Goal: Information Seeking & Learning: Compare options

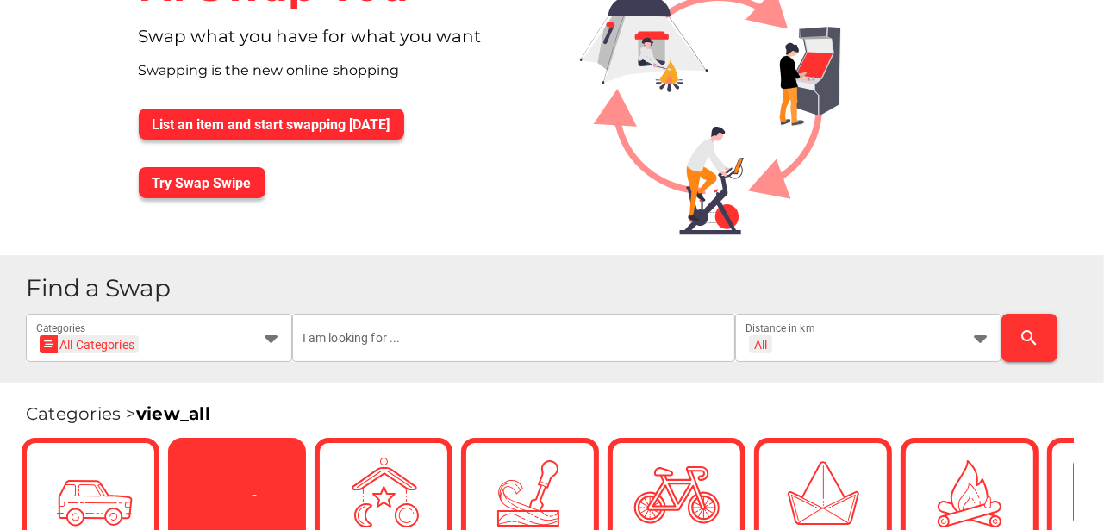
scroll to position [201, 0]
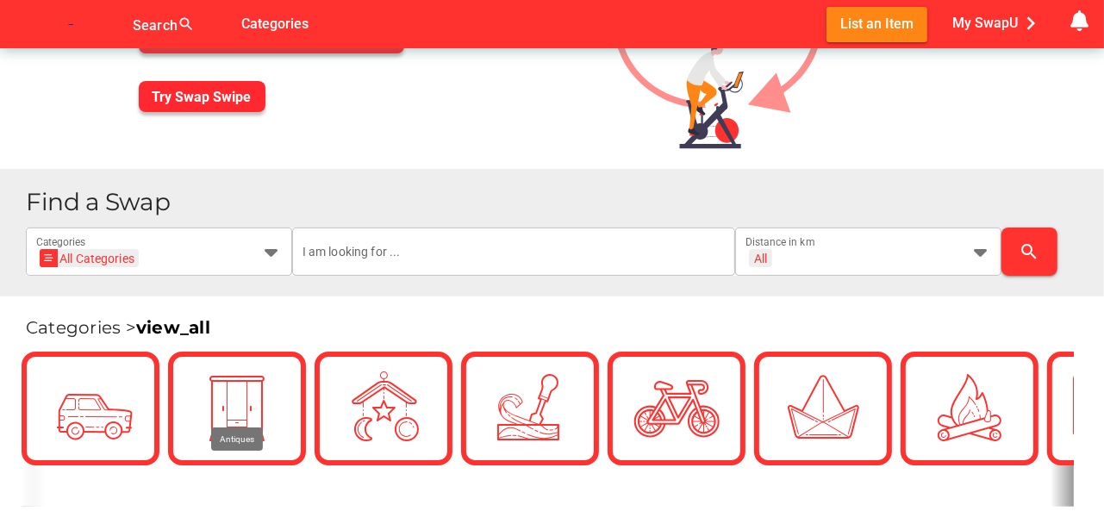
click at [278, 202] on h1 "Find a Swap" at bounding box center [558, 202] width 1064 height 25
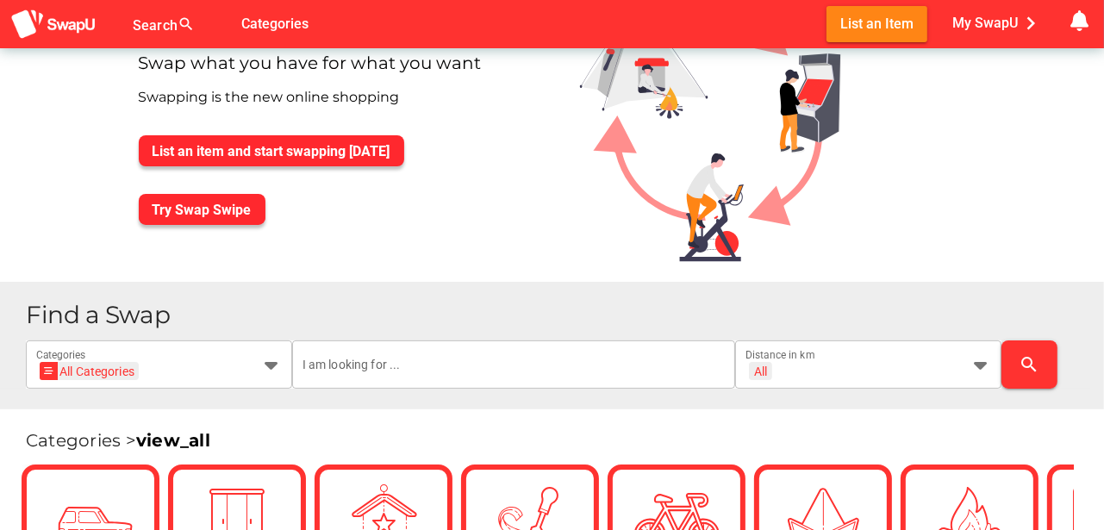
scroll to position [115, 0]
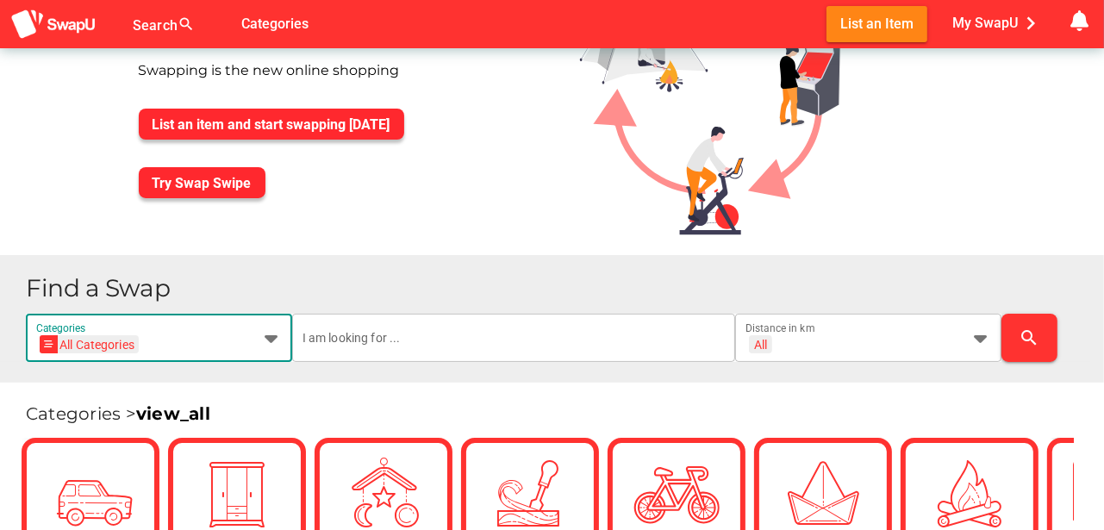
click at [269, 335] on icon at bounding box center [271, 338] width 21 height 21
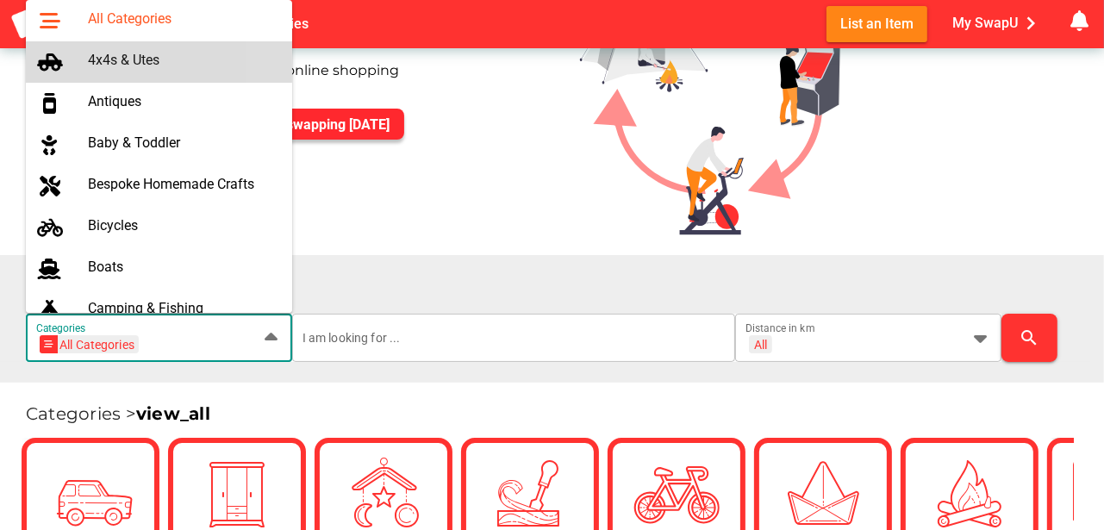
click at [166, 61] on div "4x4s & Utes" at bounding box center [183, 60] width 190 height 16
type input "4x4s & Utes"
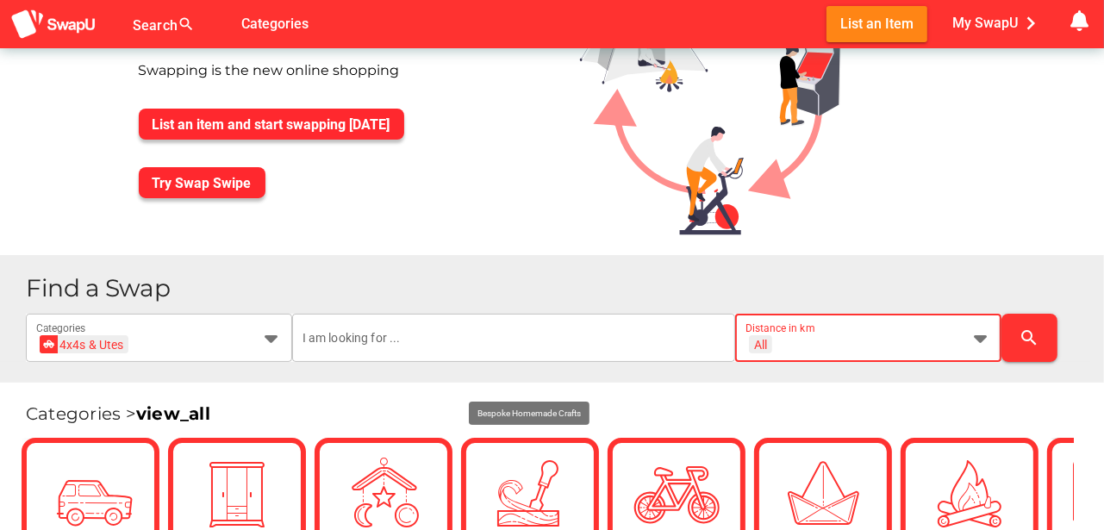
scroll to position [0, 0]
click at [983, 336] on icon at bounding box center [980, 338] width 21 height 21
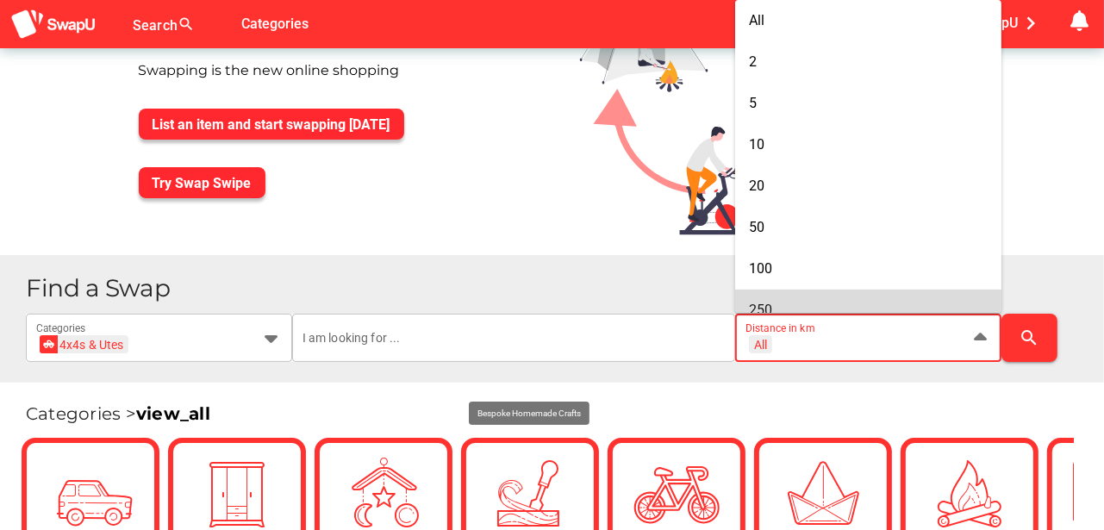
click at [777, 305] on div "250" at bounding box center [868, 310] width 239 height 16
type input "+ 250 km"
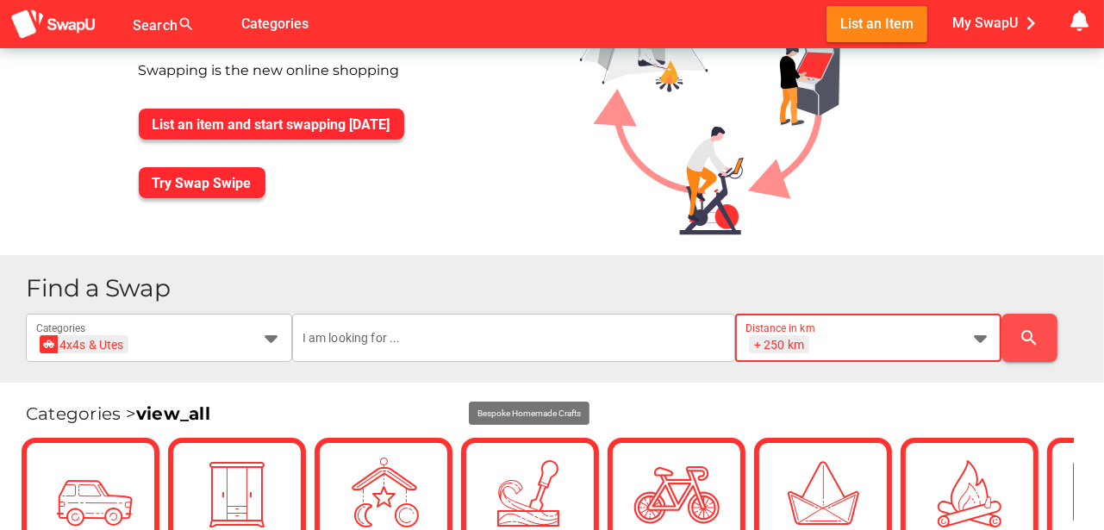
click at [1042, 336] on span "search" at bounding box center [1029, 337] width 28 height 41
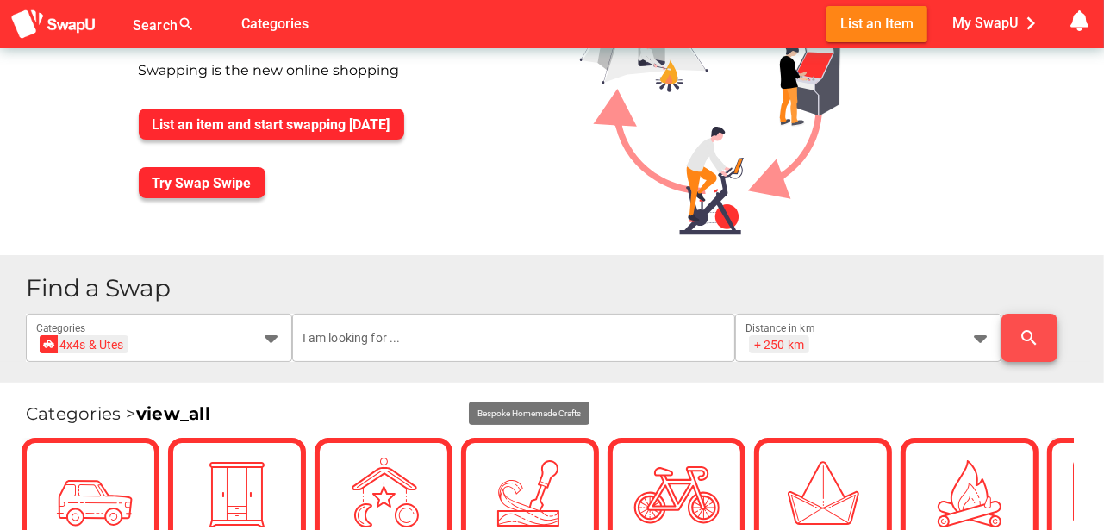
click at [1027, 334] on icon "search" at bounding box center [1030, 338] width 21 height 21
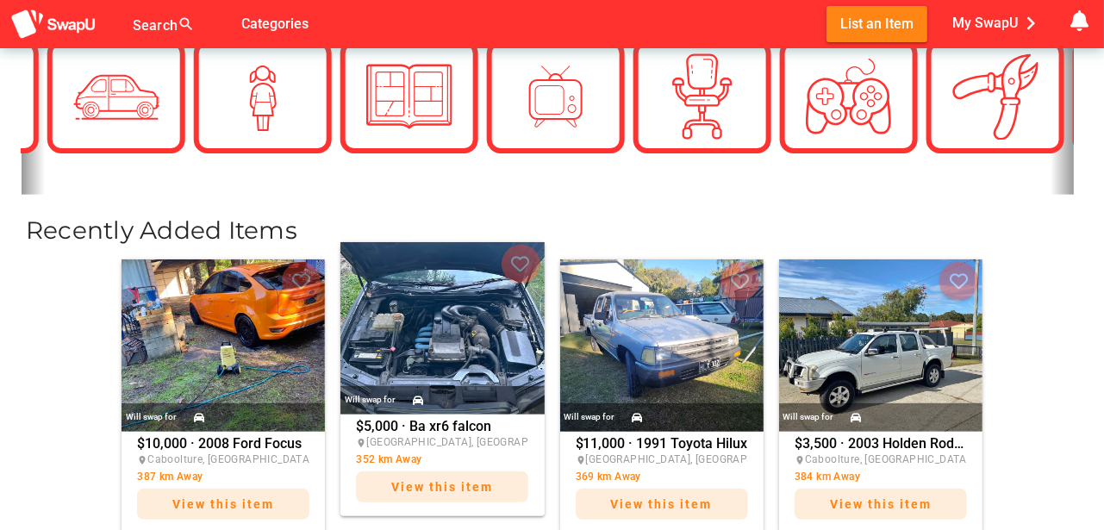
scroll to position [517, 0]
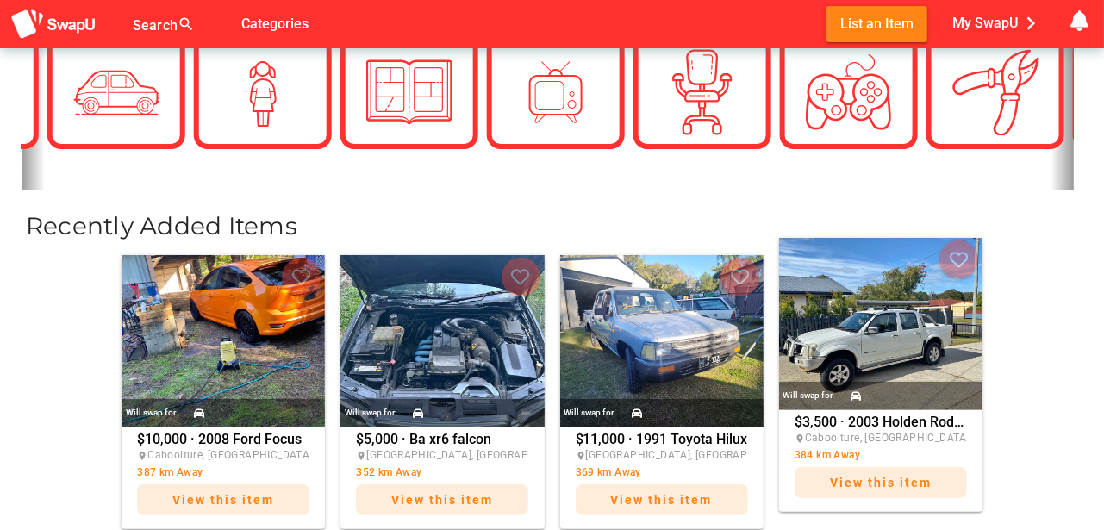
click at [883, 339] on img at bounding box center [880, 324] width 203 height 172
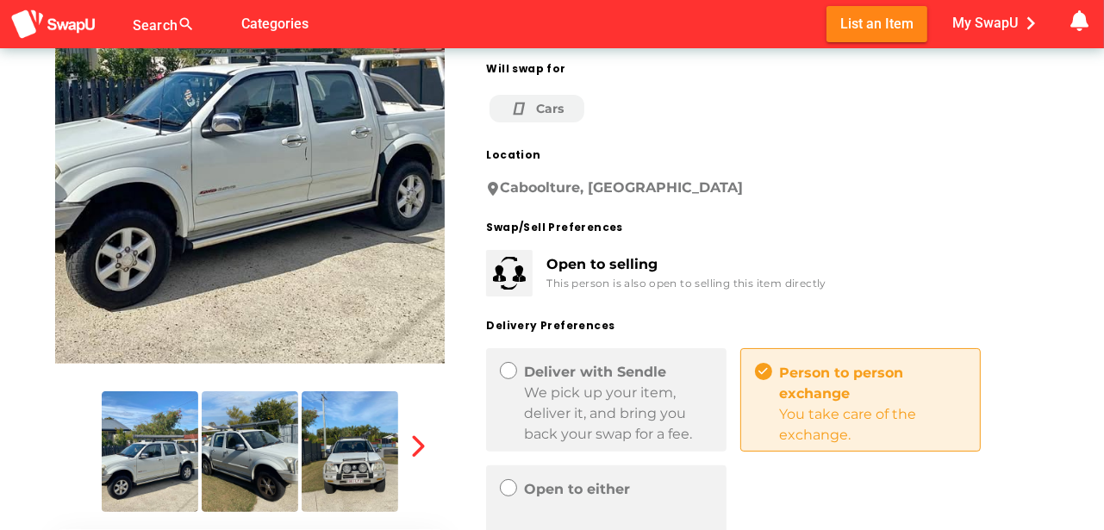
scroll to position [259, 0]
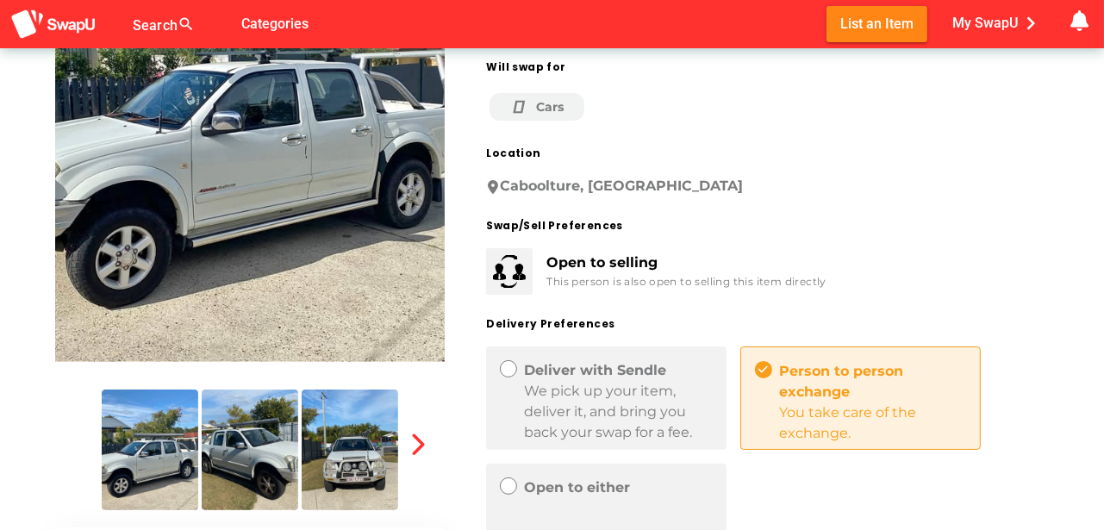
click at [268, 454] on img at bounding box center [250, 450] width 97 height 121
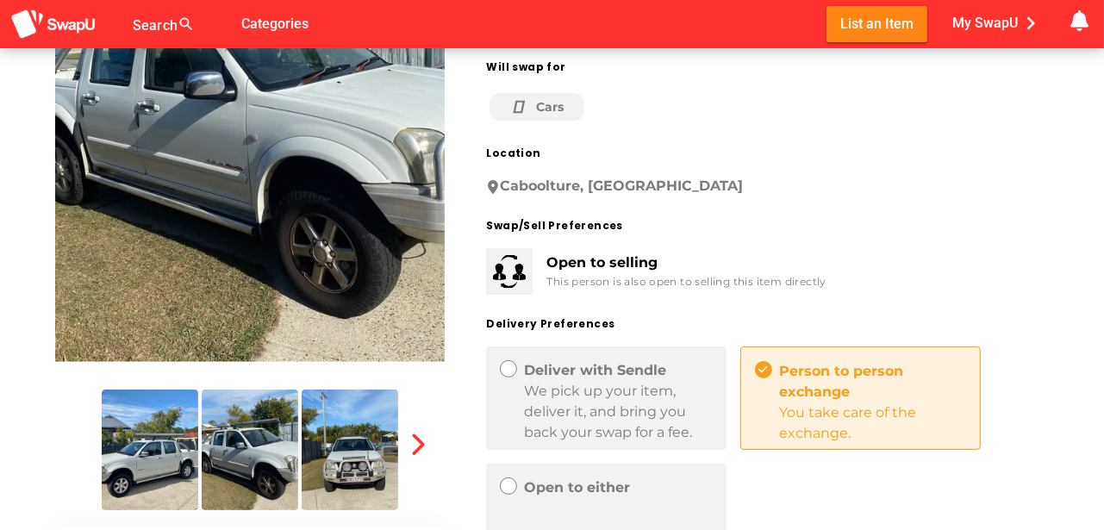
click at [369, 462] on img at bounding box center [350, 450] width 97 height 121
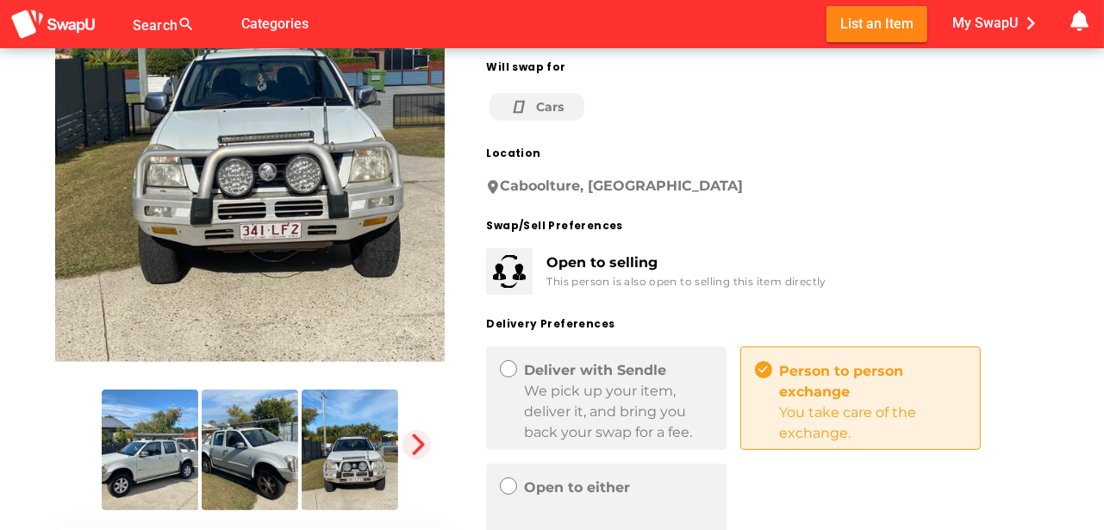
click at [415, 448] on icon "button" at bounding box center [417, 445] width 24 height 24
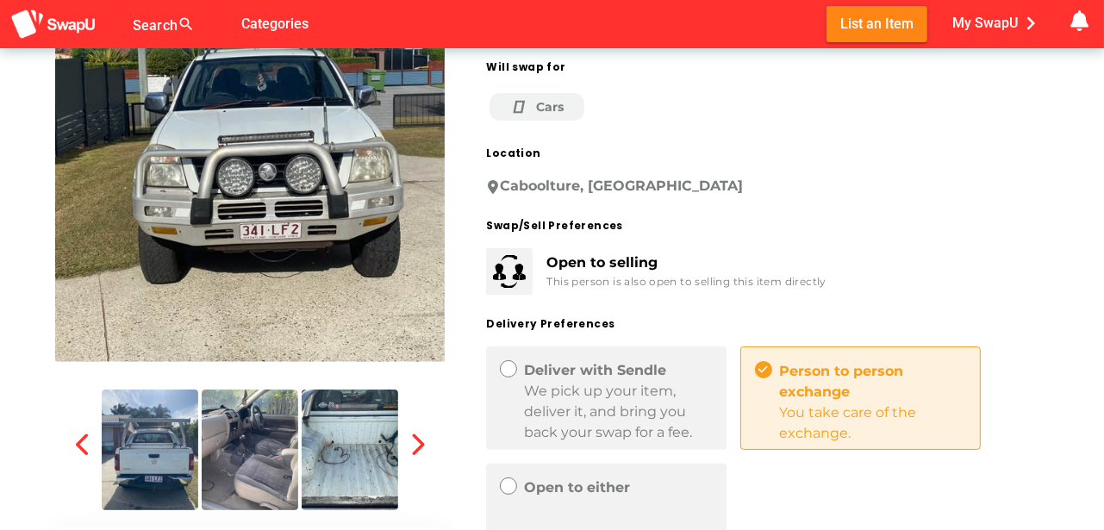
click at [155, 467] on img at bounding box center [150, 450] width 97 height 121
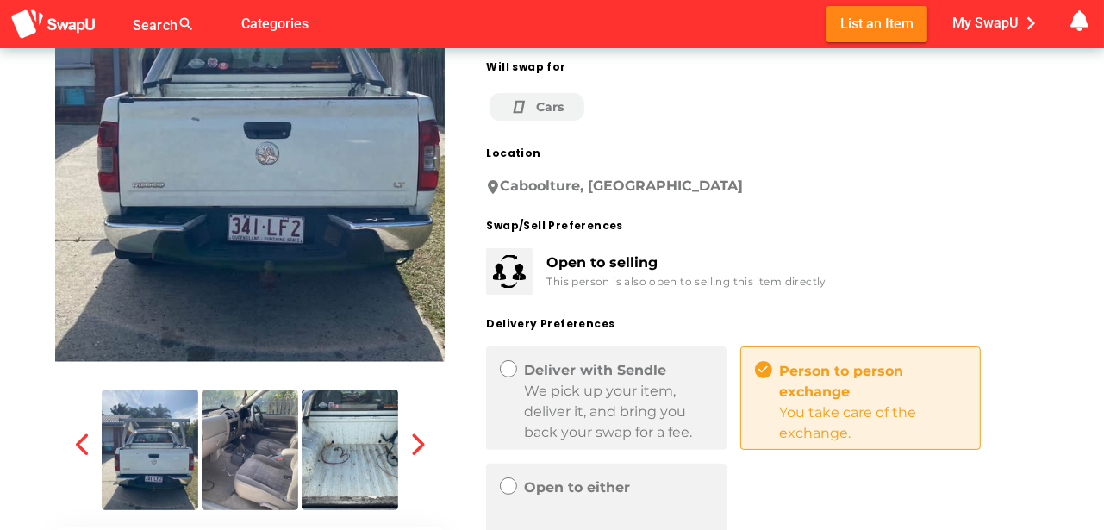
click at [239, 453] on img at bounding box center [250, 450] width 97 height 121
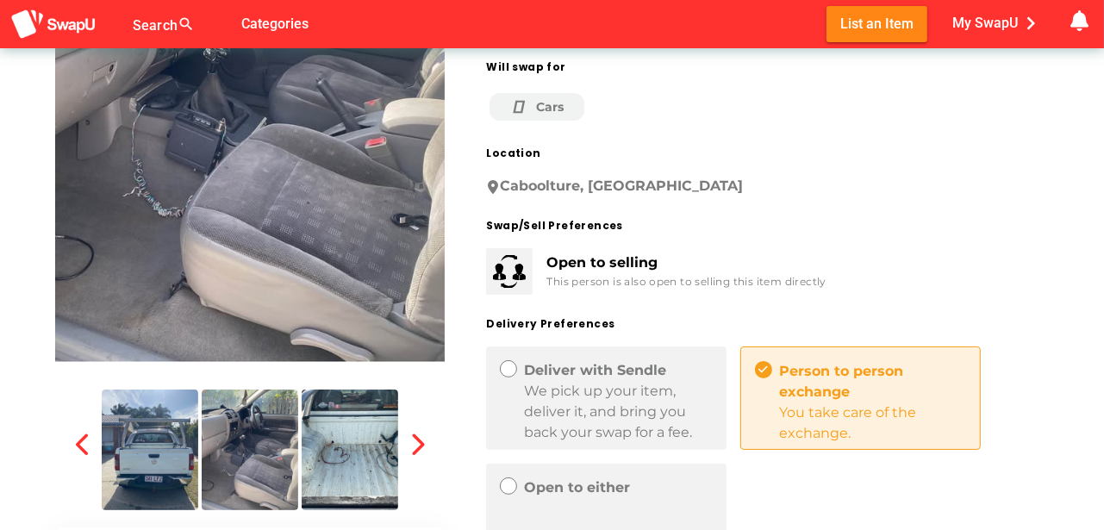
click at [359, 465] on img at bounding box center [350, 450] width 97 height 121
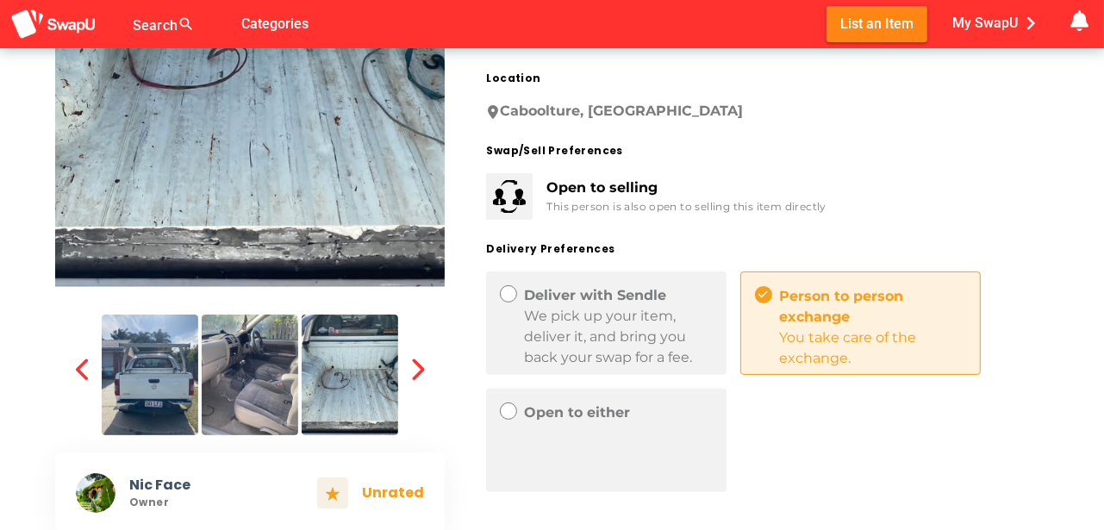
scroll to position [345, 0]
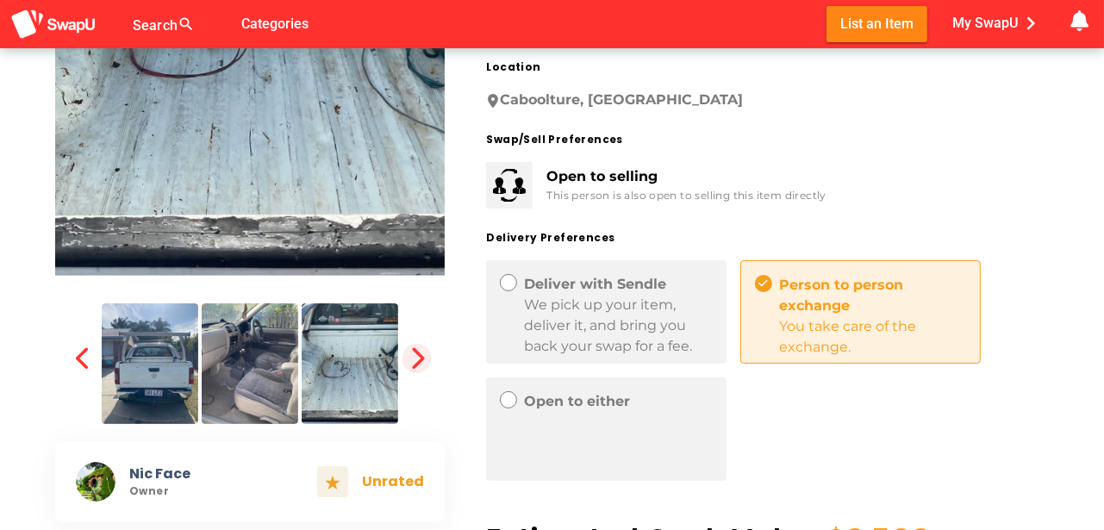
click at [414, 355] on icon "button" at bounding box center [417, 358] width 24 height 24
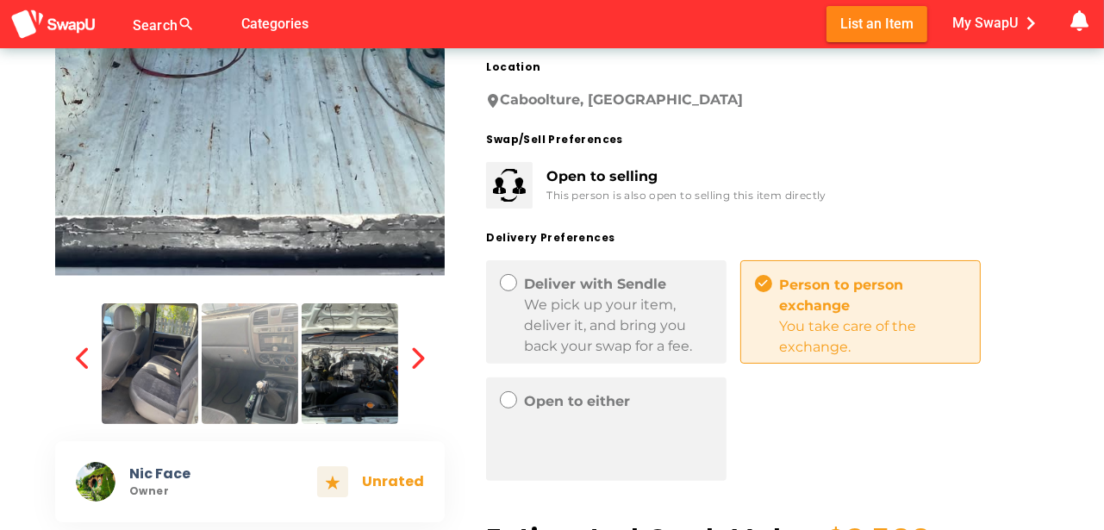
click at [243, 369] on img at bounding box center [250, 363] width 97 height 121
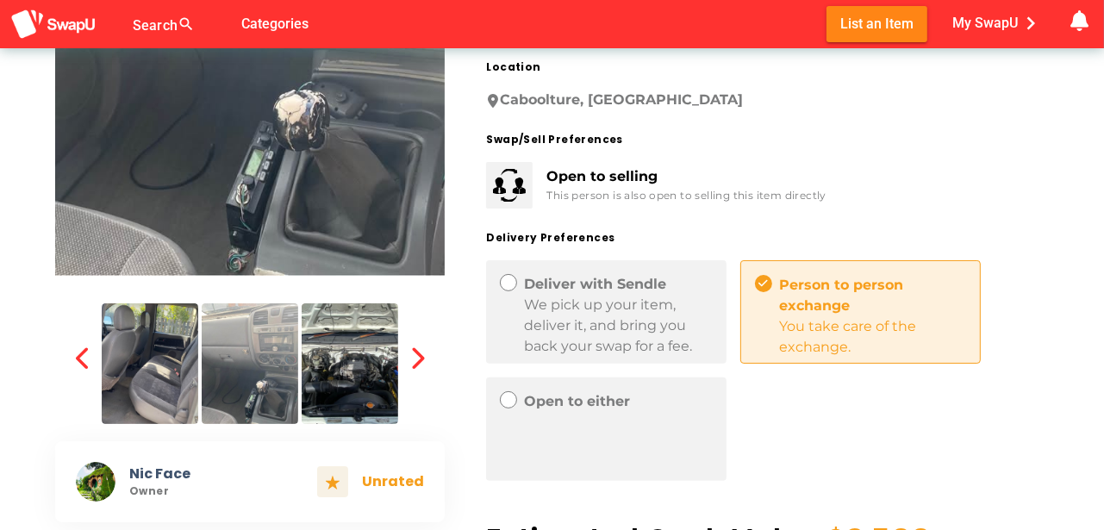
click at [353, 367] on img at bounding box center [350, 363] width 97 height 121
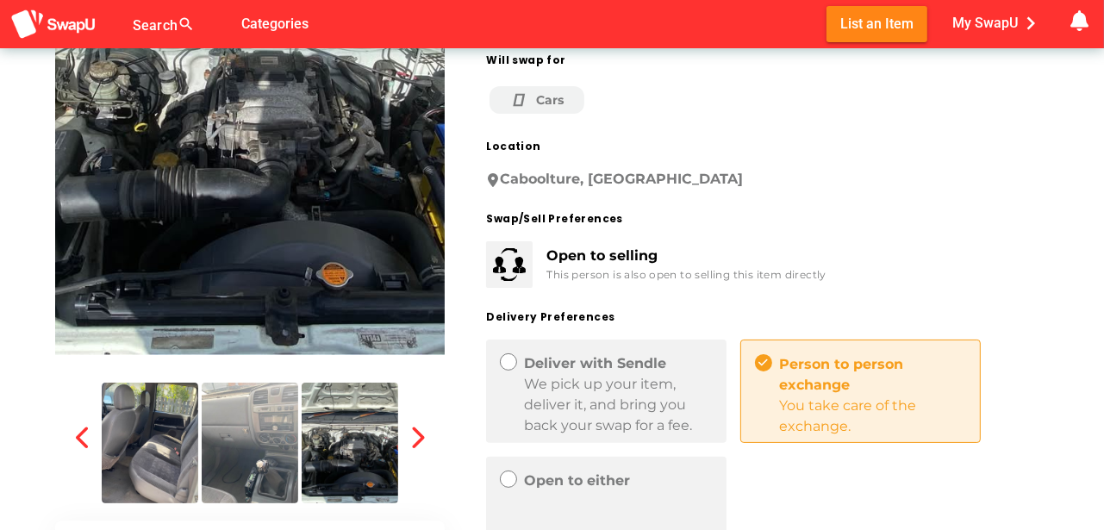
scroll to position [259, 0]
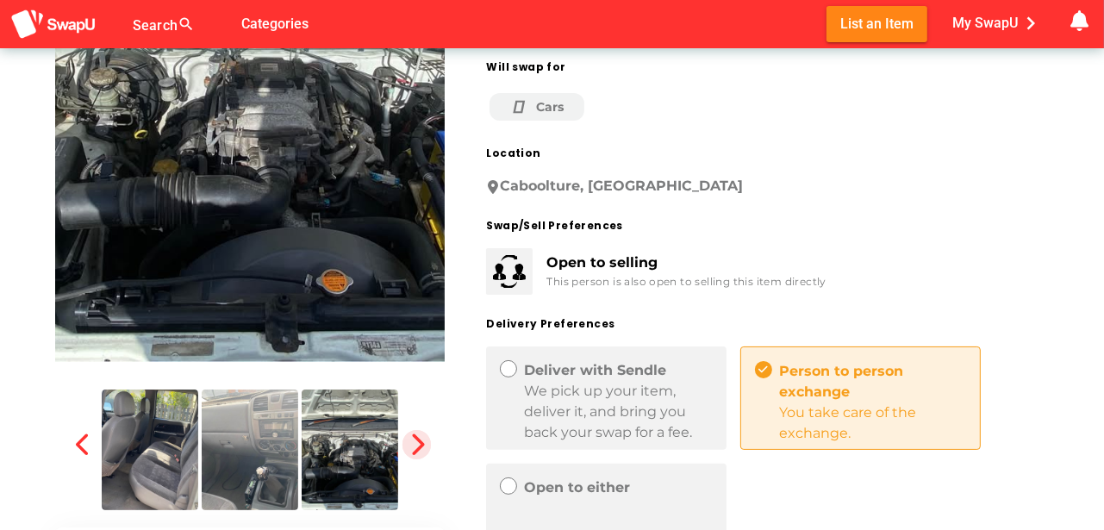
click at [416, 440] on icon "button" at bounding box center [417, 445] width 24 height 24
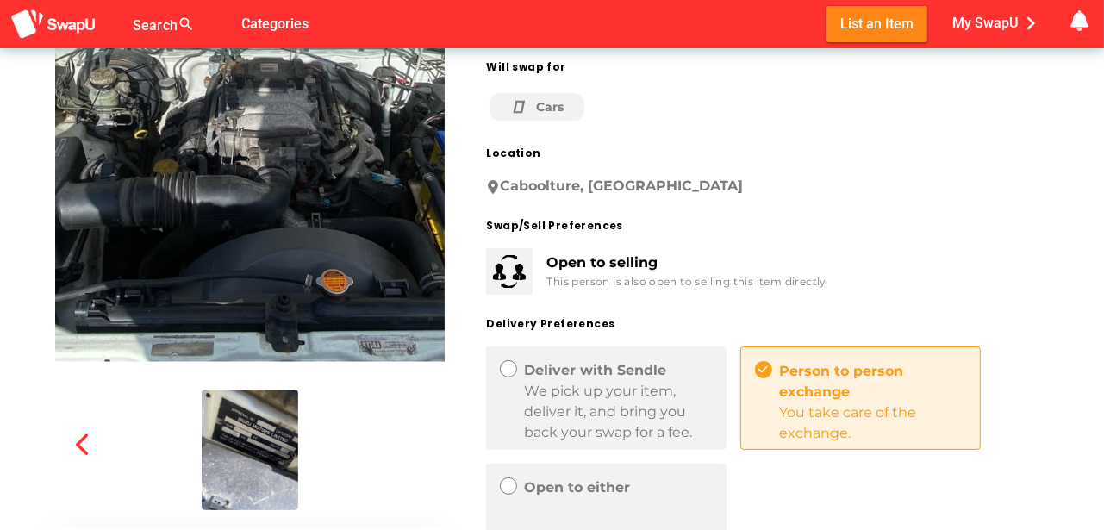
click at [239, 465] on img at bounding box center [250, 450] width 97 height 121
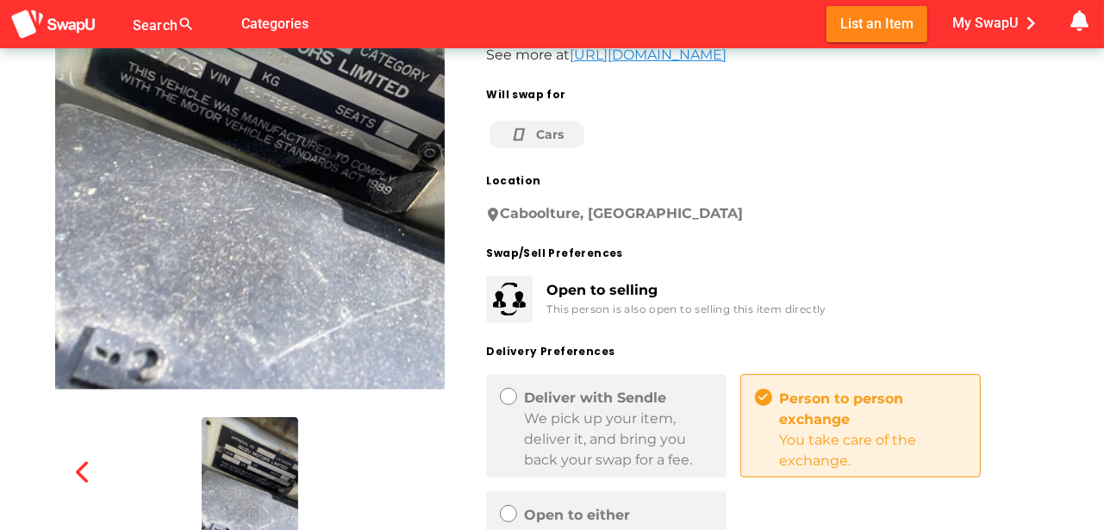
scroll to position [229, 0]
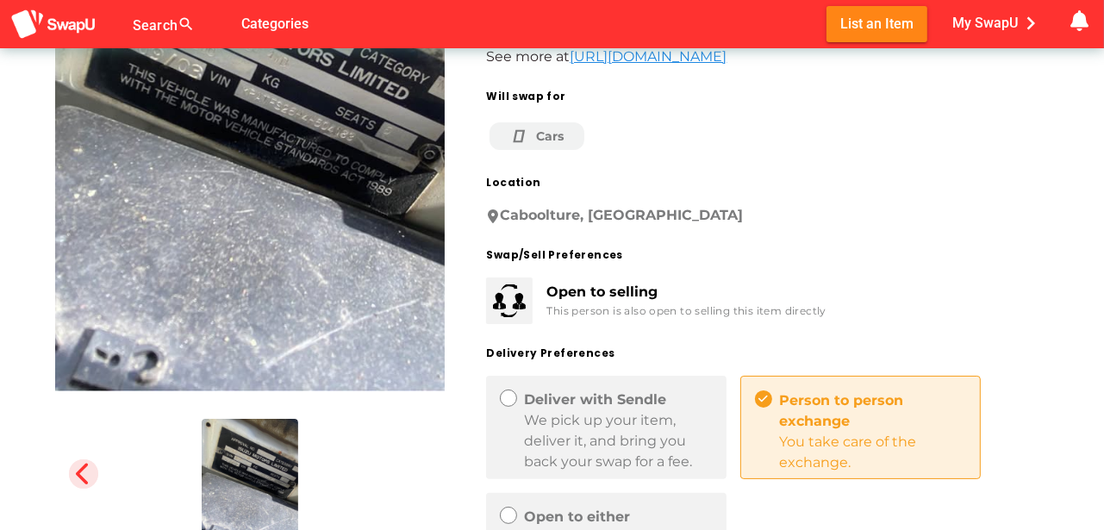
click at [92, 472] on icon "button" at bounding box center [84, 474] width 24 height 24
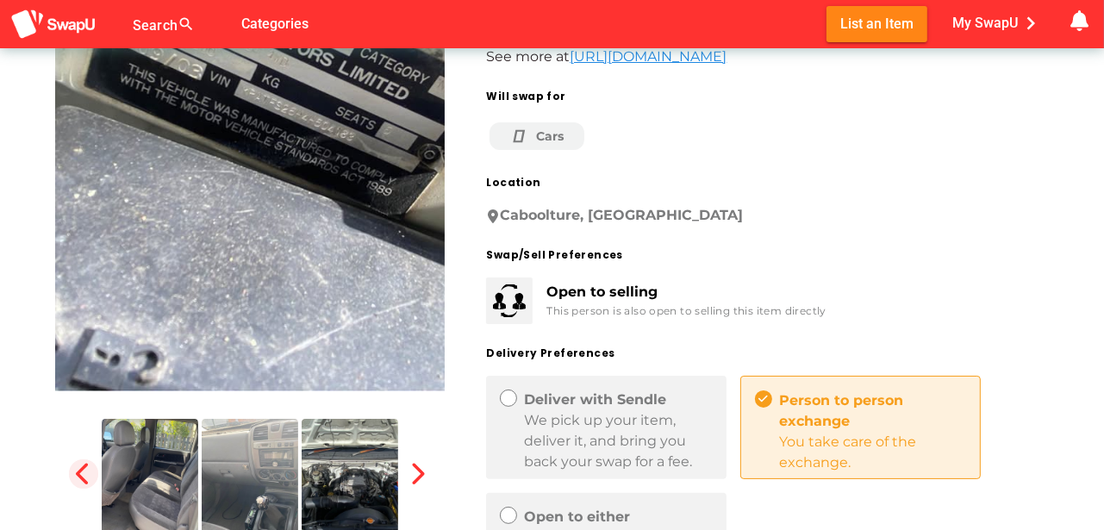
click at [88, 472] on icon "button" at bounding box center [84, 474] width 24 height 24
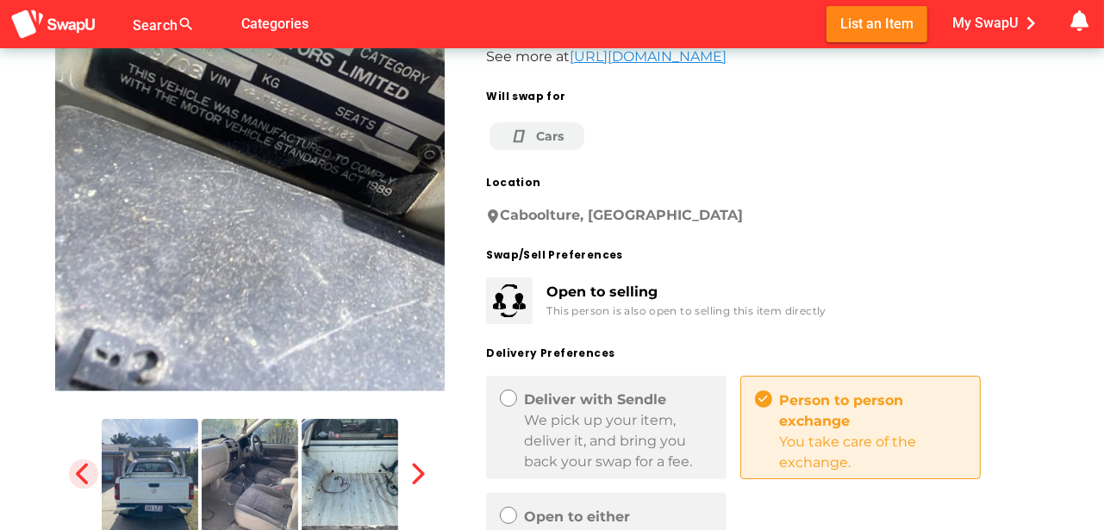
click at [88, 472] on icon "button" at bounding box center [84, 474] width 24 height 24
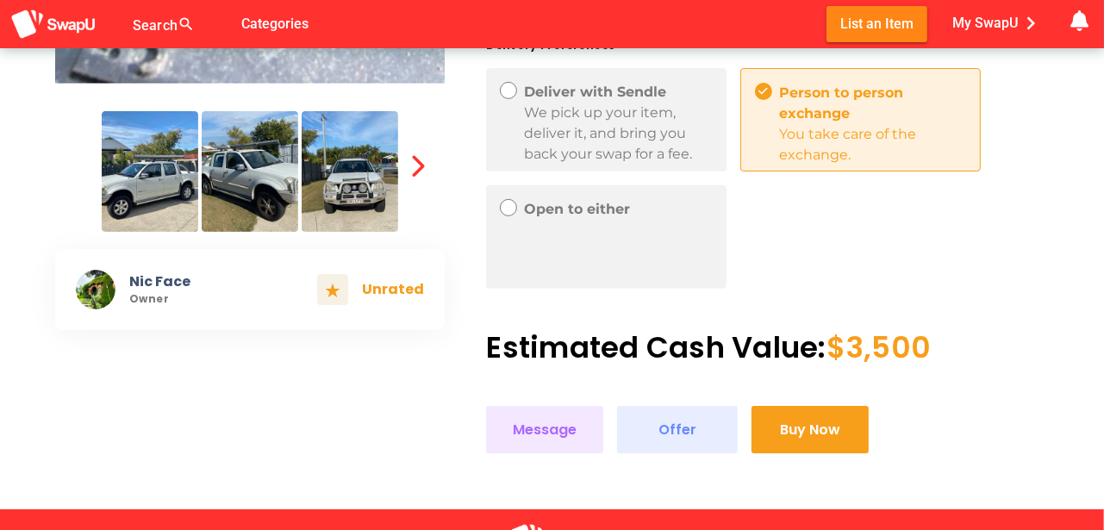
scroll to position [546, 0]
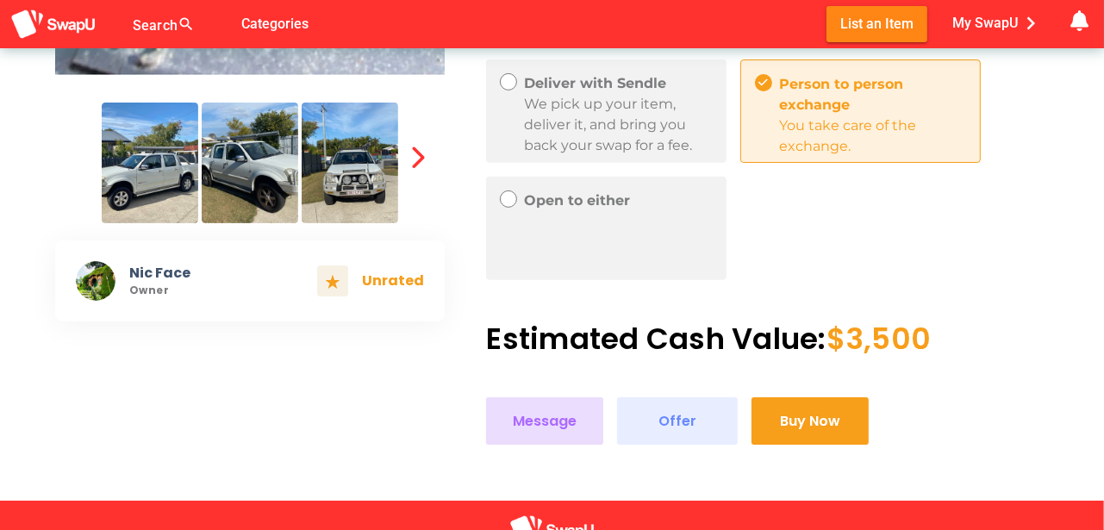
click at [538, 421] on span "Message" at bounding box center [545, 420] width 64 height 23
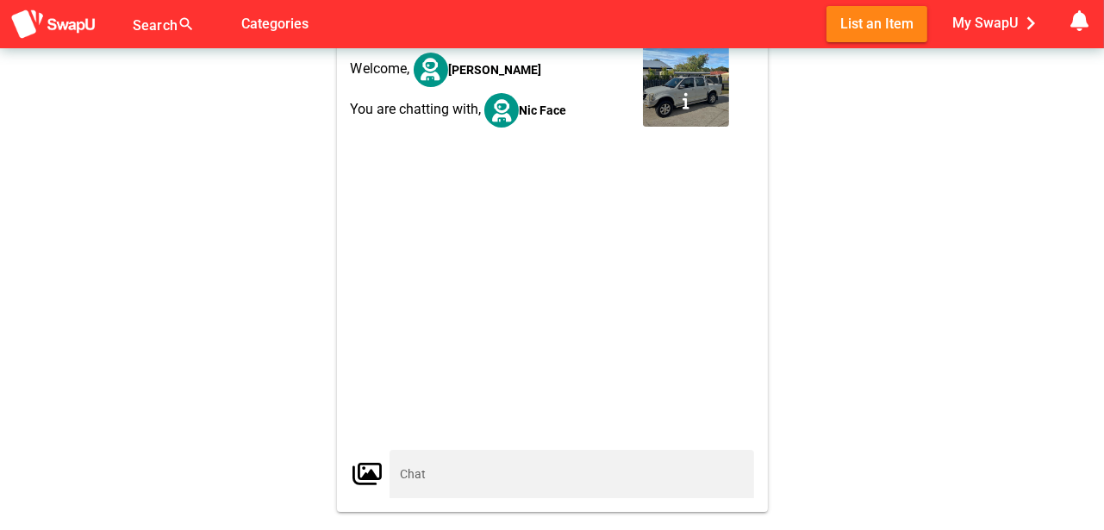
scroll to position [47, 0]
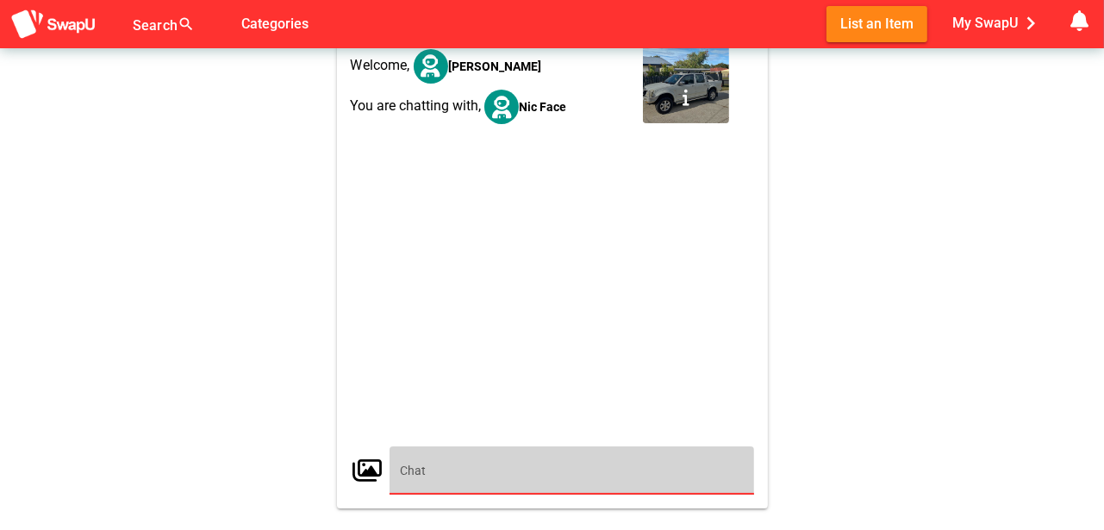
click at [434, 474] on input "text" at bounding box center [572, 470] width 344 height 48
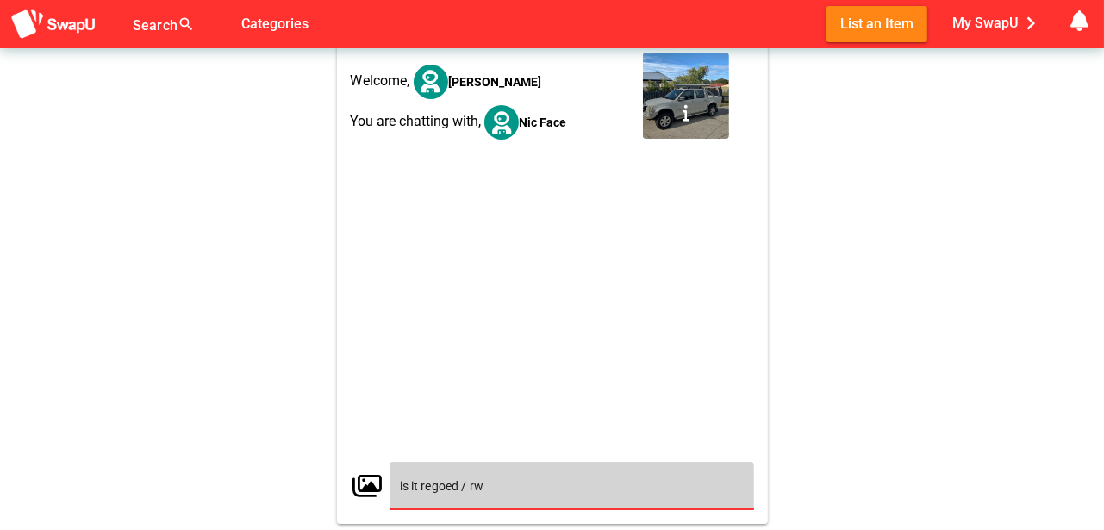
scroll to position [19, 0]
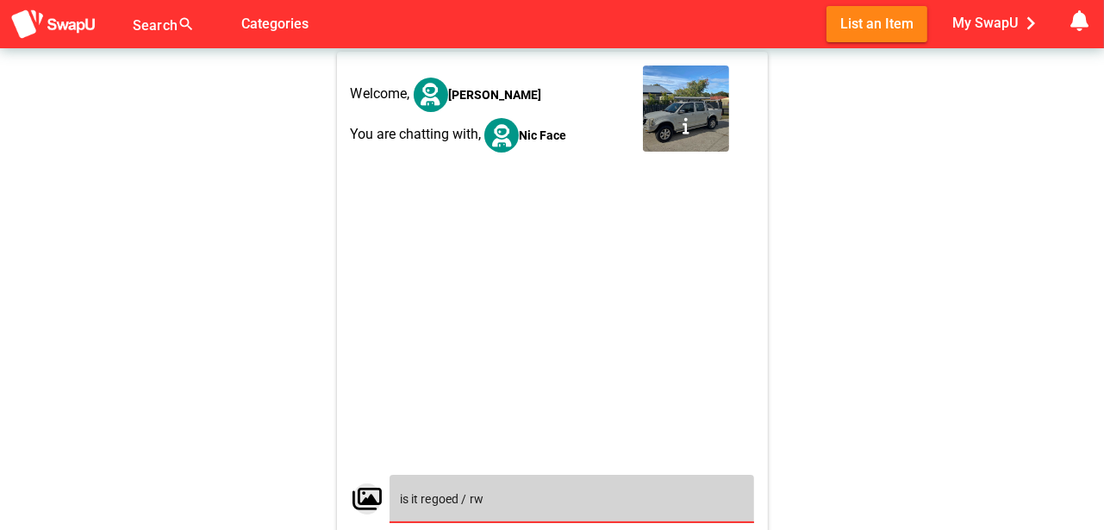
type input "is it regoed / rw"
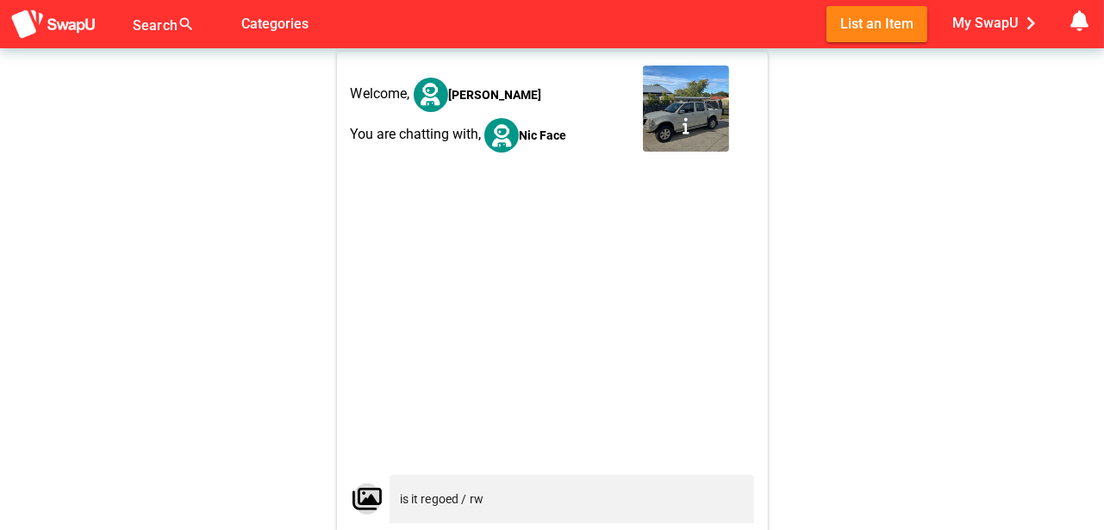
click at [367, 499] on icon "button" at bounding box center [367, 499] width 26 height 26
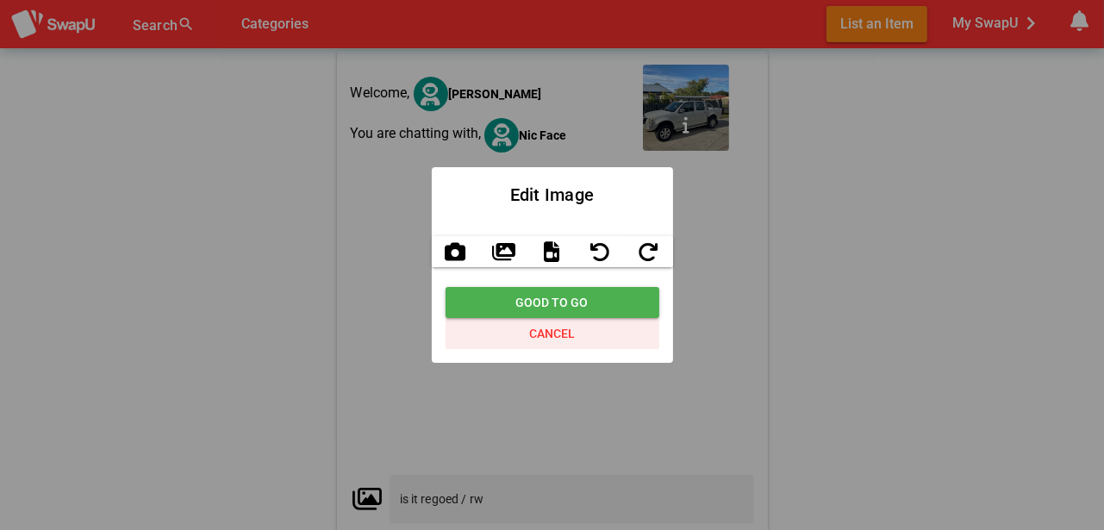
click at [558, 333] on span "Cancel" at bounding box center [552, 333] width 46 height 21
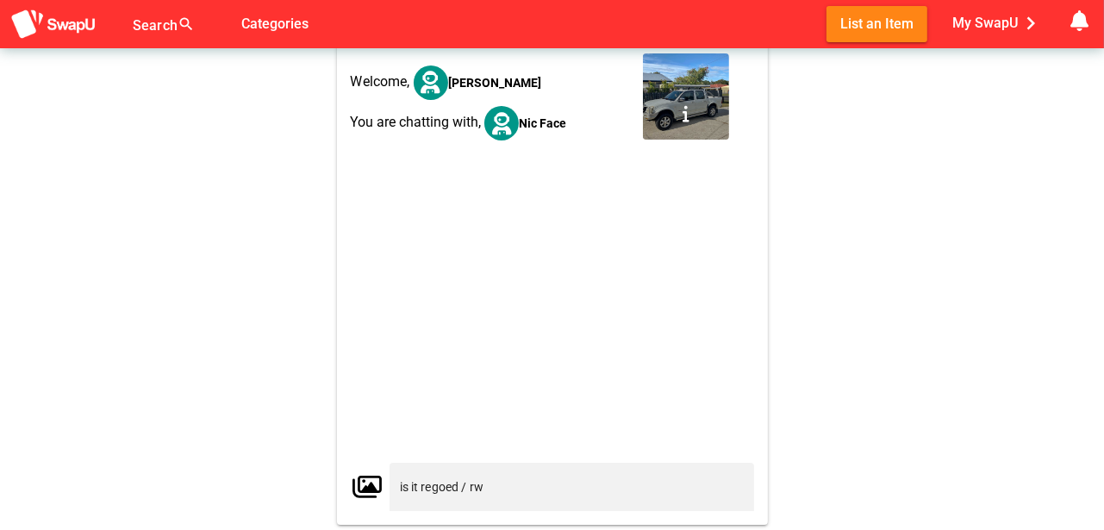
scroll to position [47, 0]
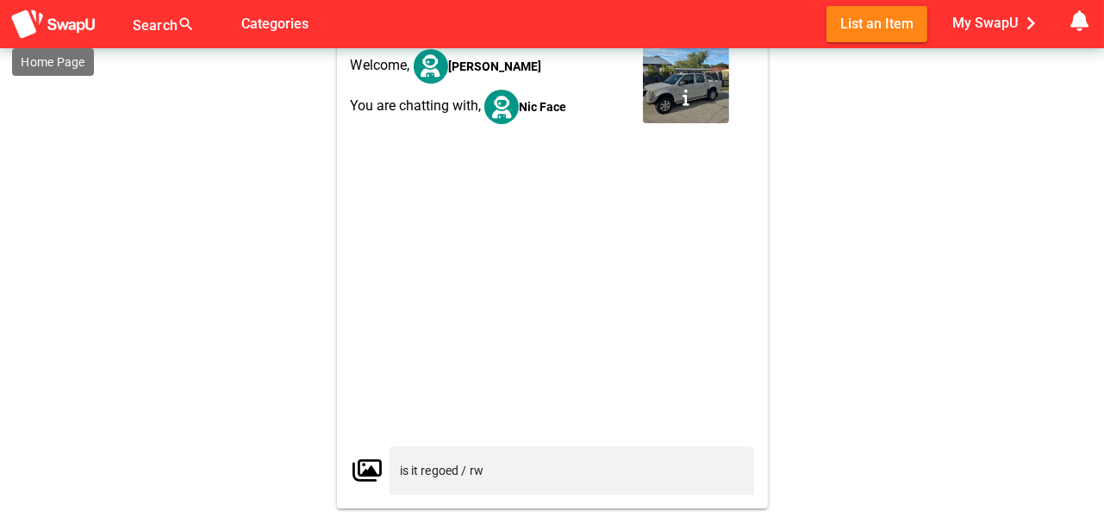
click at [80, 23] on img at bounding box center [53, 25] width 86 height 32
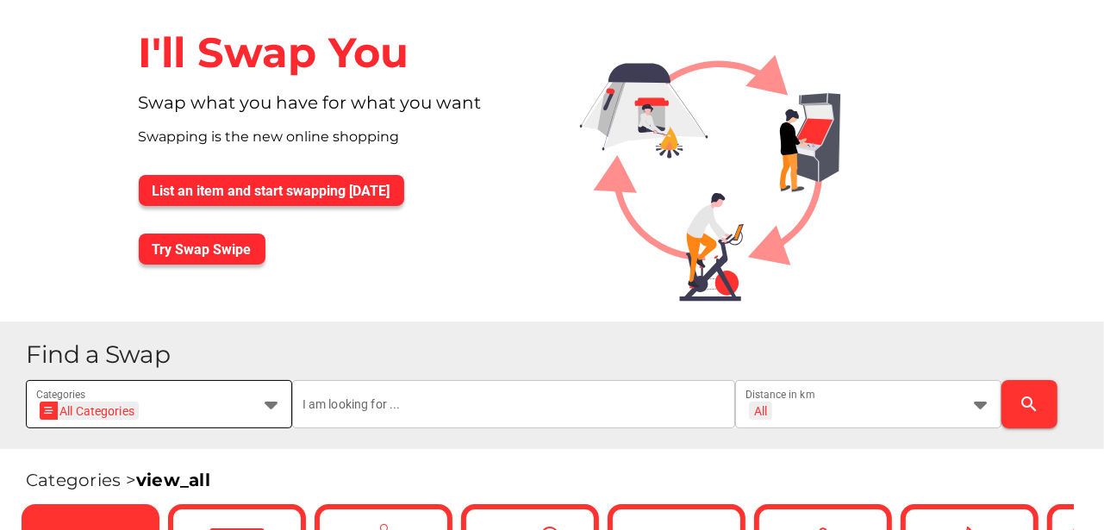
scroll to position [172, 0]
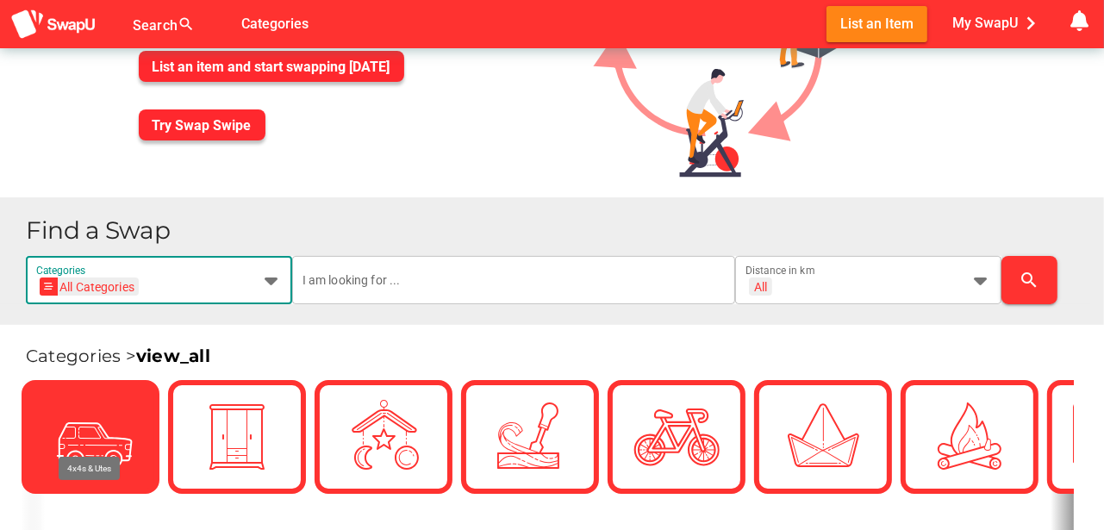
click at [273, 278] on icon at bounding box center [271, 280] width 21 height 21
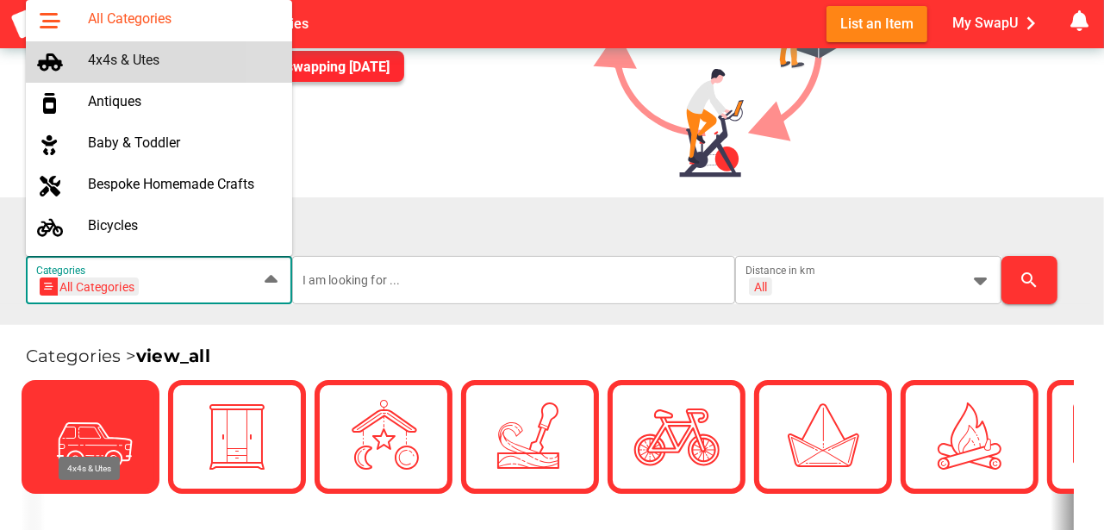
scroll to position [0, 0]
click at [134, 60] on div "4x4s & Utes" at bounding box center [183, 60] width 190 height 16
type input "4x4s & Utes"
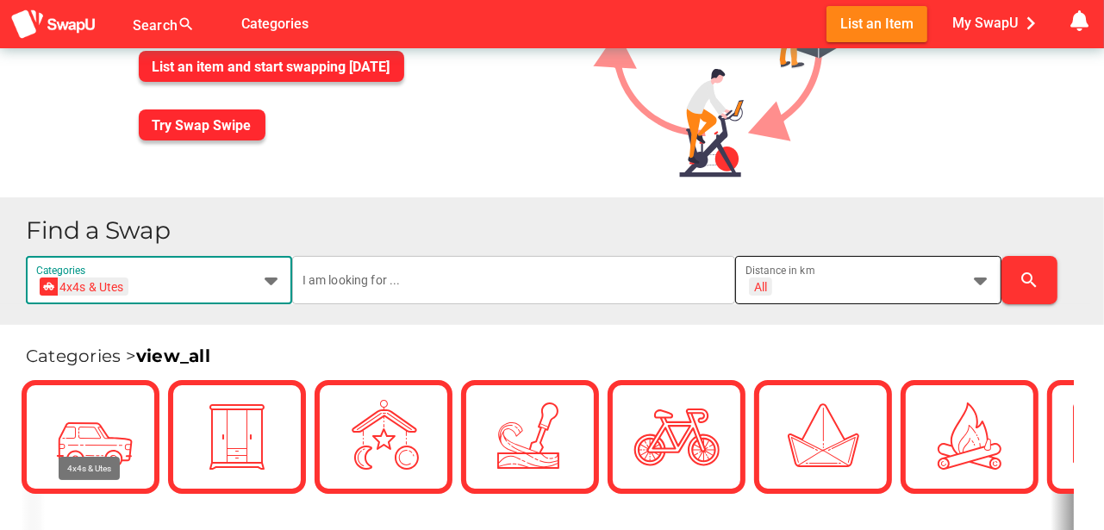
click at [984, 278] on icon at bounding box center [980, 280] width 21 height 21
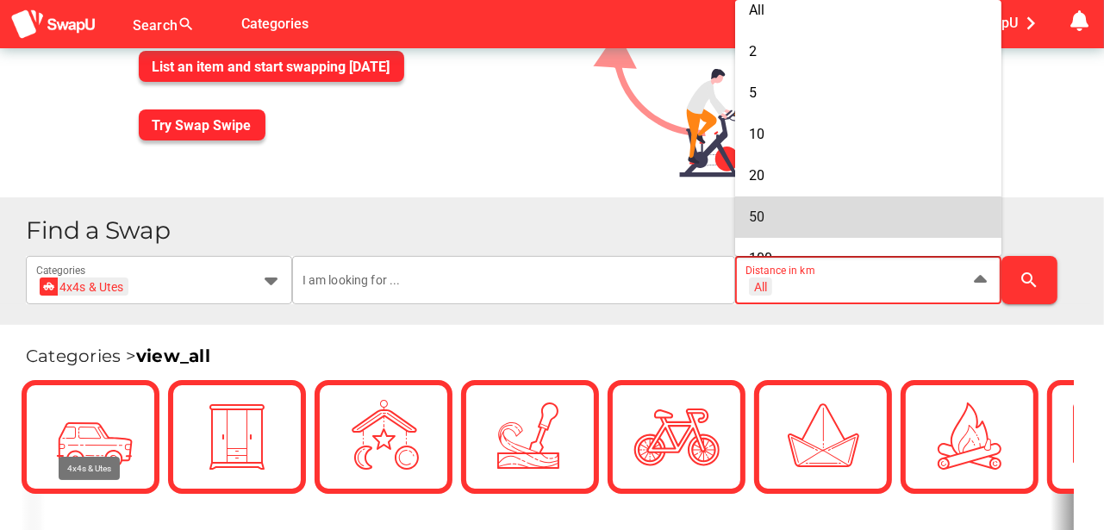
scroll to position [86, 0]
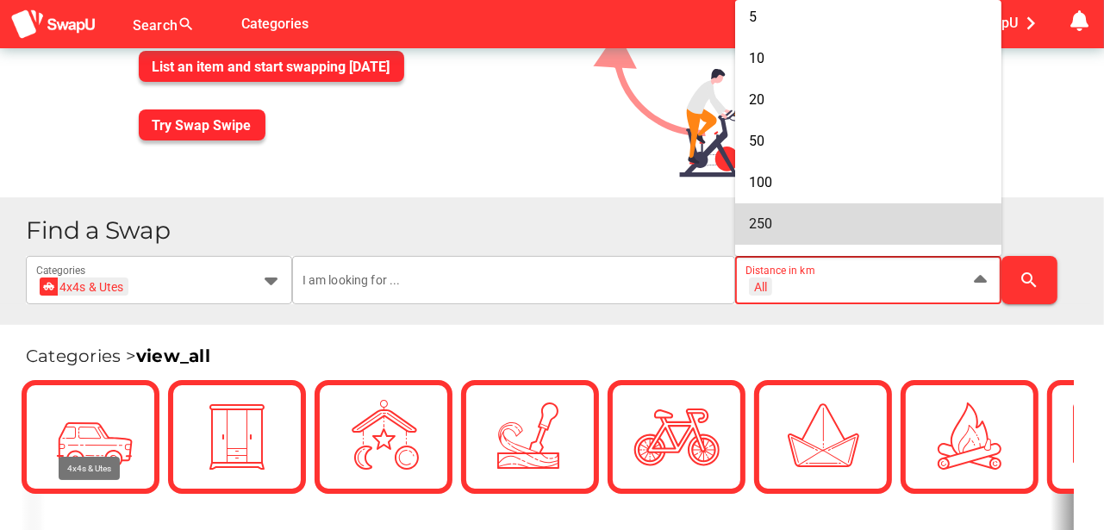
click at [768, 222] on span "250" at bounding box center [760, 223] width 23 height 16
type input "+ 250 km"
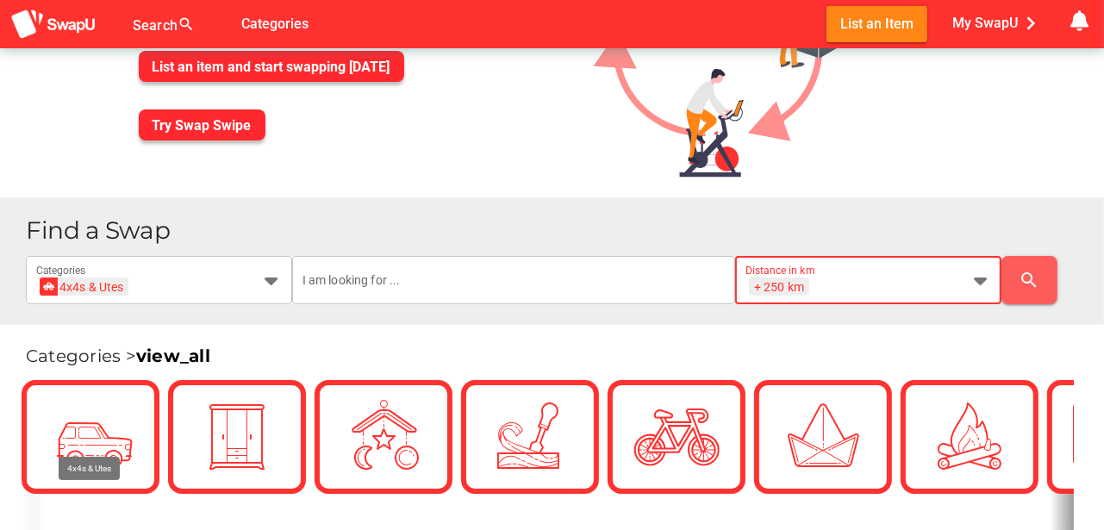
scroll to position [0, 0]
click at [1023, 276] on icon "search" at bounding box center [1030, 280] width 21 height 21
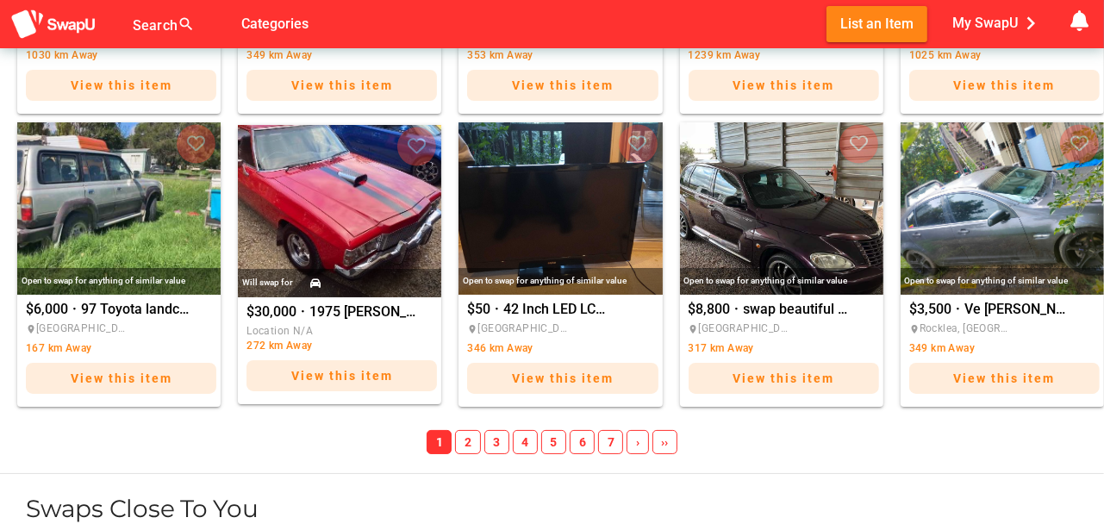
scroll to position [1982, 0]
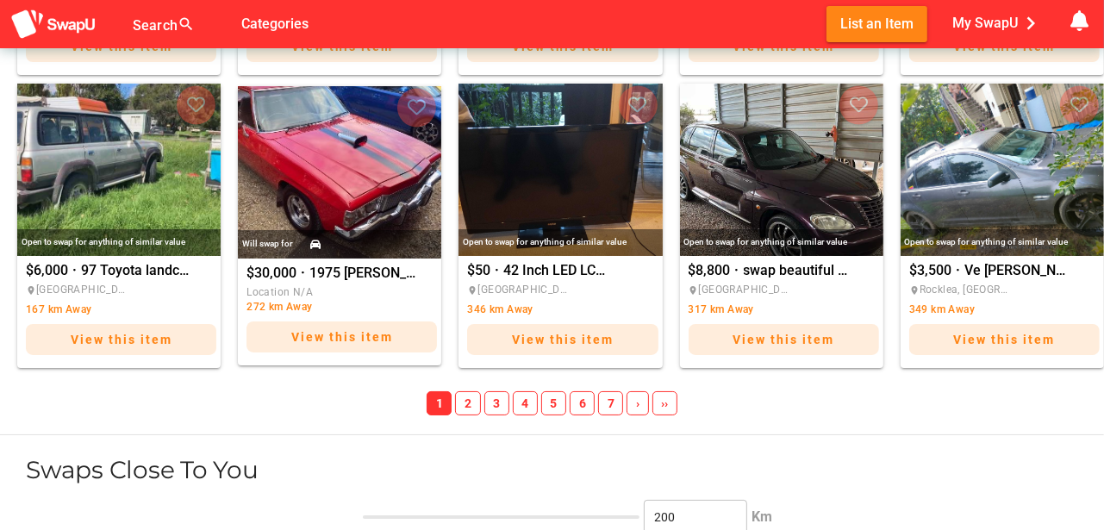
click at [473, 405] on span "2" at bounding box center [467, 403] width 25 height 24
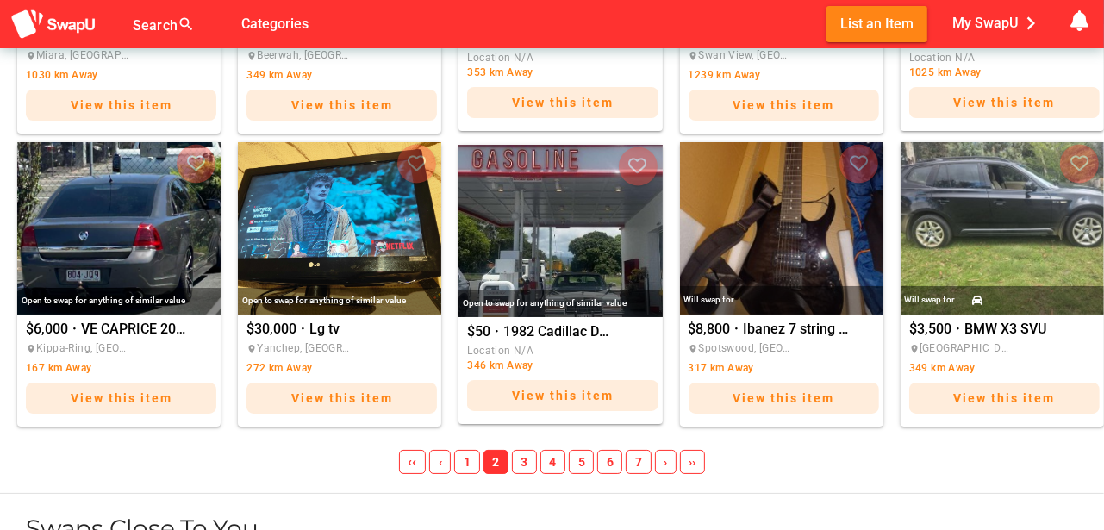
scroll to position [1925, 0]
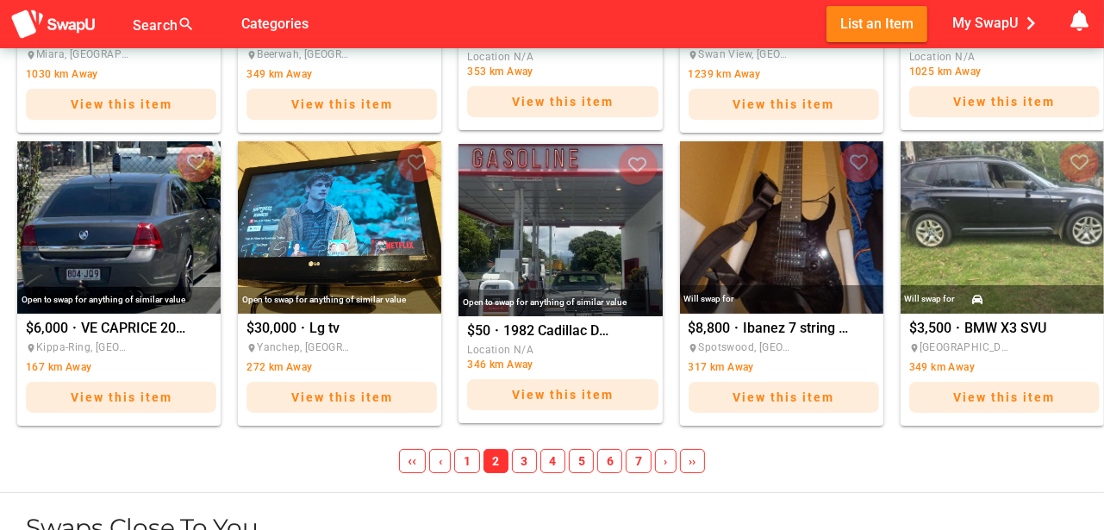
click at [526, 462] on span "3" at bounding box center [524, 461] width 25 height 24
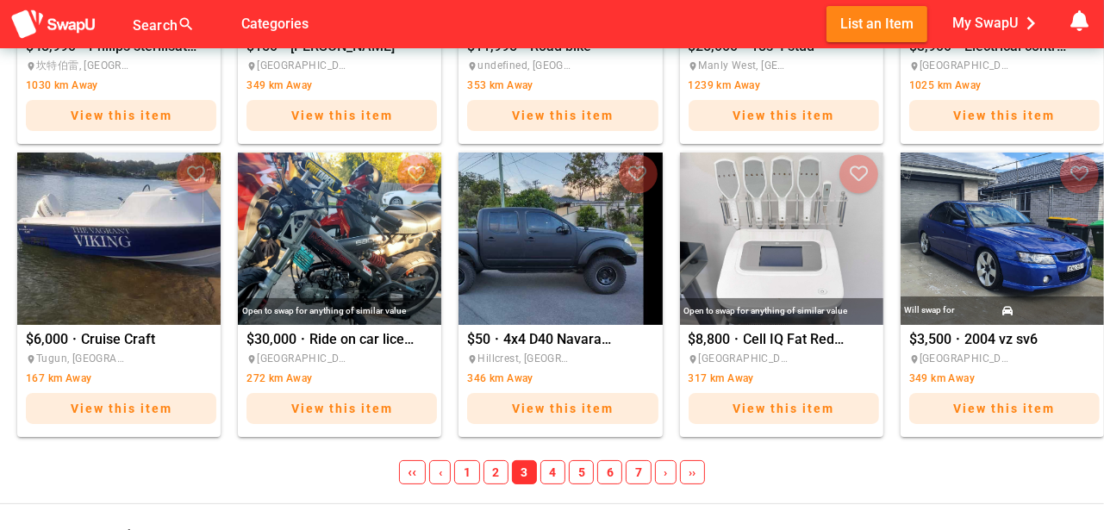
scroll to position [2011, 0]
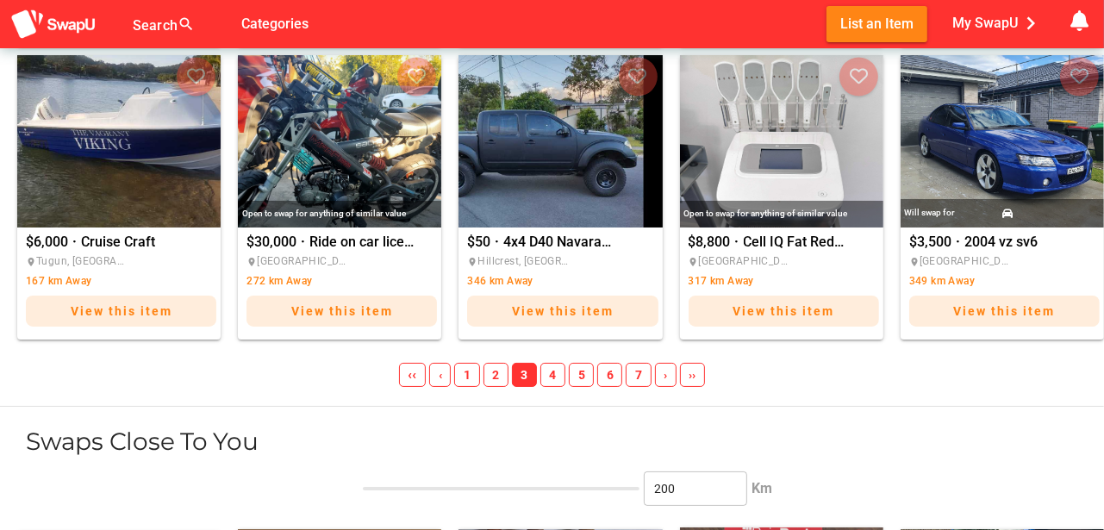
click at [551, 374] on span "4" at bounding box center [552, 375] width 25 height 24
click at [550, 374] on span "4" at bounding box center [552, 375] width 25 height 24
click at [580, 372] on span "5" at bounding box center [581, 375] width 25 height 24
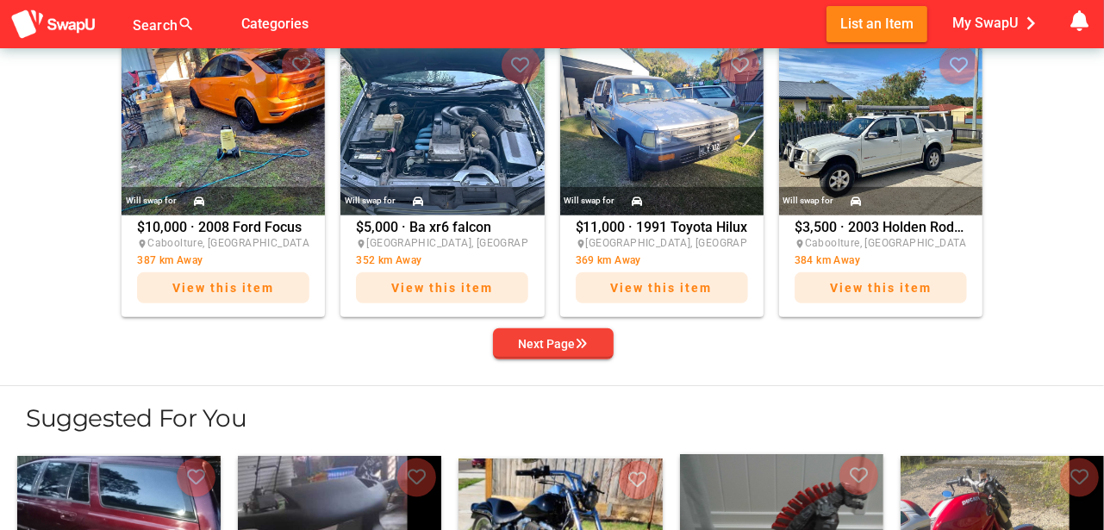
scroll to position [690, 0]
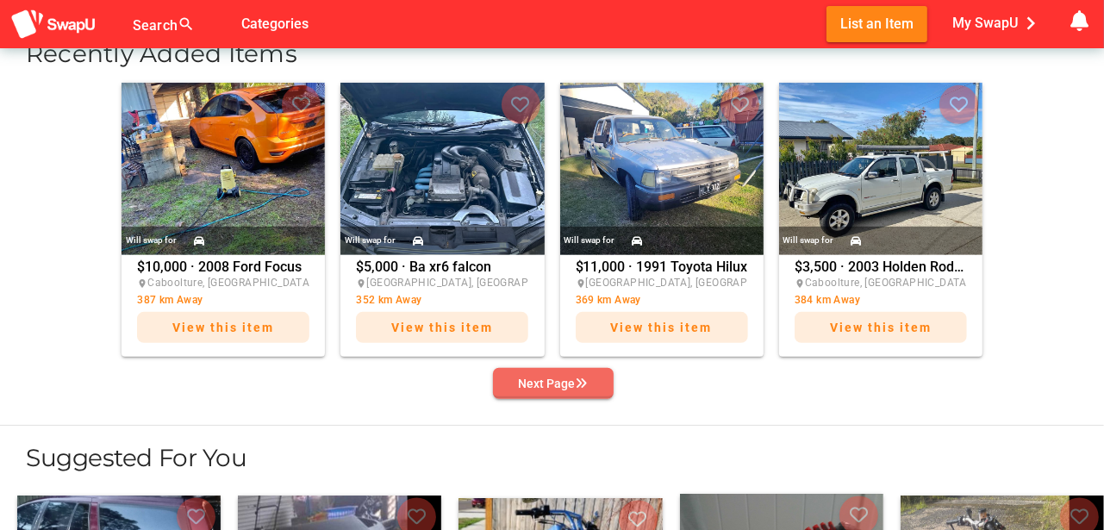
click at [559, 384] on div "Next Page" at bounding box center [553, 383] width 69 height 21
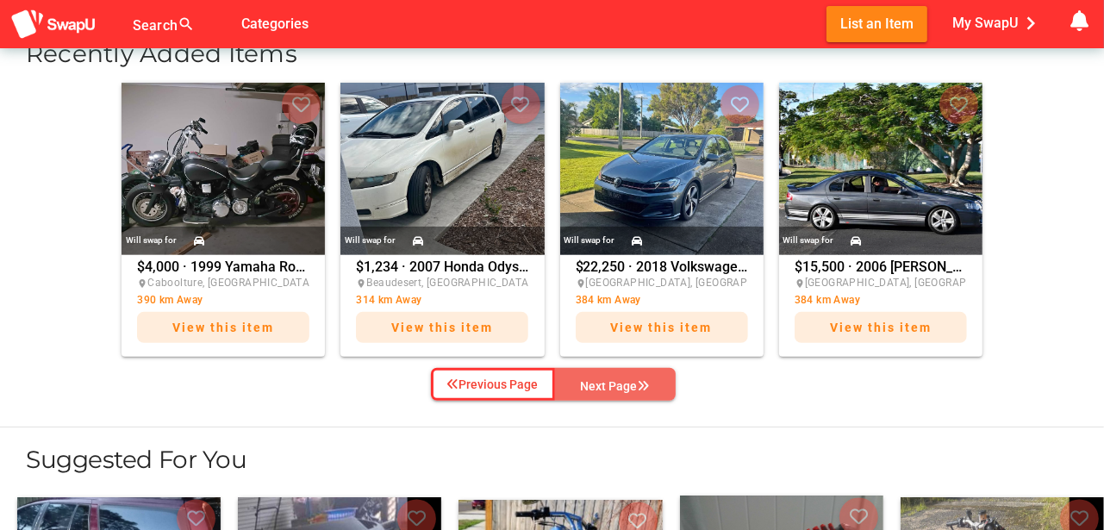
click at [619, 379] on div "Next Page" at bounding box center [615, 386] width 69 height 21
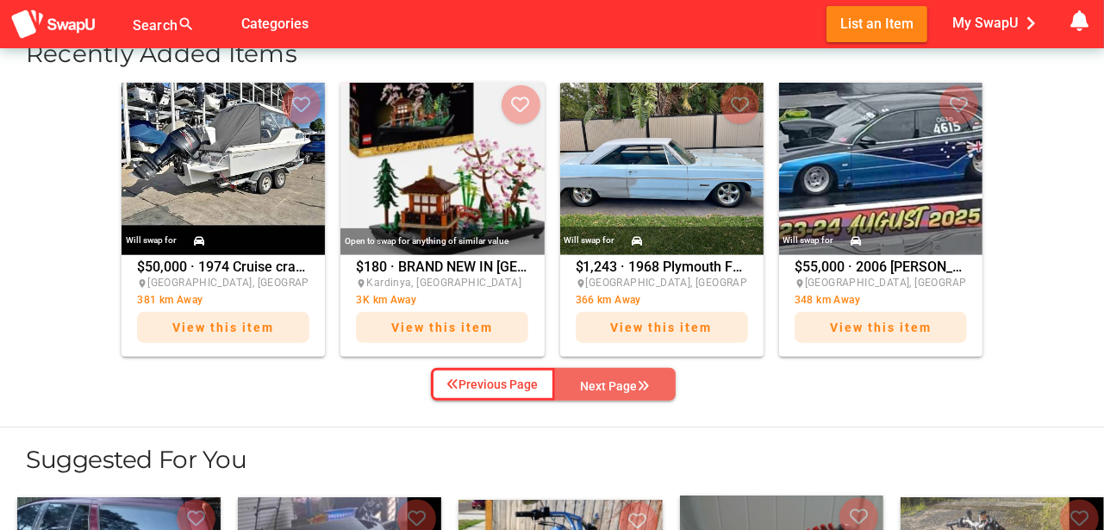
click at [622, 376] on div "Next Page" at bounding box center [615, 386] width 69 height 21
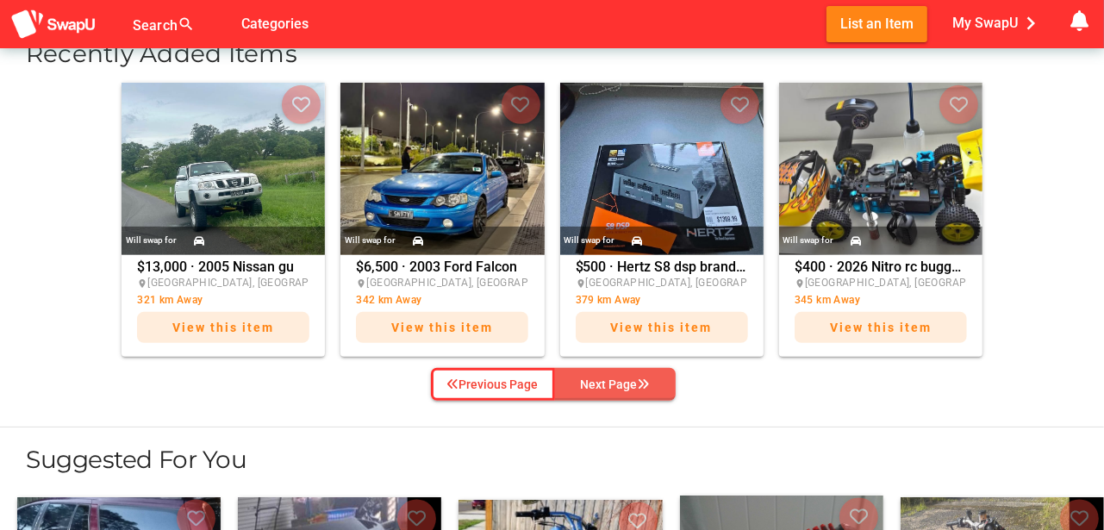
click at [614, 379] on div "Next Page" at bounding box center [615, 384] width 69 height 21
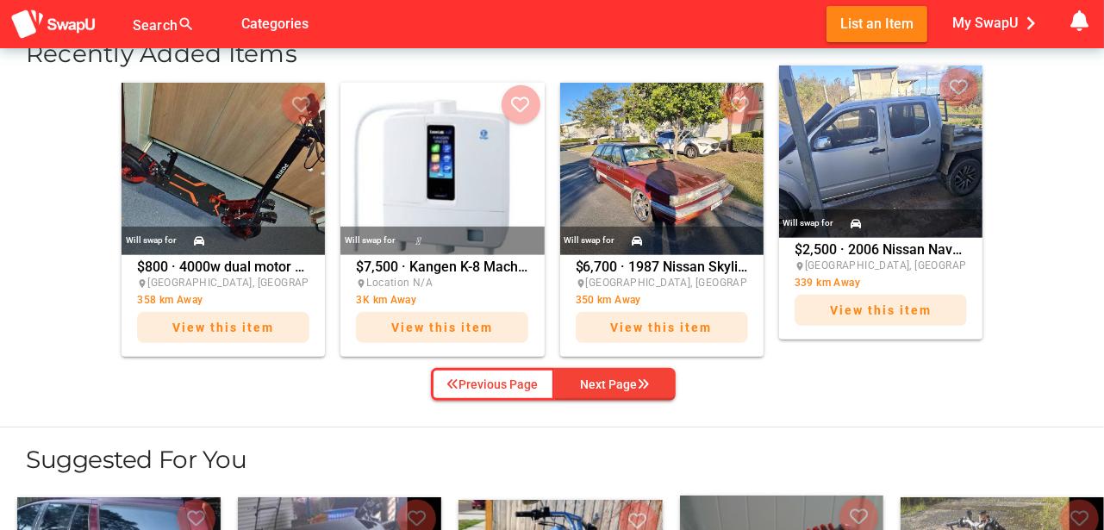
click at [884, 188] on img at bounding box center [880, 152] width 203 height 172
click at [883, 187] on img at bounding box center [880, 152] width 203 height 172
click at [876, 309] on span "View this item" at bounding box center [881, 310] width 102 height 14
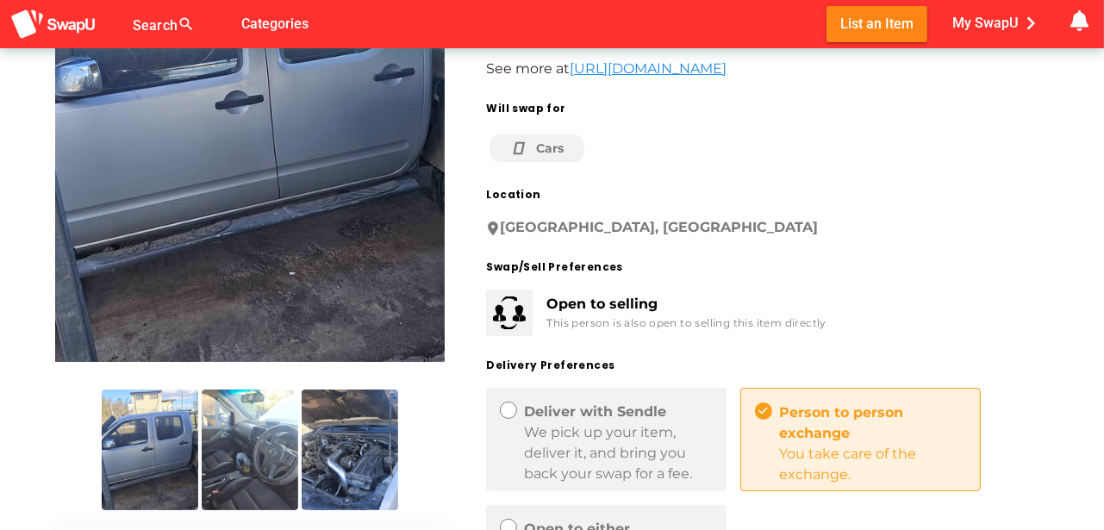
scroll to position [229, 0]
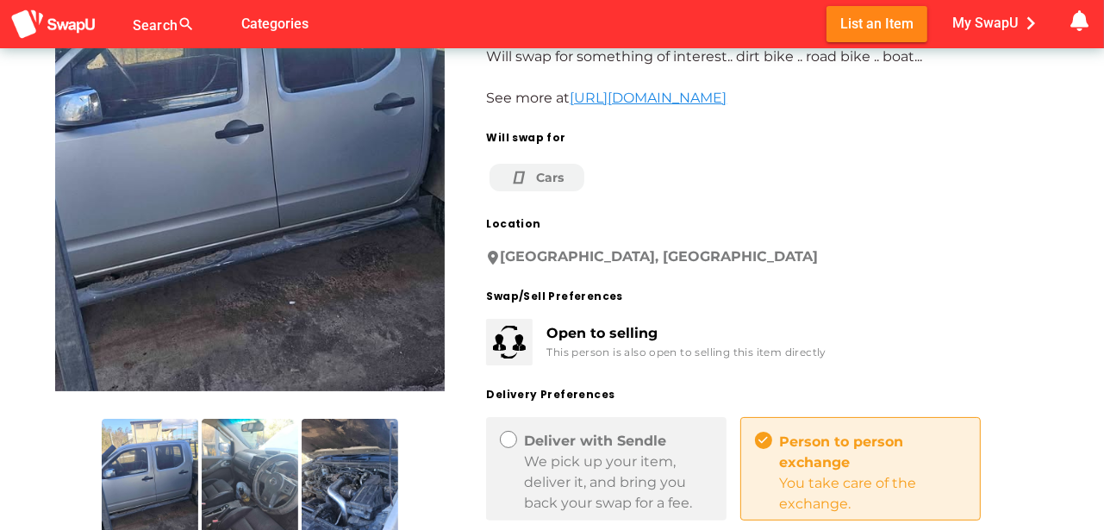
click at [340, 490] on img at bounding box center [350, 479] width 97 height 121
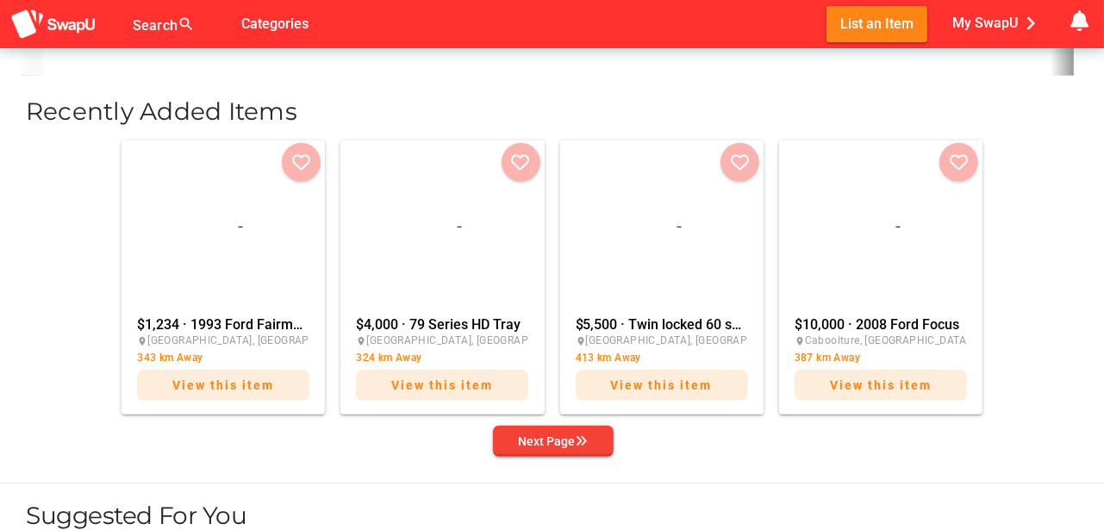
scroll to position [0, 86]
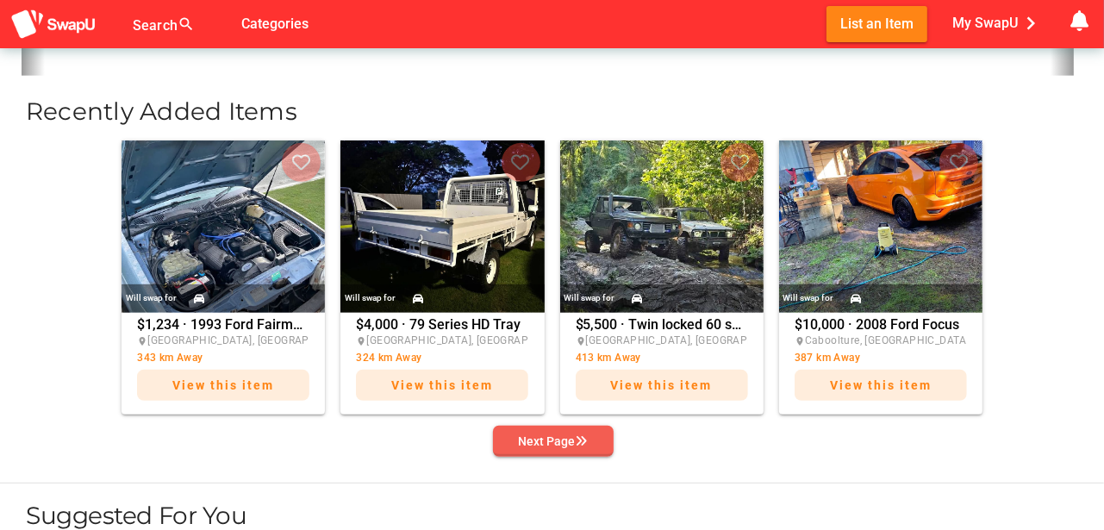
click at [569, 439] on div "Next Page" at bounding box center [553, 441] width 69 height 21
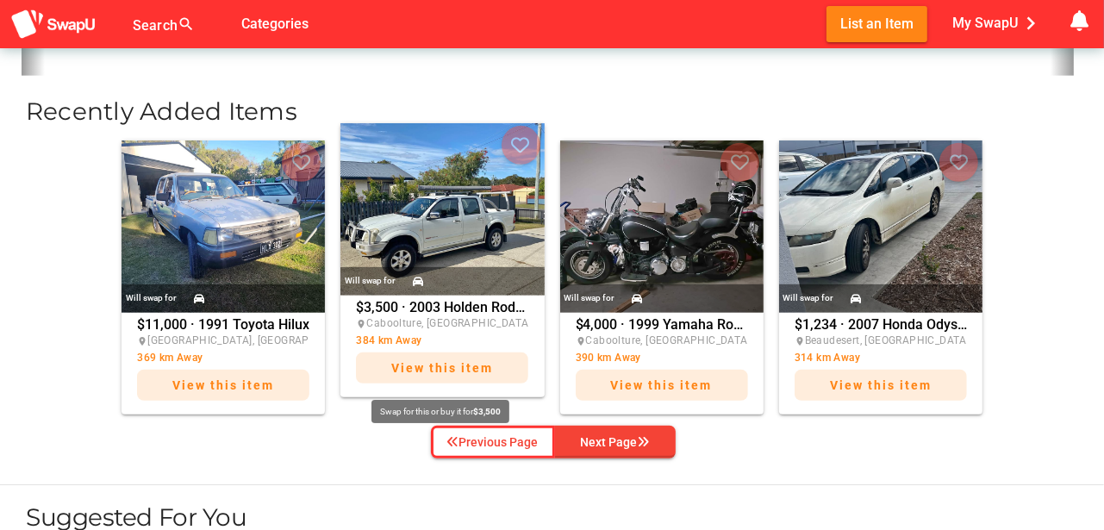
click at [430, 361] on span "View this item" at bounding box center [442, 368] width 102 height 14
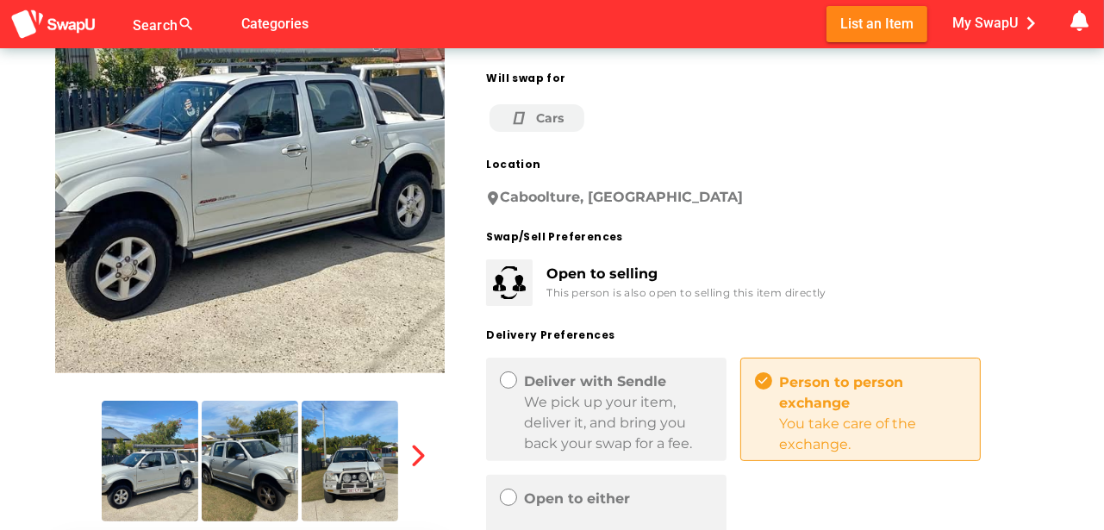
scroll to position [259, 0]
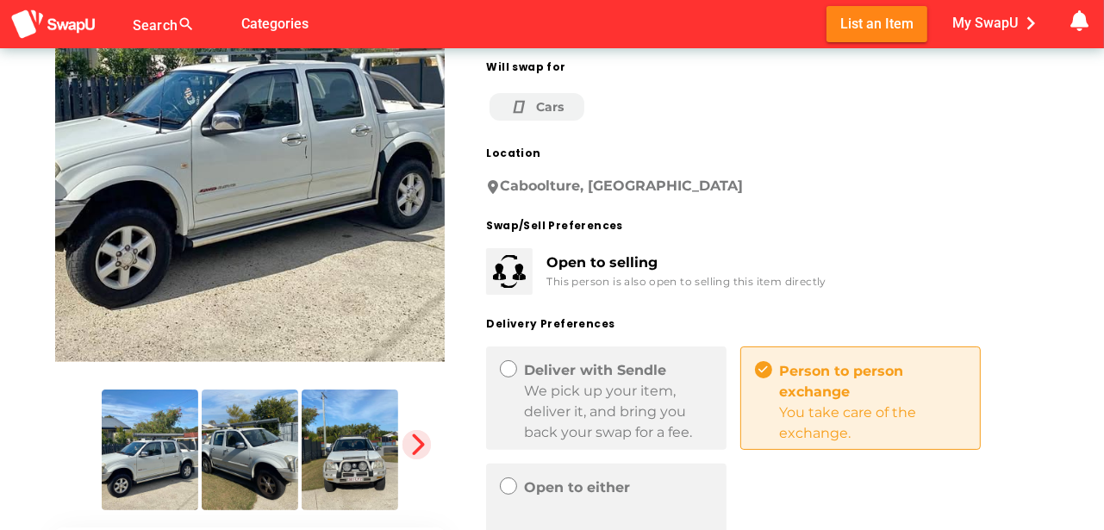
click at [419, 444] on icon "button" at bounding box center [417, 445] width 24 height 24
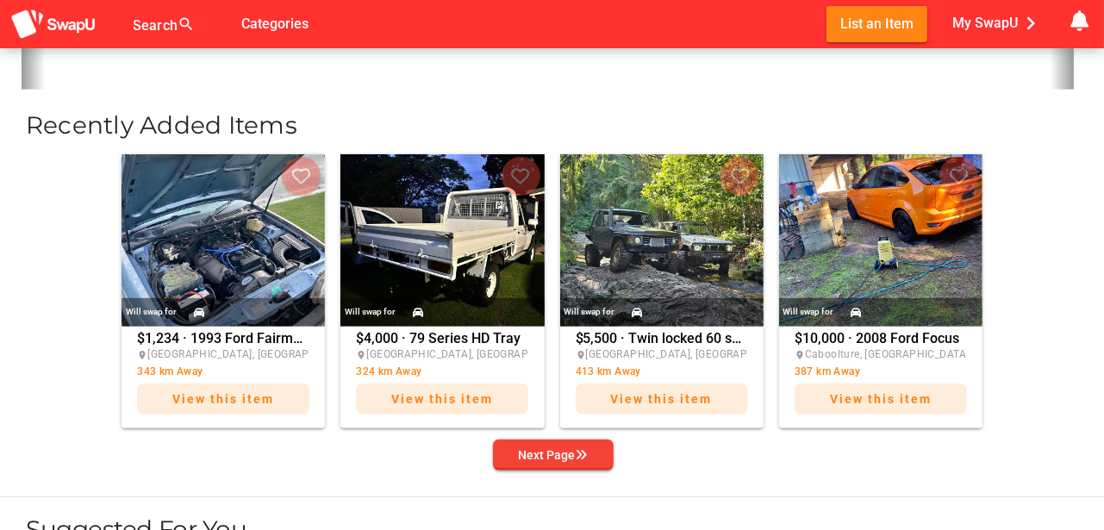
scroll to position [632, 0]
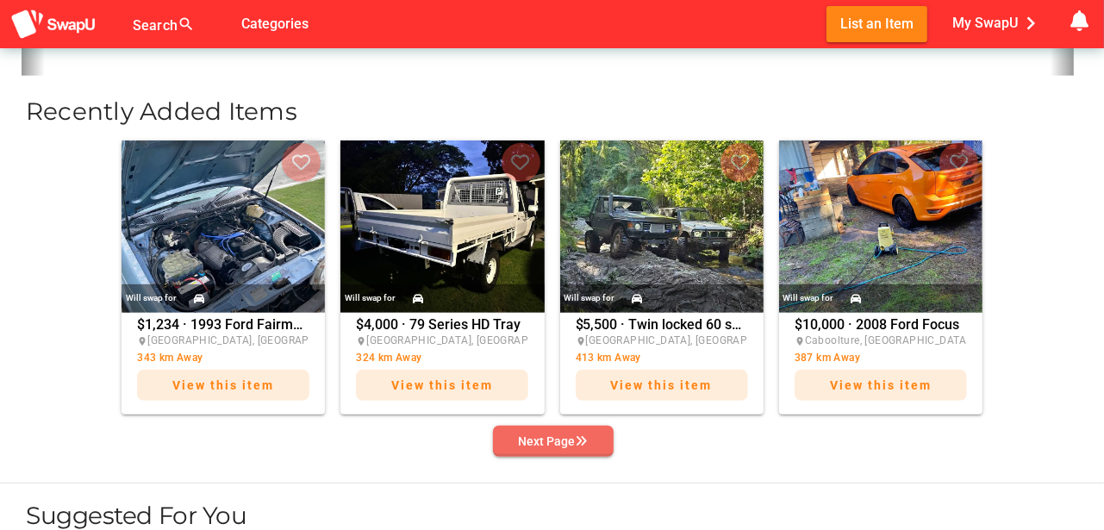
click at [571, 439] on div "Next Page" at bounding box center [553, 441] width 69 height 21
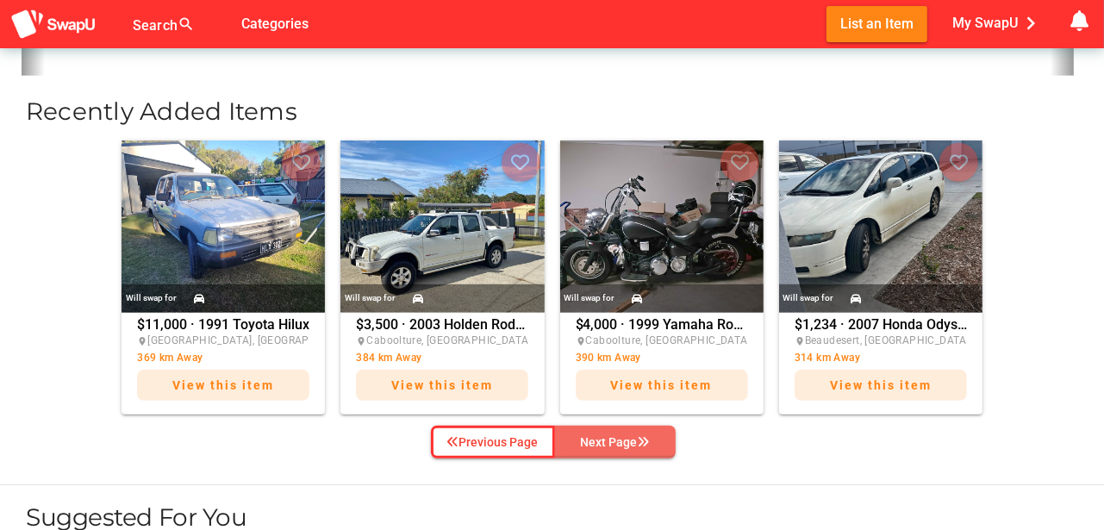
click at [599, 437] on div "Next Page" at bounding box center [615, 442] width 69 height 21
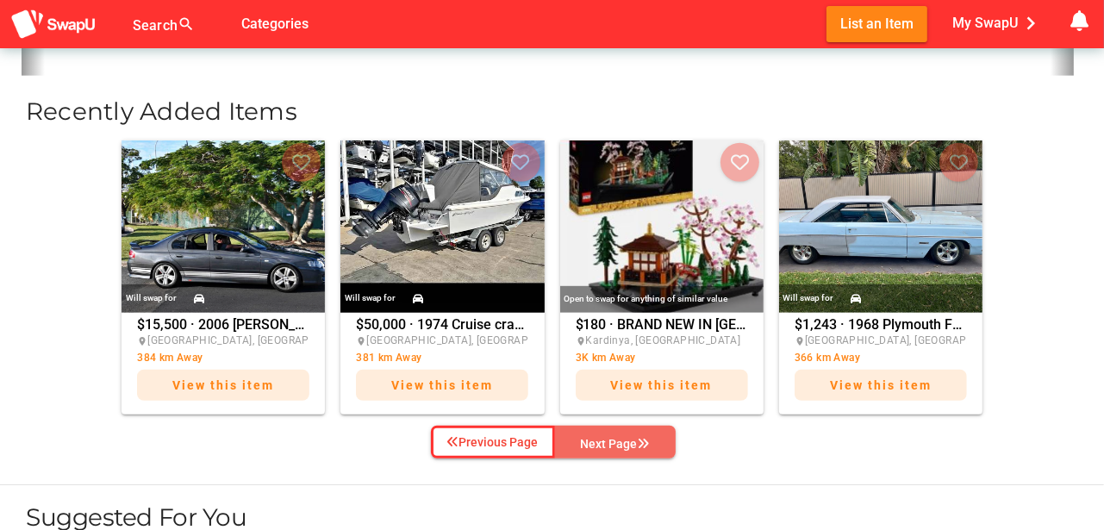
click at [599, 437] on div "Next Page" at bounding box center [615, 444] width 69 height 21
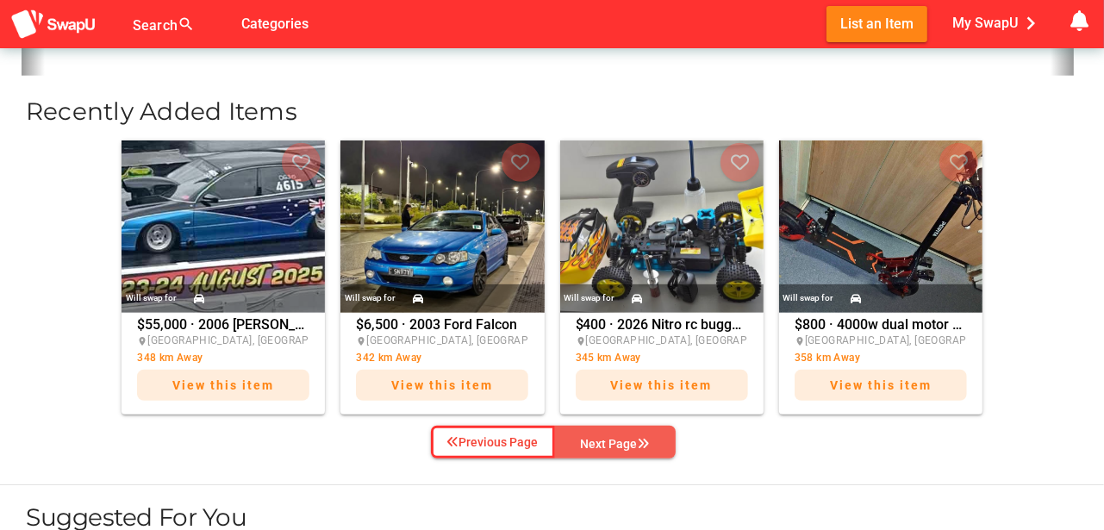
click at [598, 437] on div "Next Page" at bounding box center [615, 444] width 69 height 21
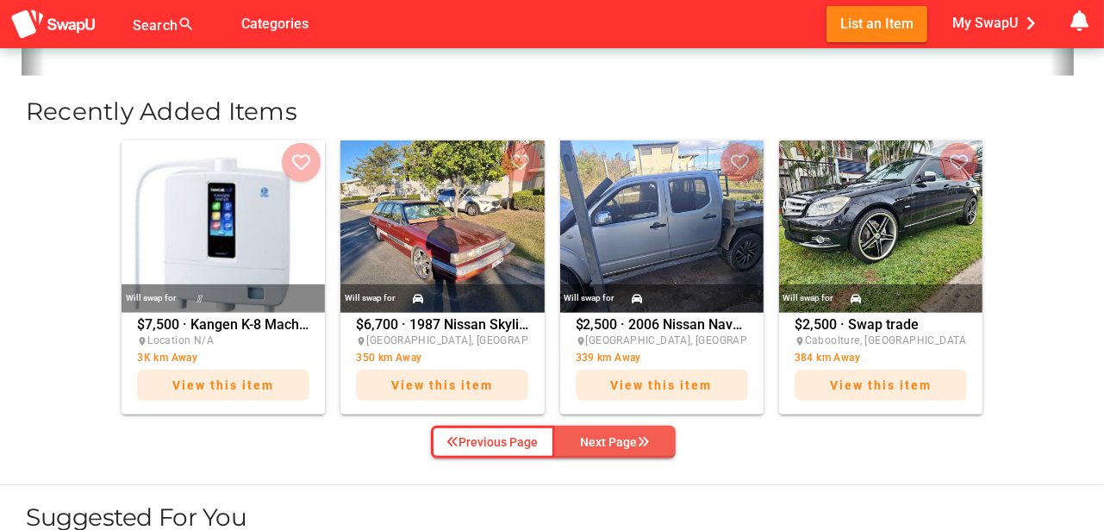
click at [598, 437] on div "Next Page" at bounding box center [615, 442] width 69 height 21
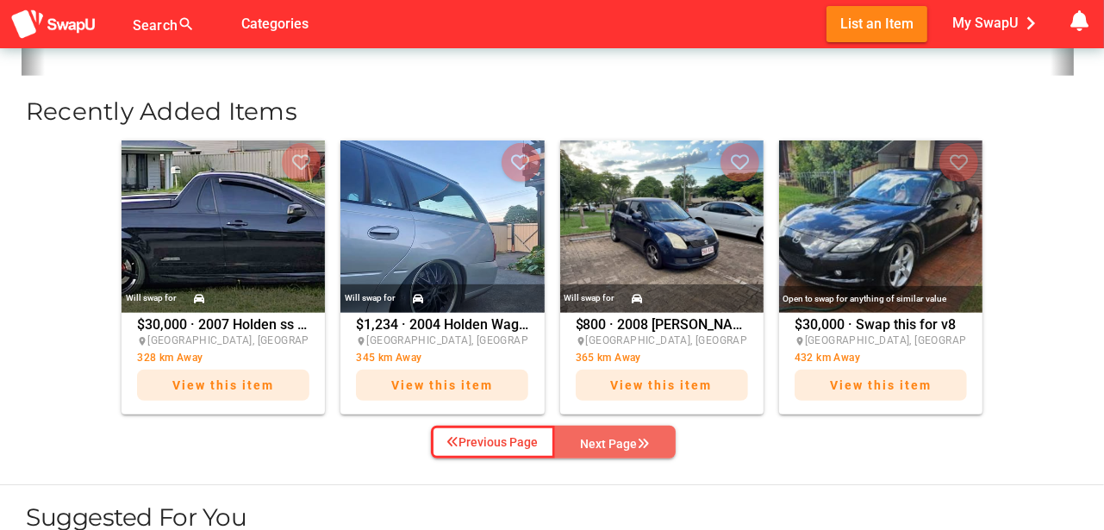
click at [598, 437] on div "Next Page" at bounding box center [615, 444] width 69 height 21
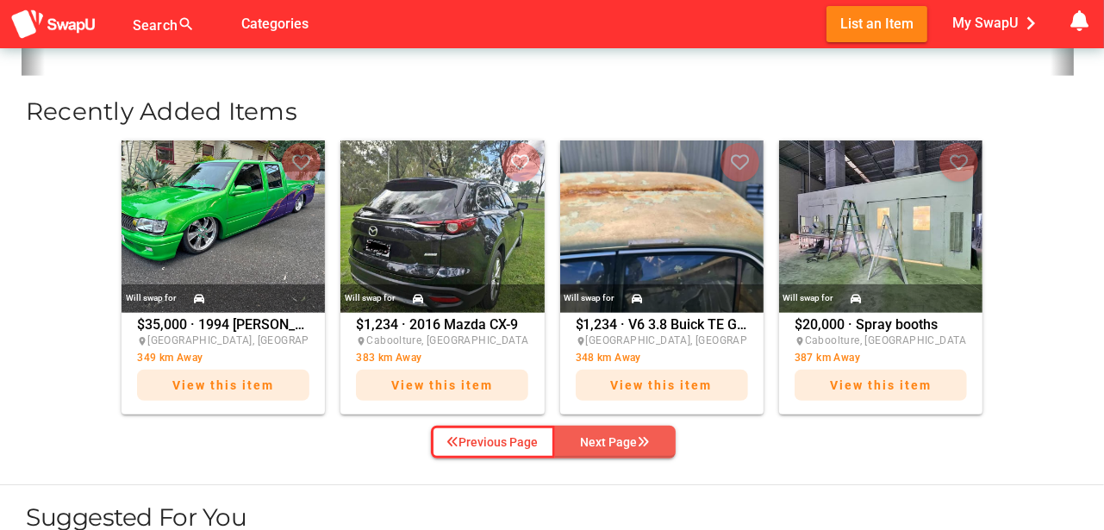
click at [598, 437] on div "Next Page" at bounding box center [615, 442] width 69 height 21
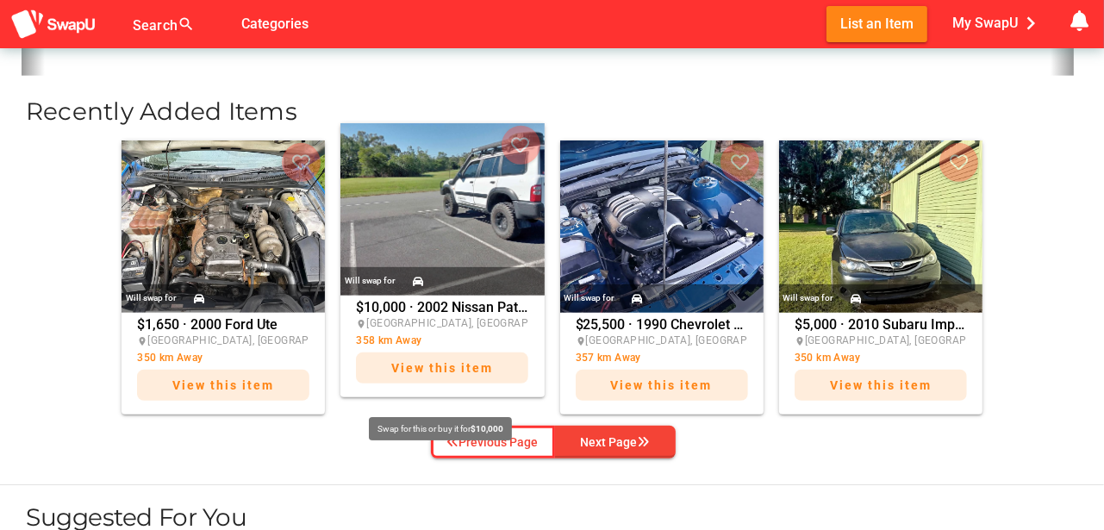
click at [434, 365] on span "View this item" at bounding box center [442, 368] width 102 height 14
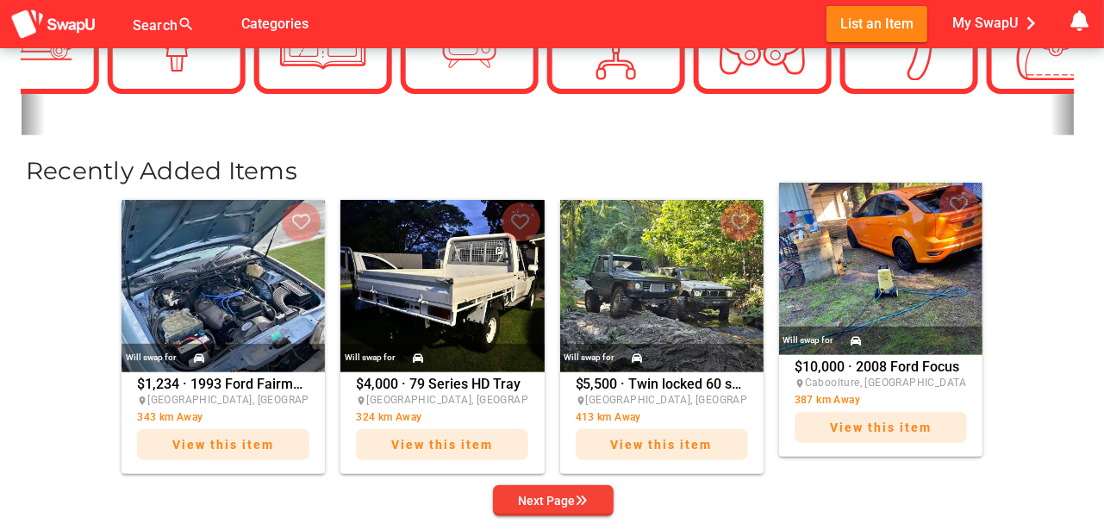
scroll to position [574, 0]
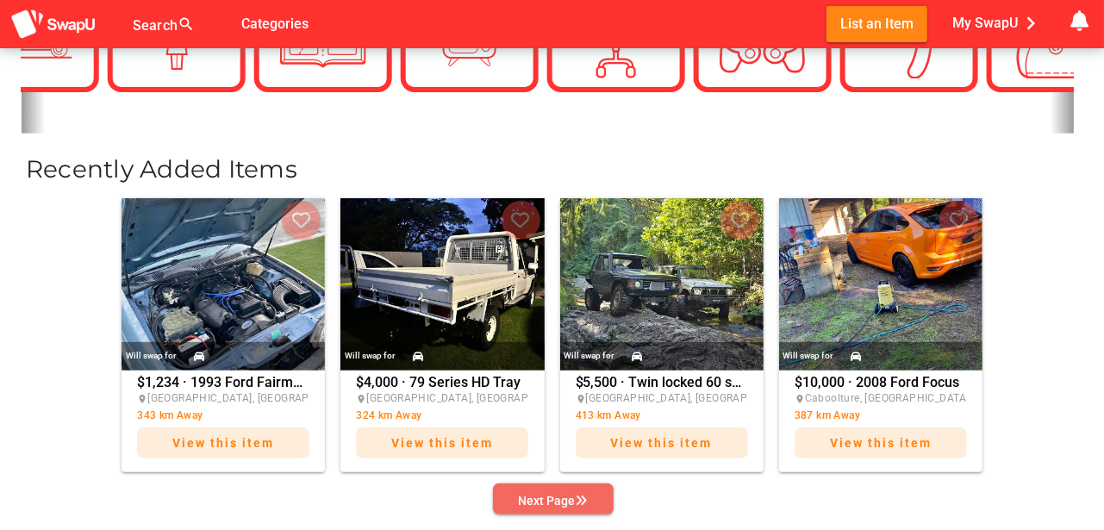
click at [577, 496] on icon "button" at bounding box center [582, 501] width 12 height 12
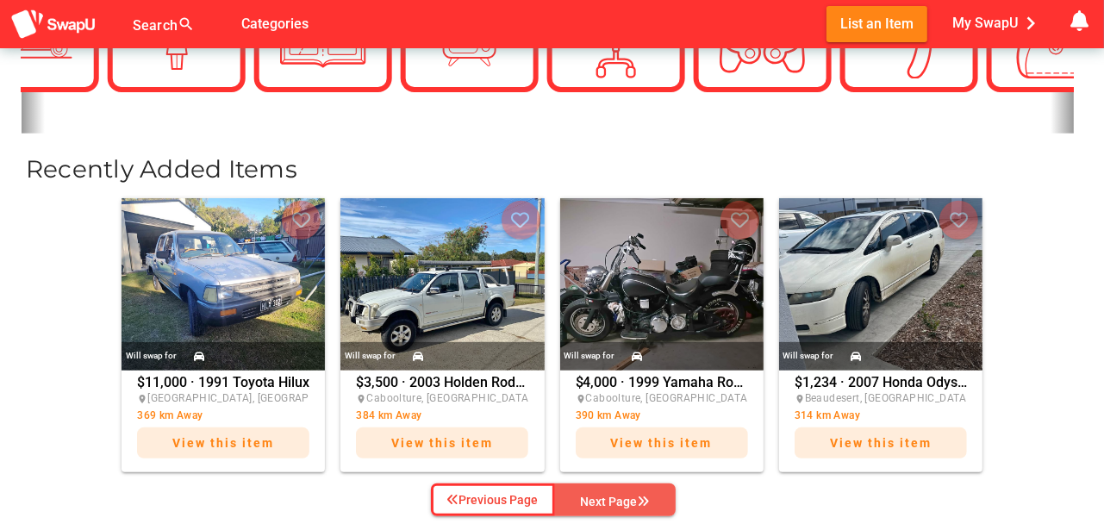
click at [619, 493] on div "Next Page" at bounding box center [615, 501] width 69 height 21
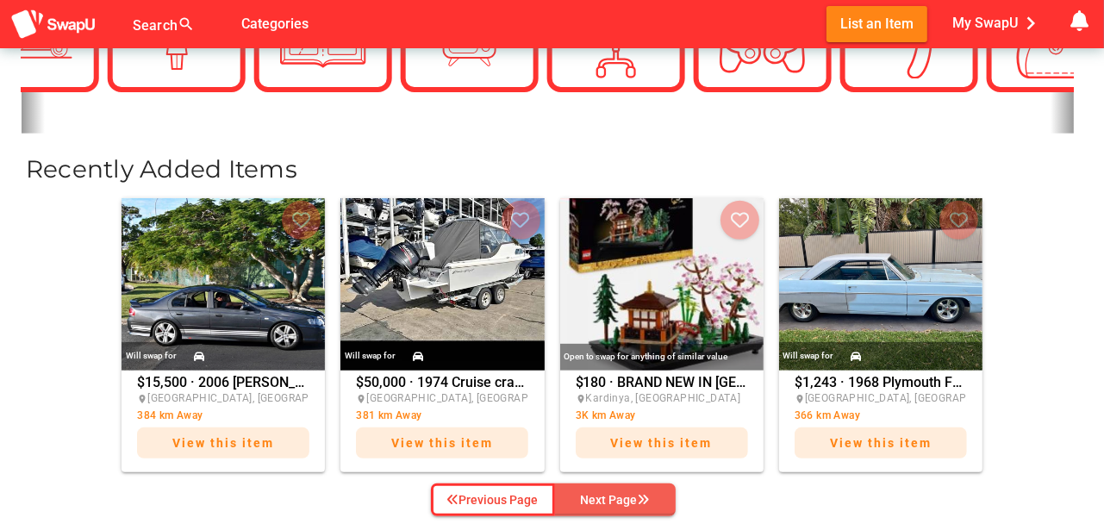
click at [615, 495] on div "Next Page" at bounding box center [615, 500] width 69 height 21
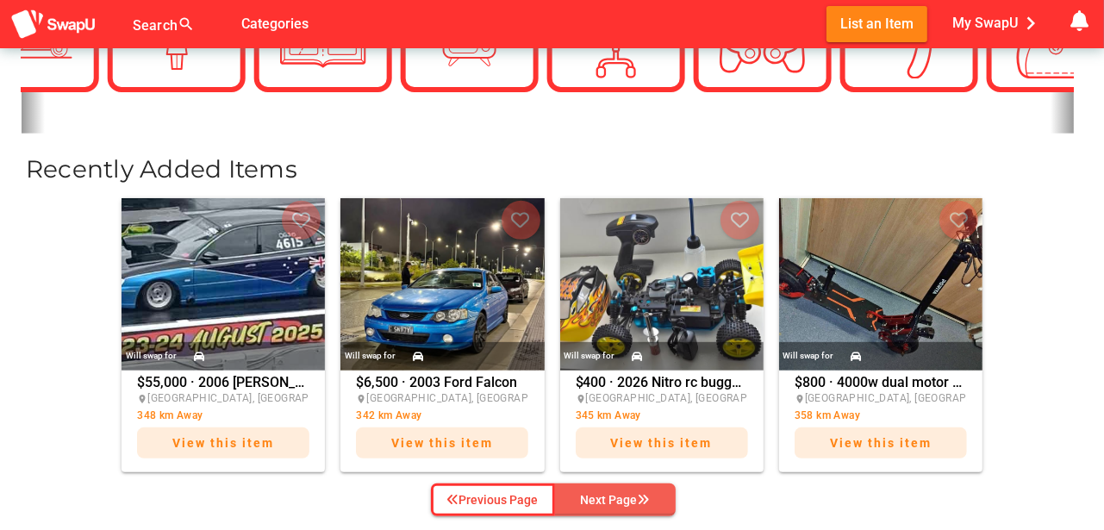
click at [615, 495] on div "Next Page" at bounding box center [615, 500] width 69 height 21
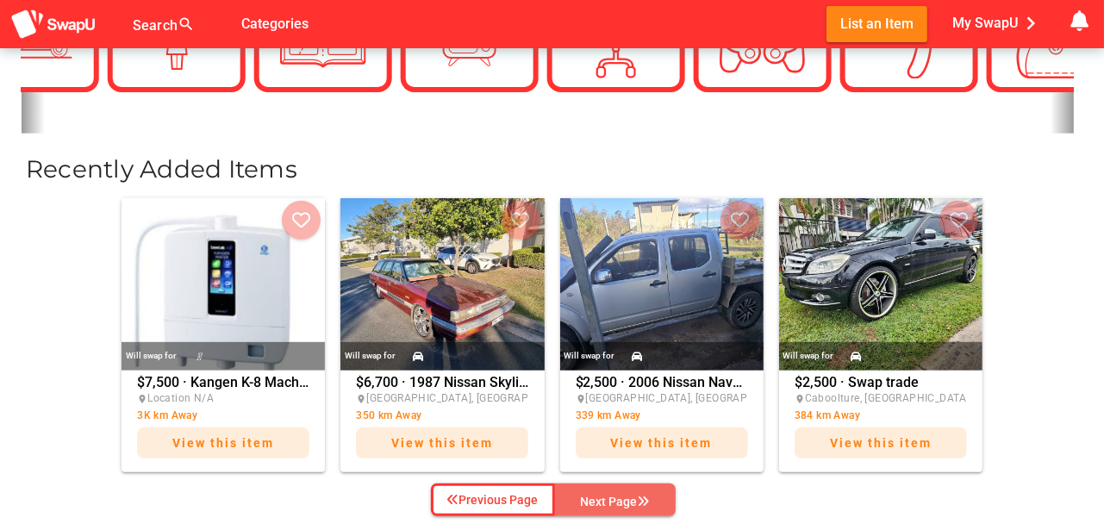
click at [615, 495] on div "Next Page" at bounding box center [615, 501] width 69 height 21
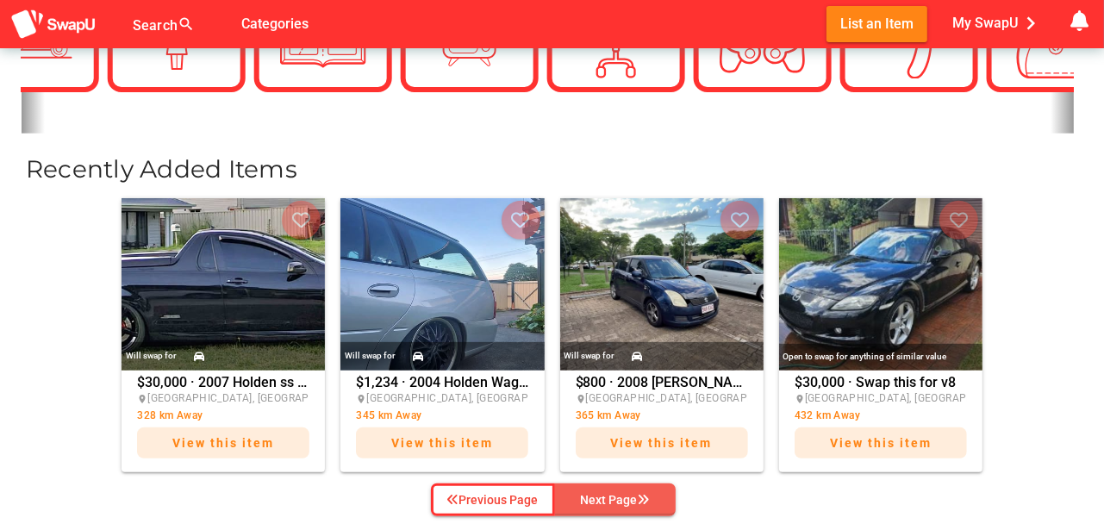
click at [615, 495] on div "Next Page" at bounding box center [615, 500] width 69 height 21
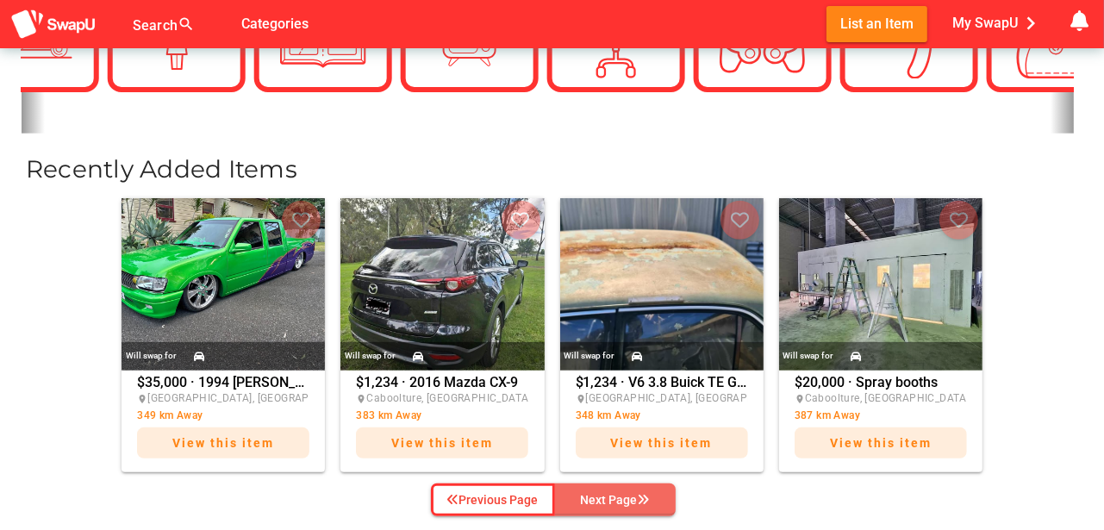
click at [615, 495] on div "Next Page" at bounding box center [615, 500] width 69 height 21
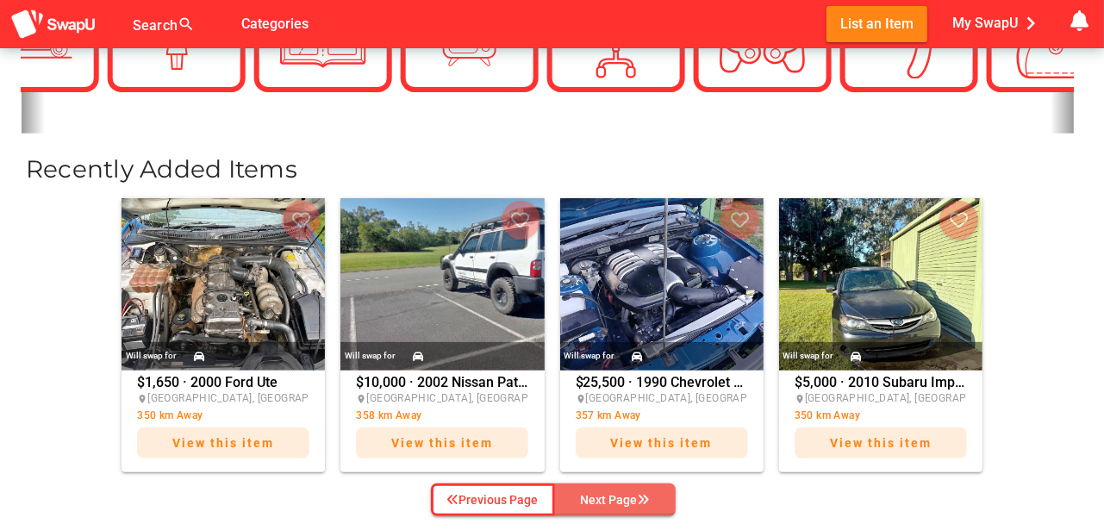
click at [615, 495] on div "Next Page" at bounding box center [615, 500] width 69 height 21
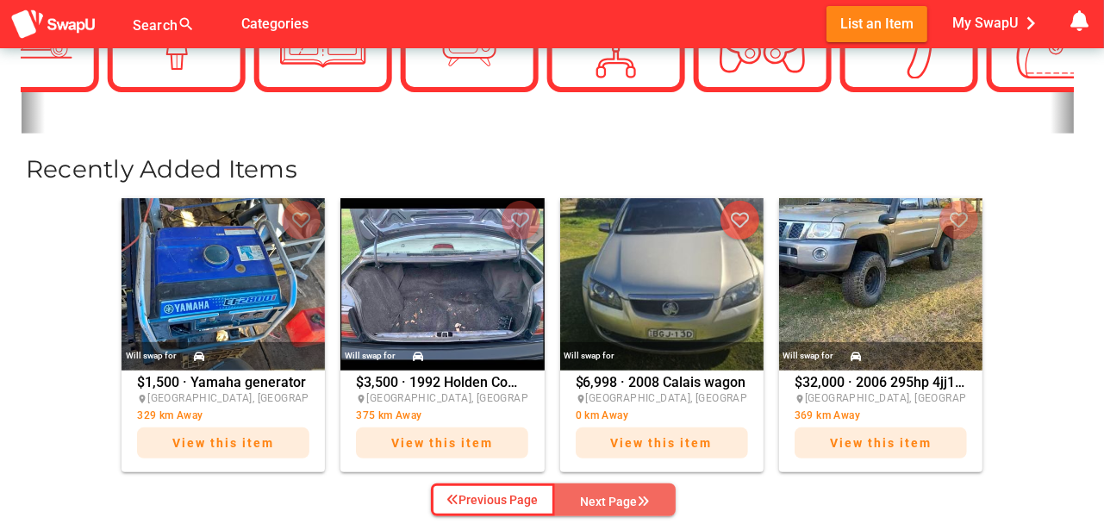
click at [615, 499] on div "Next Page" at bounding box center [615, 501] width 69 height 21
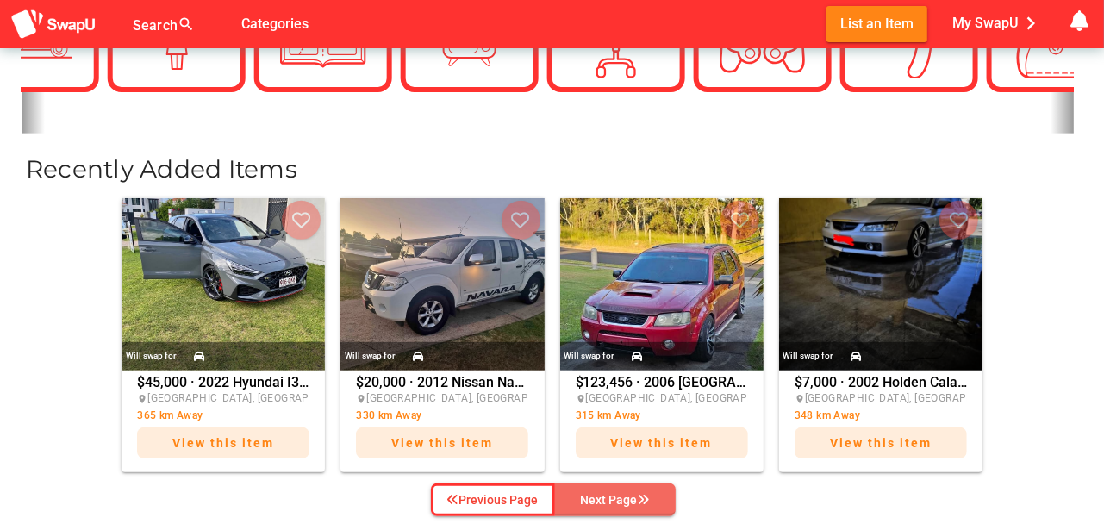
click at [615, 499] on div "Next Page" at bounding box center [615, 500] width 69 height 21
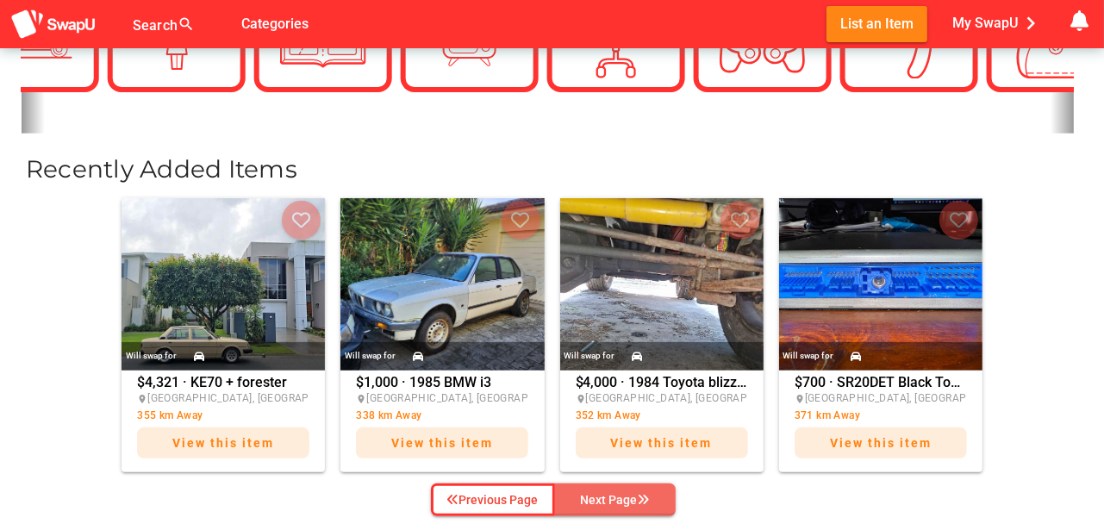
click at [615, 499] on div "Next Page" at bounding box center [615, 500] width 69 height 21
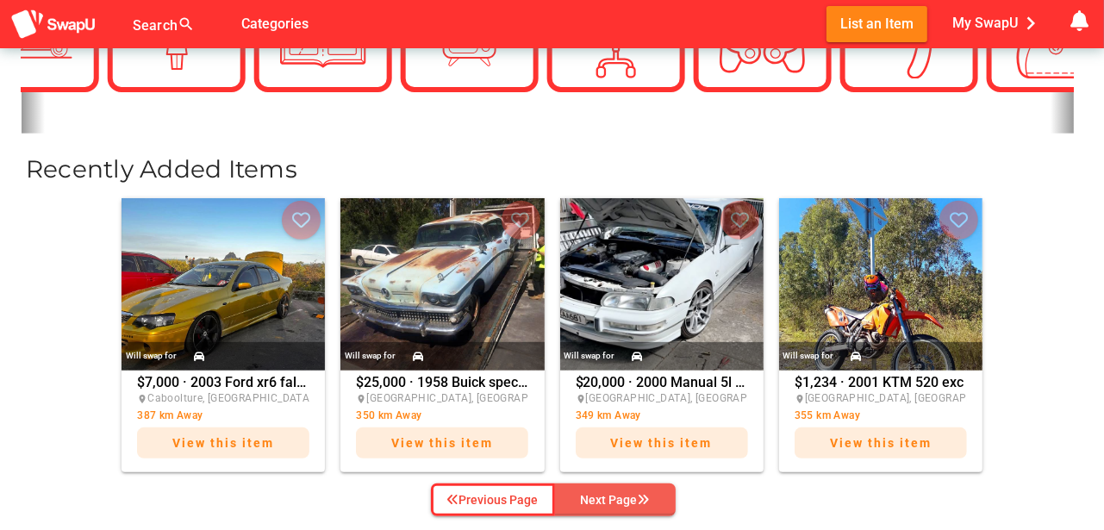
click at [626, 499] on div "Next Page" at bounding box center [615, 500] width 69 height 21
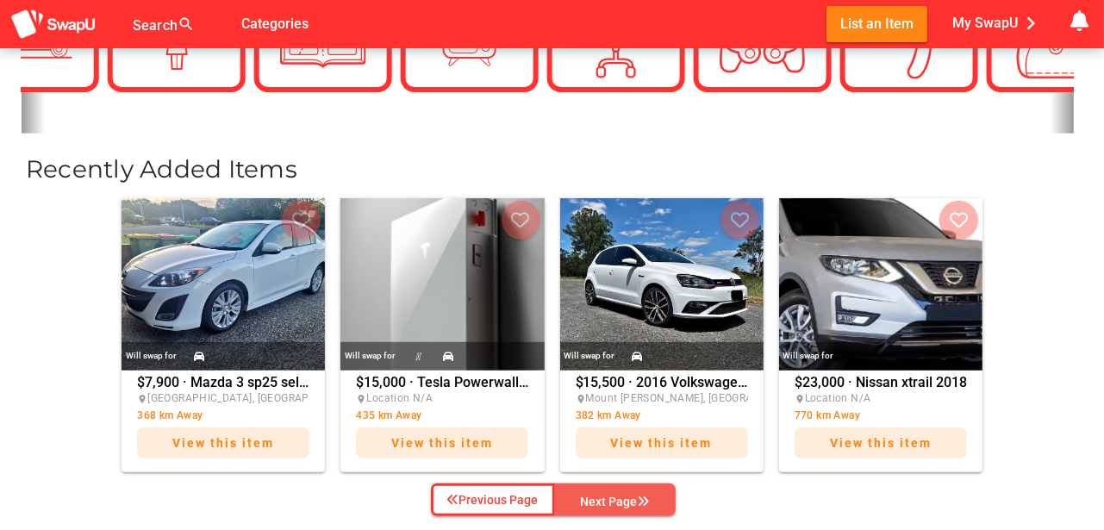
click at [627, 496] on div "Next Page" at bounding box center [615, 501] width 69 height 21
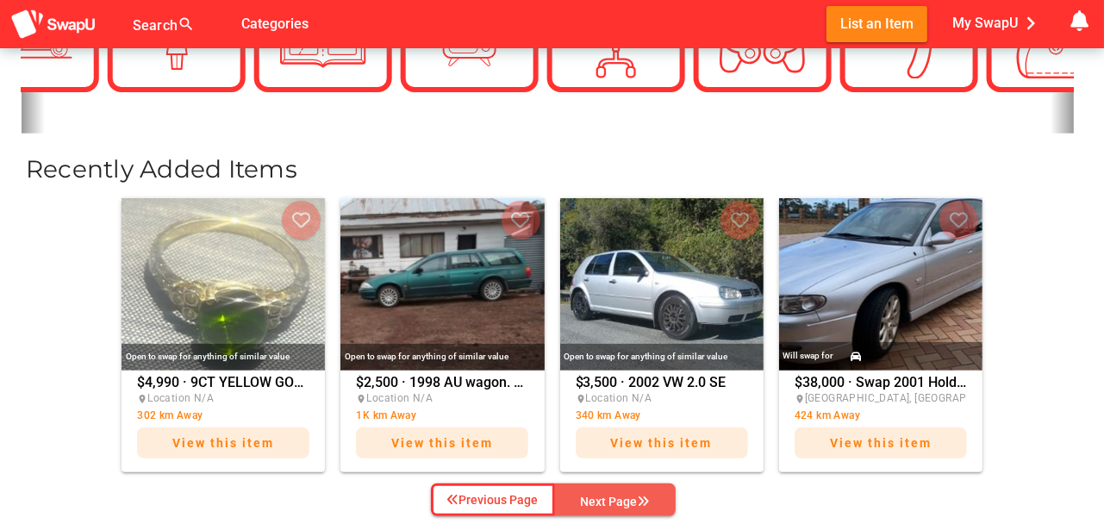
click at [625, 495] on div "Next Page" at bounding box center [615, 501] width 69 height 21
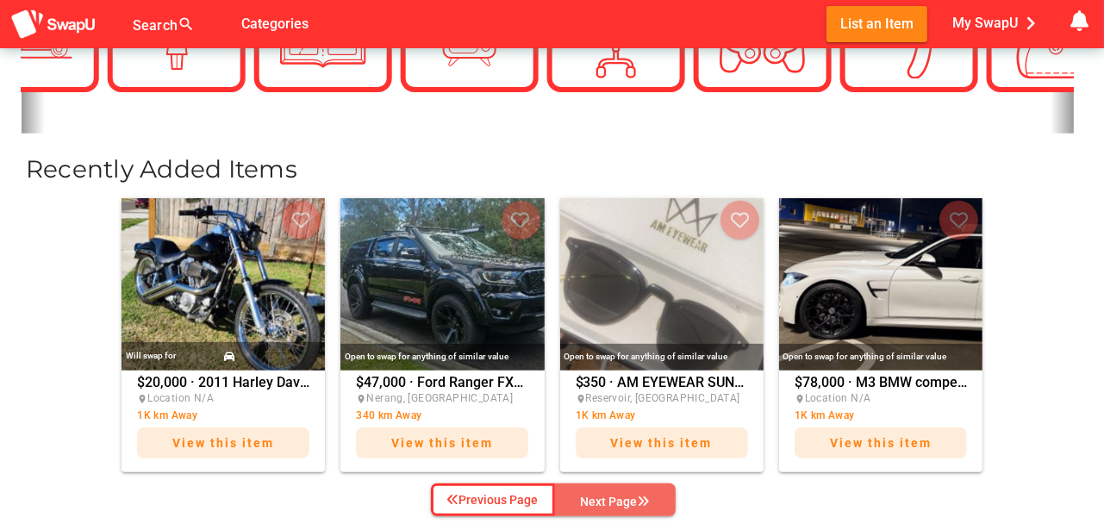
click at [631, 494] on div "Next Page" at bounding box center [615, 501] width 69 height 21
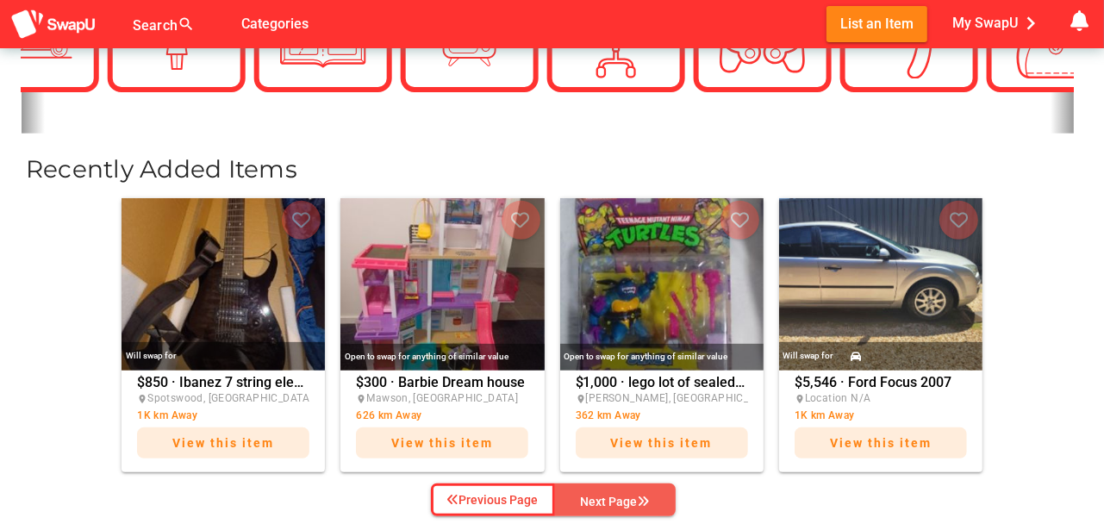
click at [632, 491] on div "Next Page" at bounding box center [615, 501] width 69 height 21
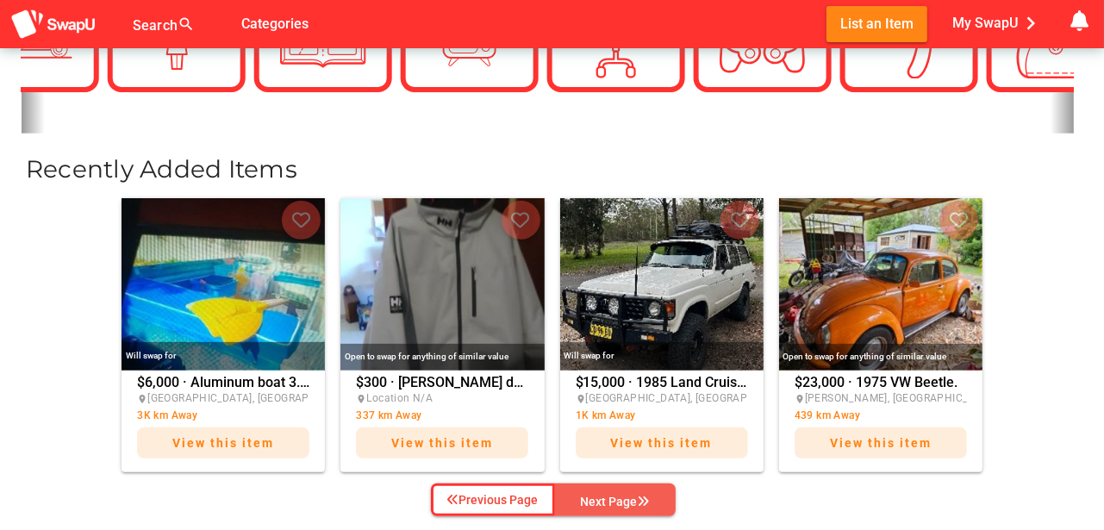
click at [629, 493] on div "Next Page" at bounding box center [615, 501] width 69 height 21
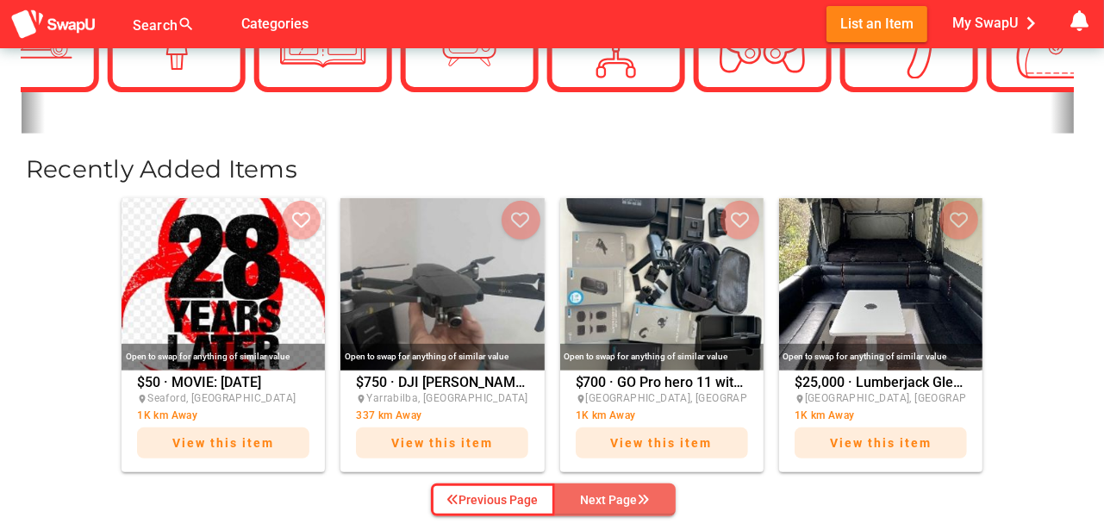
click at [627, 493] on div "Next Page" at bounding box center [615, 500] width 69 height 21
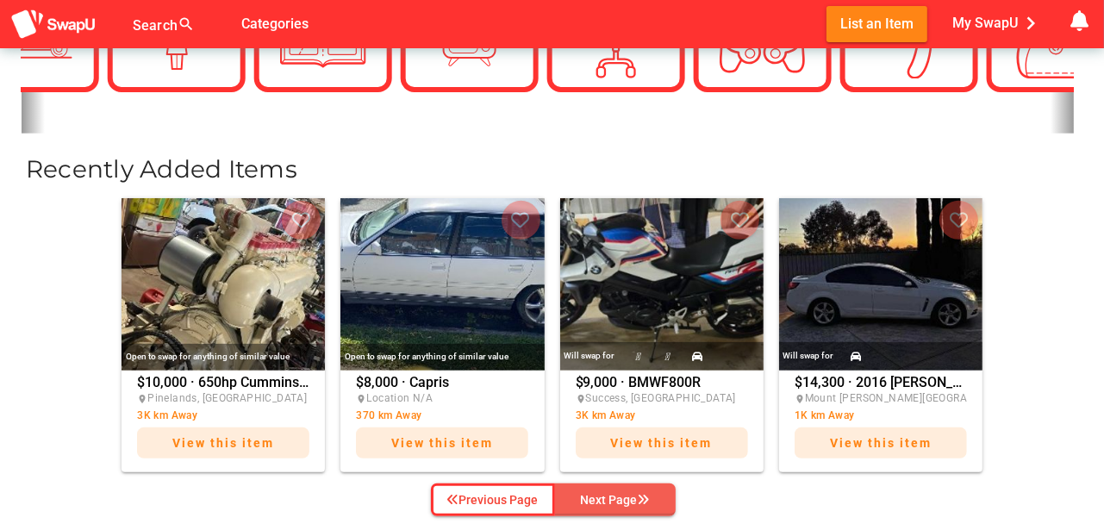
click at [629, 494] on div "Next Page" at bounding box center [615, 500] width 69 height 21
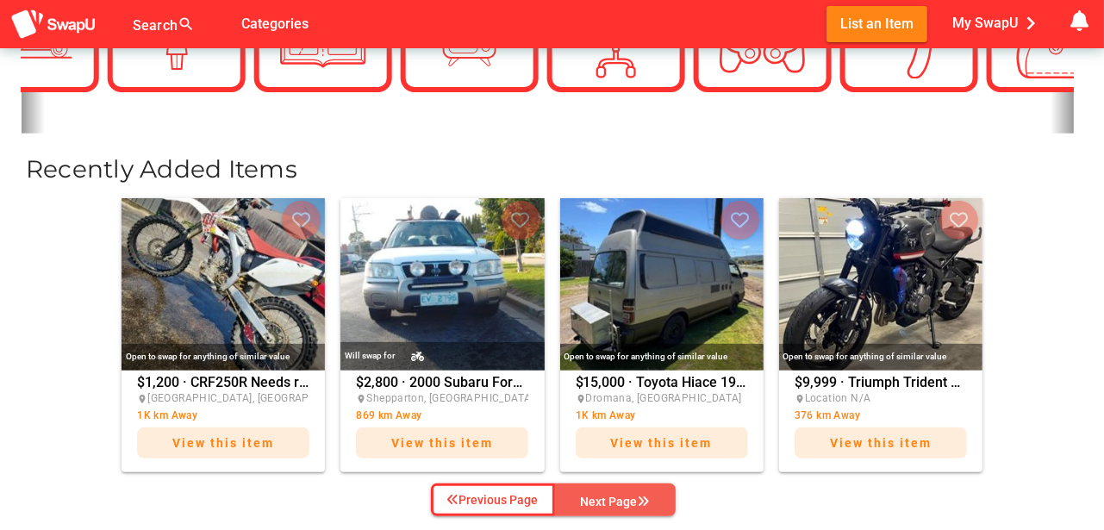
click at [629, 495] on div "Next Page" at bounding box center [615, 501] width 69 height 21
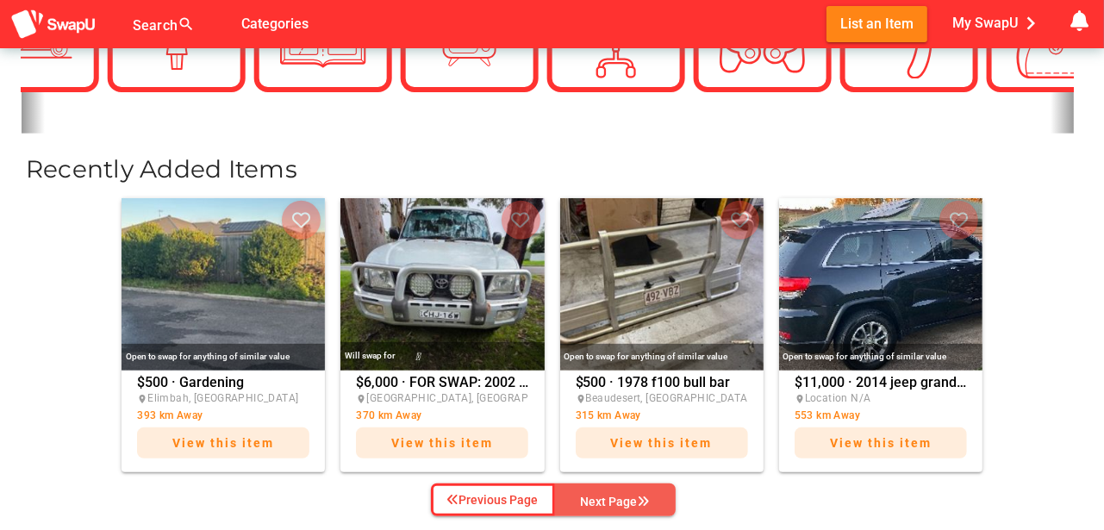
click at [629, 495] on div "Next Page" at bounding box center [615, 501] width 69 height 21
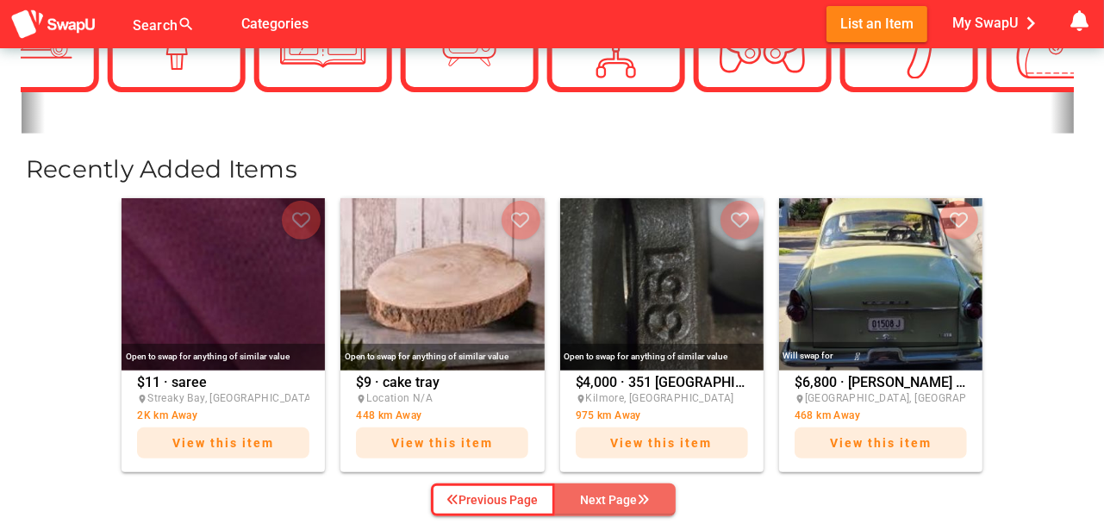
click at [629, 495] on div "Next Page" at bounding box center [615, 500] width 69 height 21
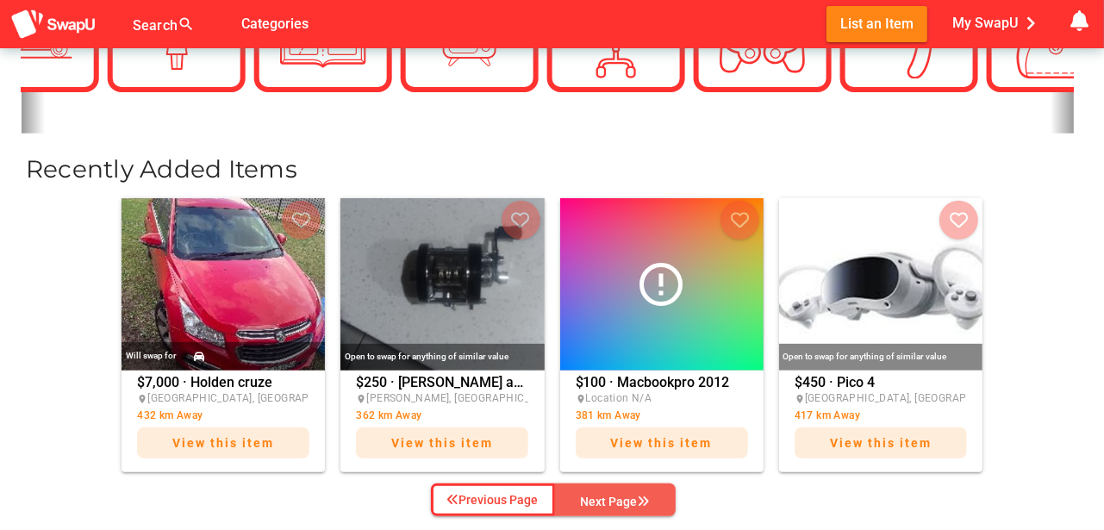
click at [629, 495] on div "Next Page" at bounding box center [615, 501] width 69 height 21
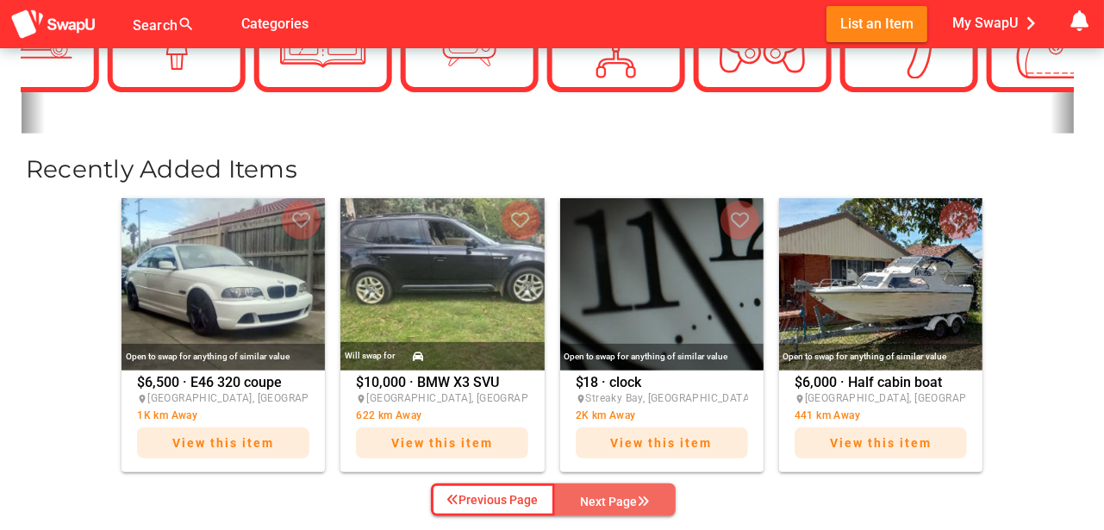
click at [631, 495] on div "Next Page" at bounding box center [615, 501] width 69 height 21
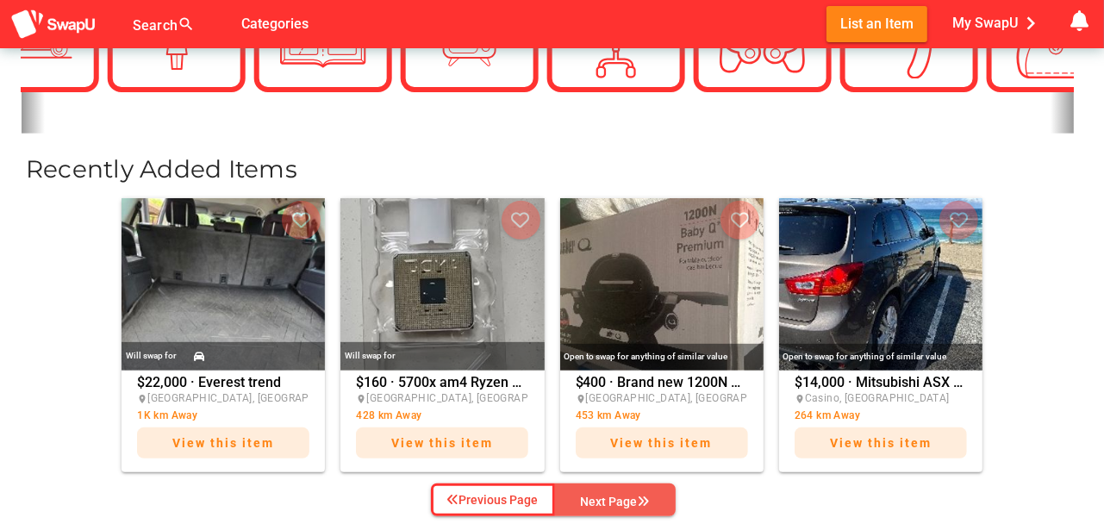
click at [629, 495] on div "Next Page" at bounding box center [615, 501] width 69 height 21
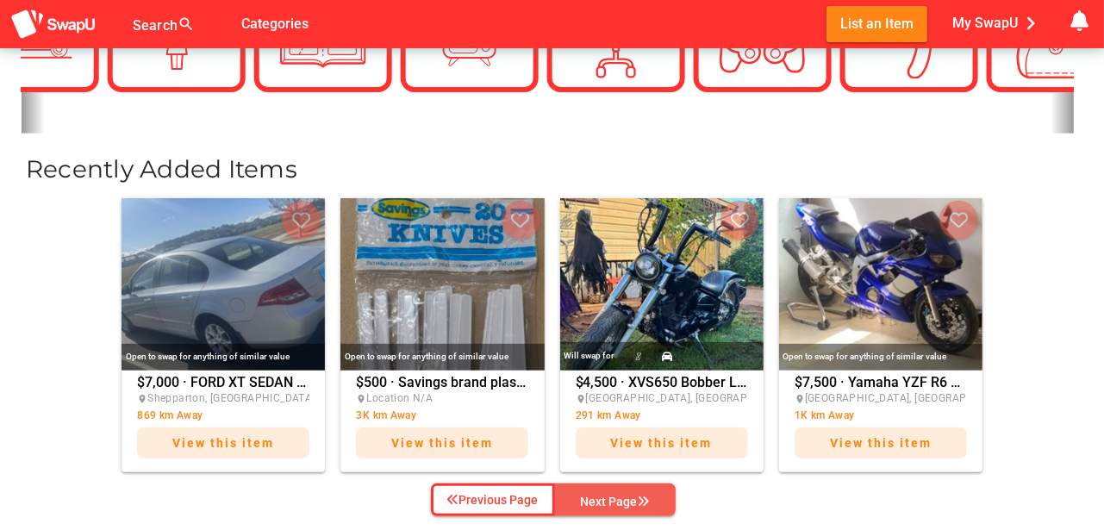
click at [627, 496] on div "Next Page" at bounding box center [615, 501] width 69 height 21
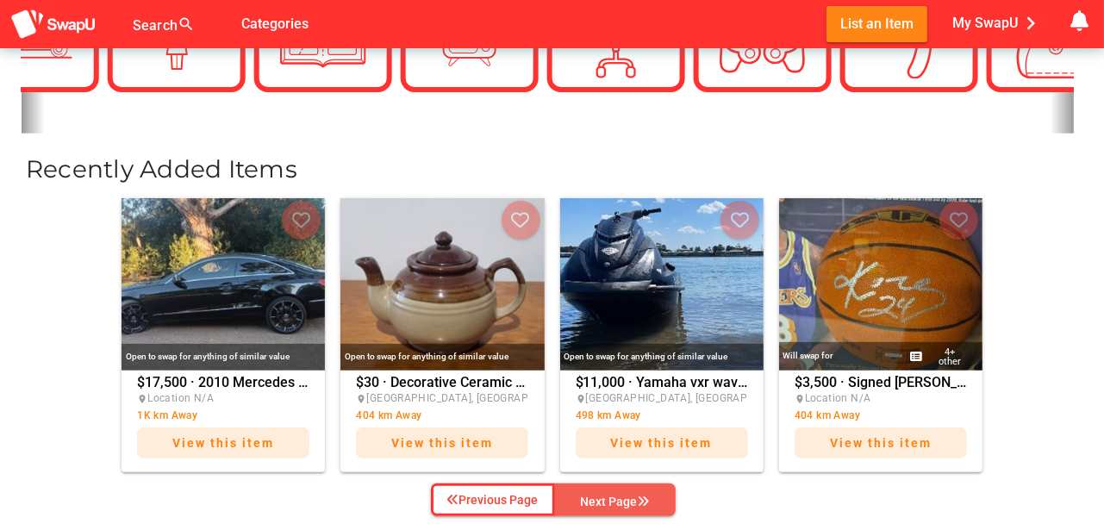
click at [624, 496] on div "Next Page" at bounding box center [615, 501] width 69 height 21
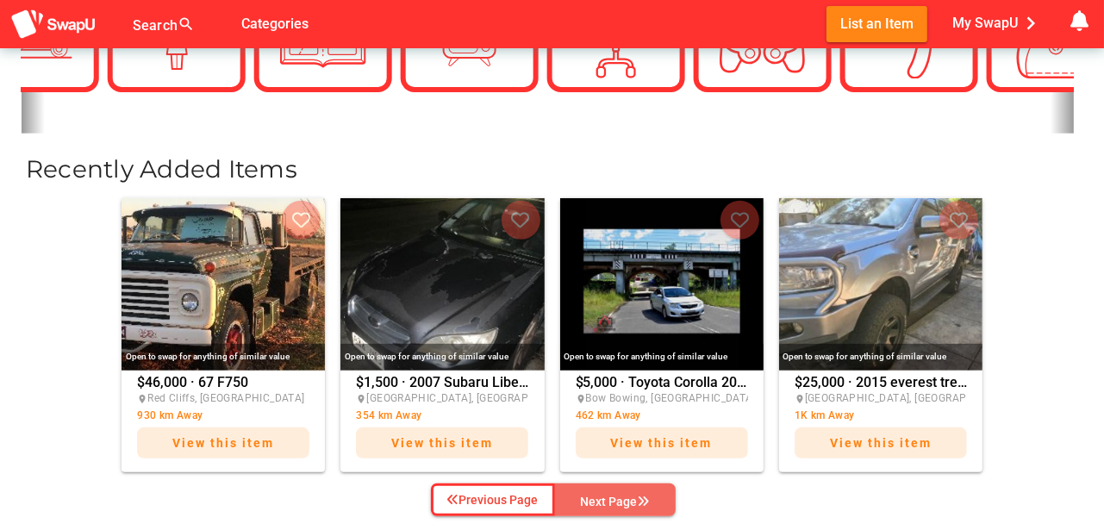
click at [623, 496] on div "Next Page" at bounding box center [615, 501] width 69 height 21
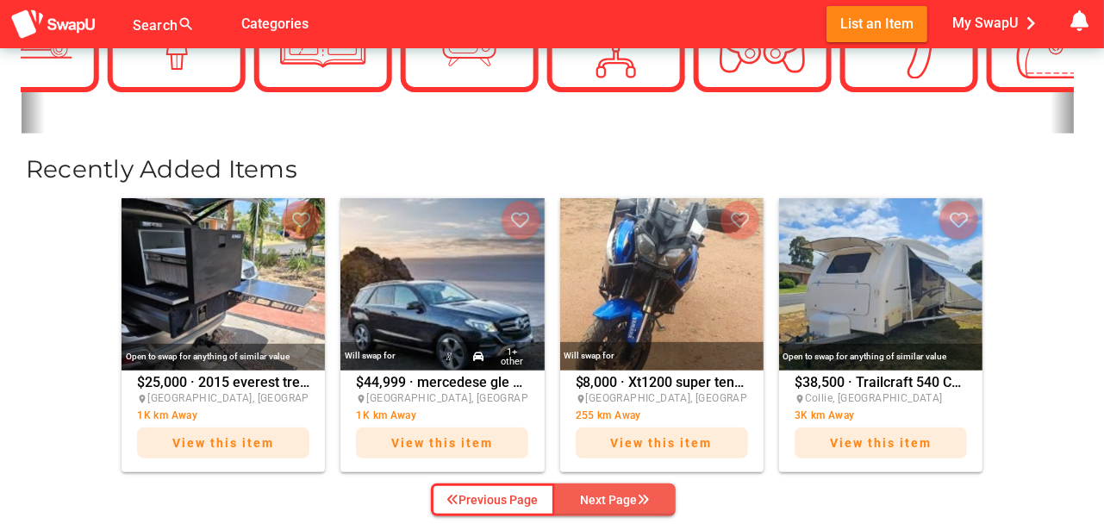
click at [621, 496] on div "Next Page" at bounding box center [615, 500] width 69 height 21
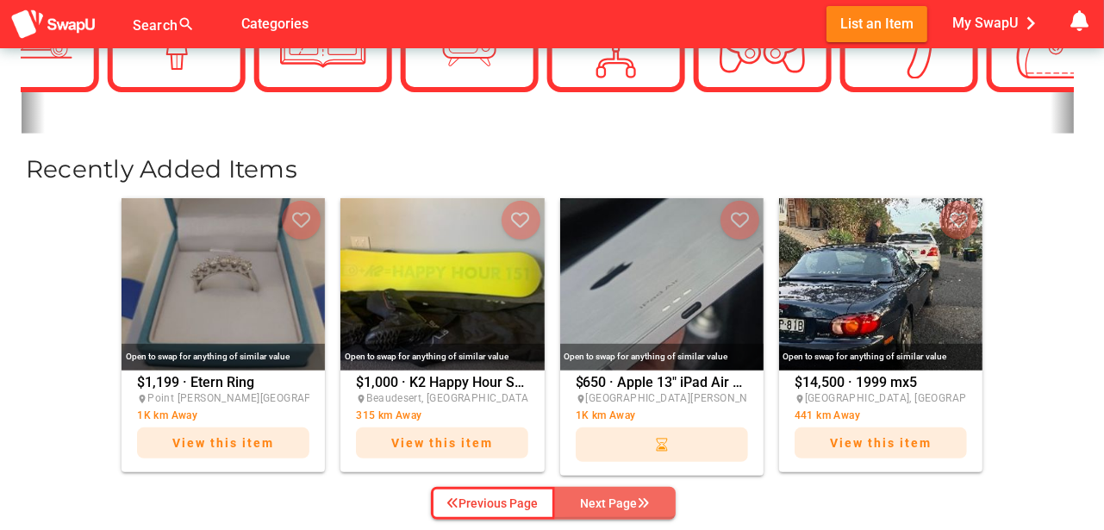
click at [619, 497] on div "Next Page" at bounding box center [615, 503] width 69 height 21
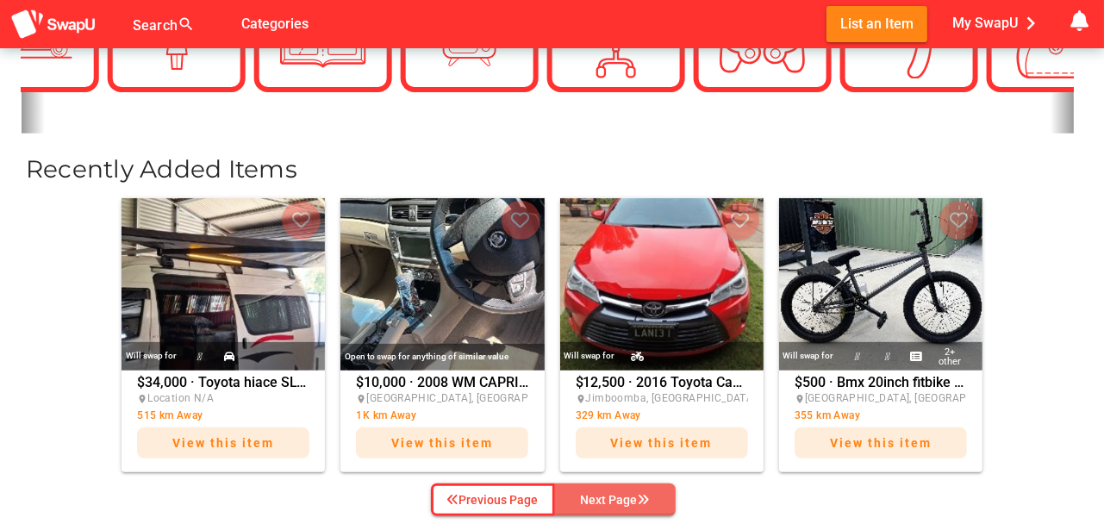
click at [620, 498] on div "Next Page" at bounding box center [615, 500] width 69 height 21
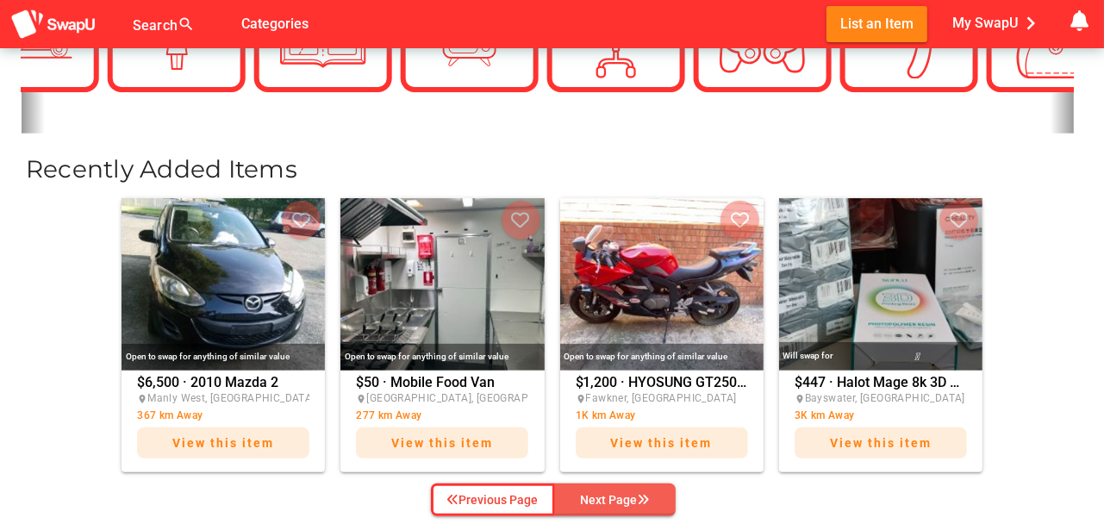
click at [621, 497] on div "Next Page" at bounding box center [615, 500] width 69 height 21
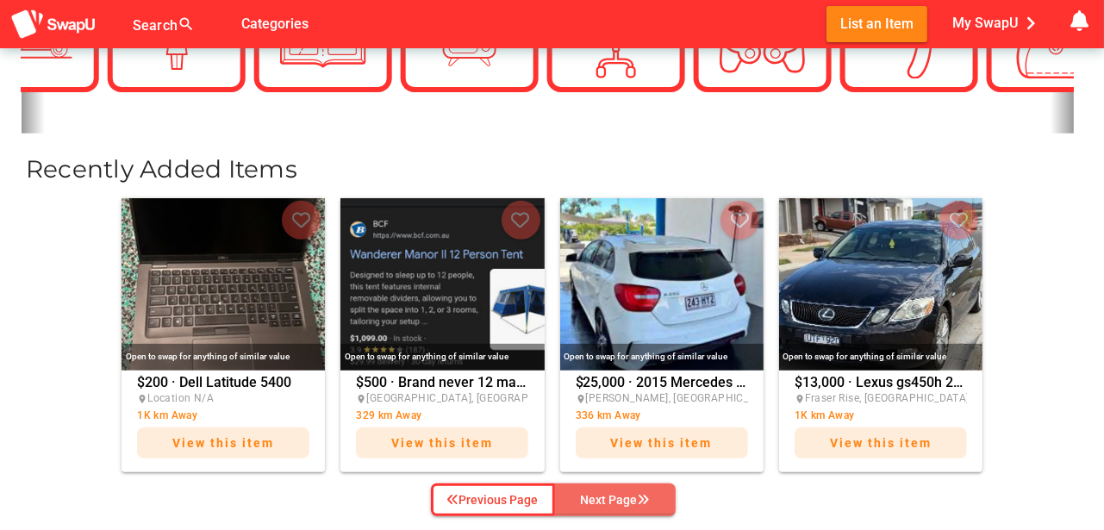
click at [624, 497] on div "Next Page" at bounding box center [615, 500] width 69 height 21
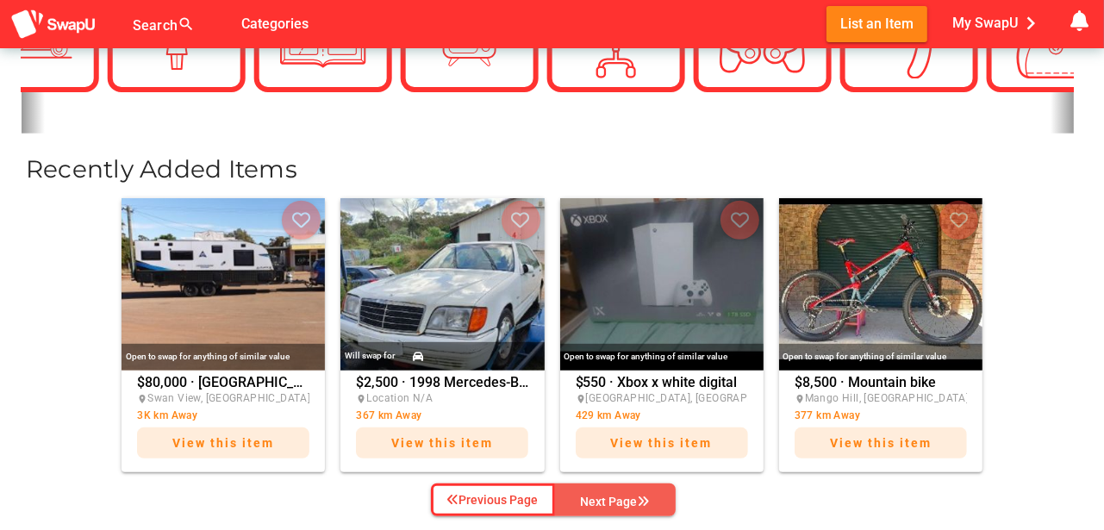
click at [621, 491] on div "Next Page" at bounding box center [615, 501] width 69 height 21
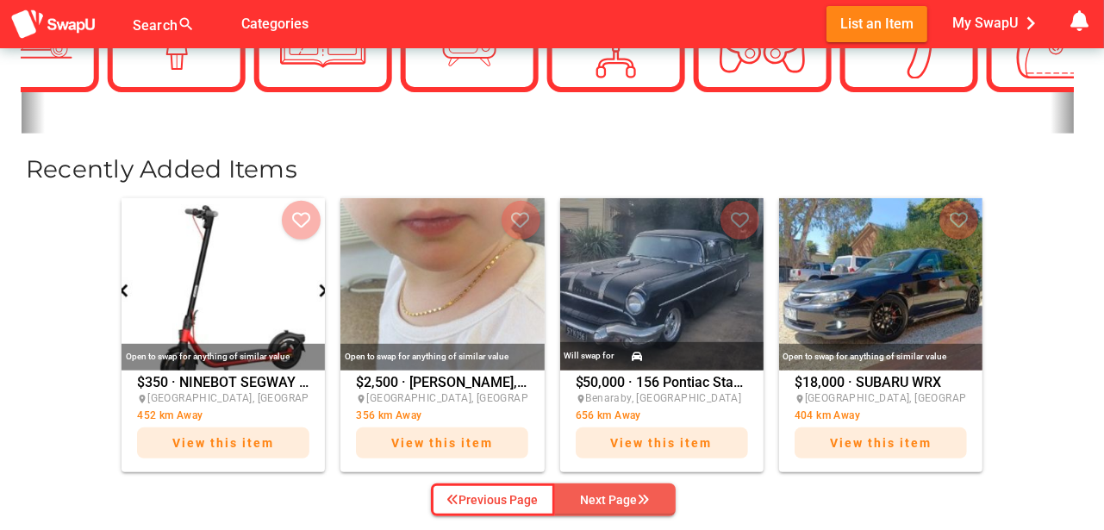
click at [614, 495] on div "Next Page" at bounding box center [615, 500] width 69 height 21
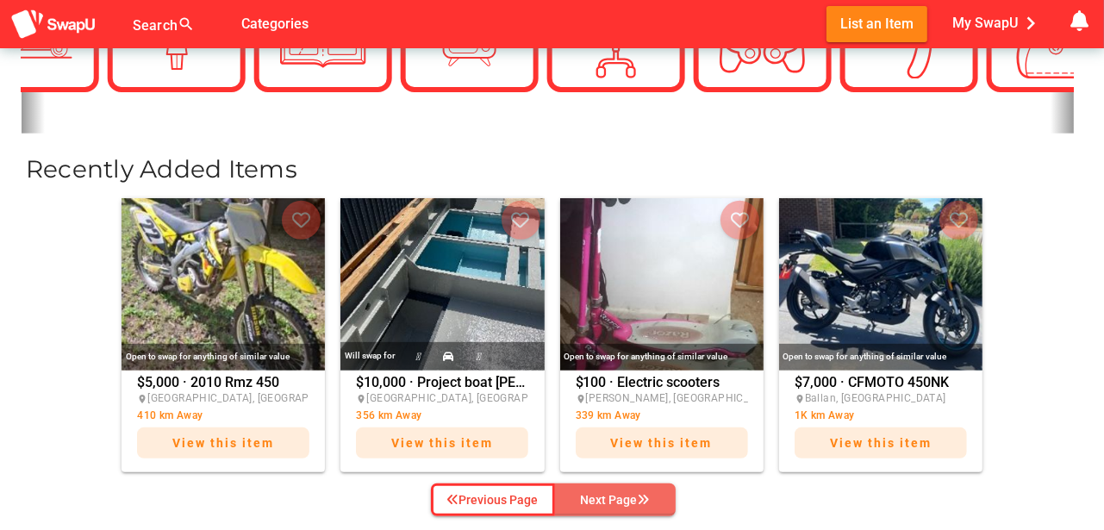
click at [620, 491] on div "Next Page" at bounding box center [615, 500] width 69 height 21
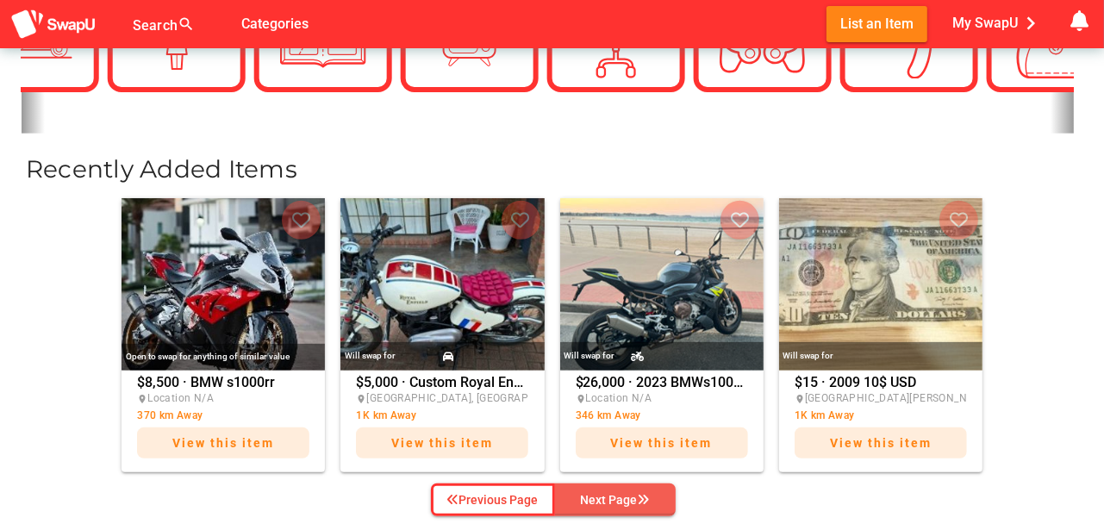
click at [623, 491] on div "Next Page" at bounding box center [615, 500] width 69 height 21
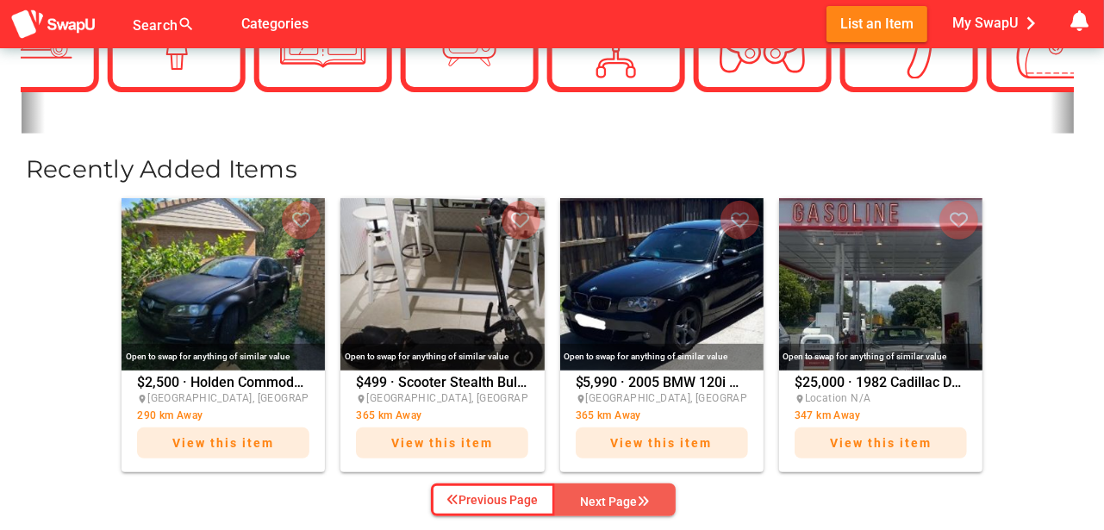
click at [623, 491] on div "Next Page" at bounding box center [615, 501] width 69 height 21
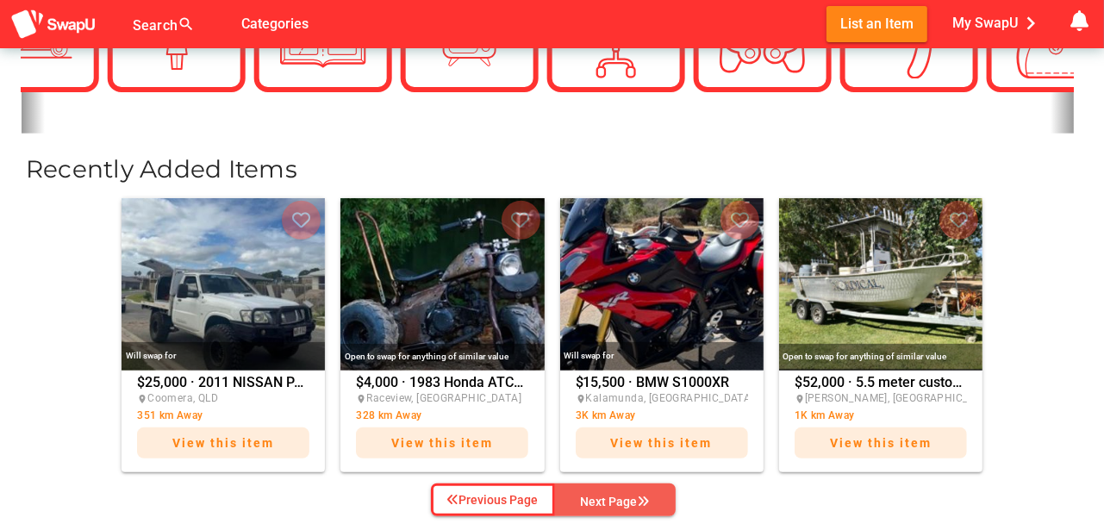
click at [622, 491] on div "Next Page" at bounding box center [615, 501] width 69 height 21
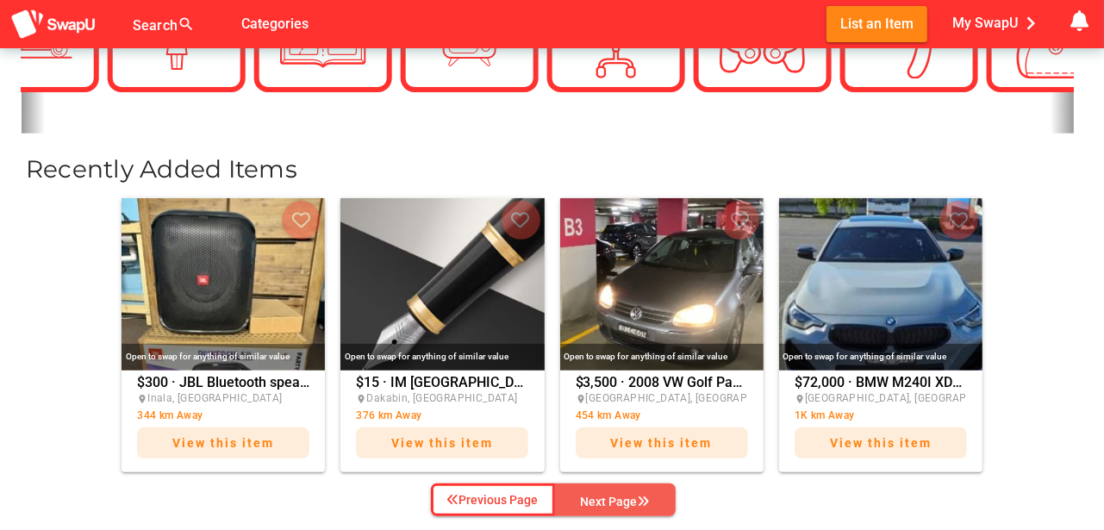
click at [616, 491] on div "Next Page" at bounding box center [615, 501] width 69 height 21
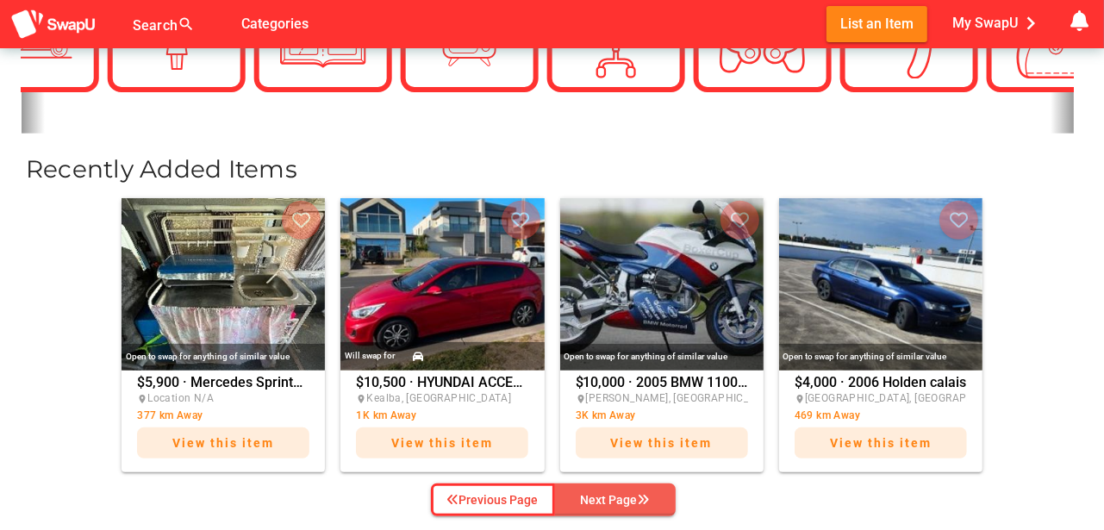
click at [615, 491] on div "Next Page" at bounding box center [615, 500] width 69 height 21
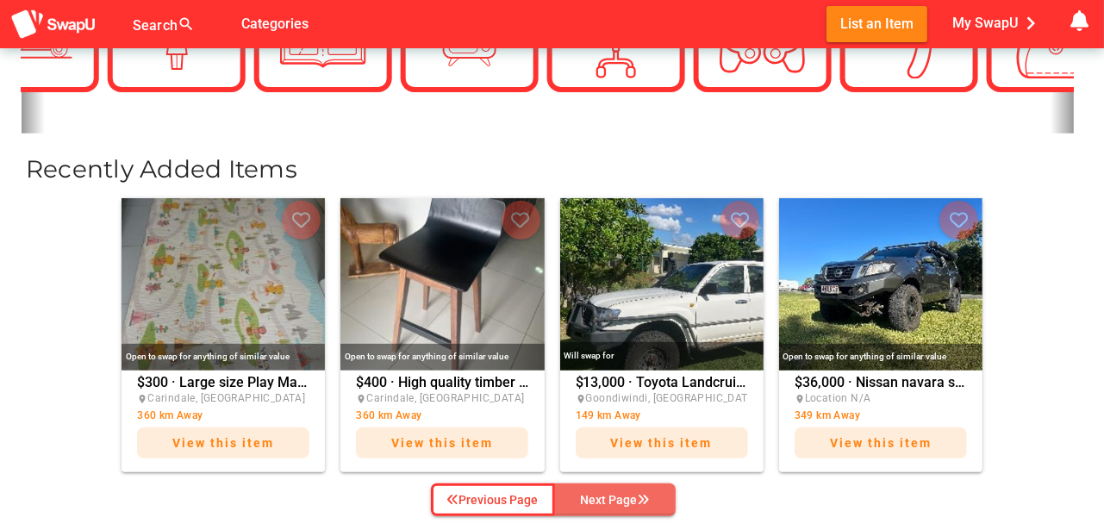
click at [615, 491] on div "Next Page" at bounding box center [615, 500] width 69 height 21
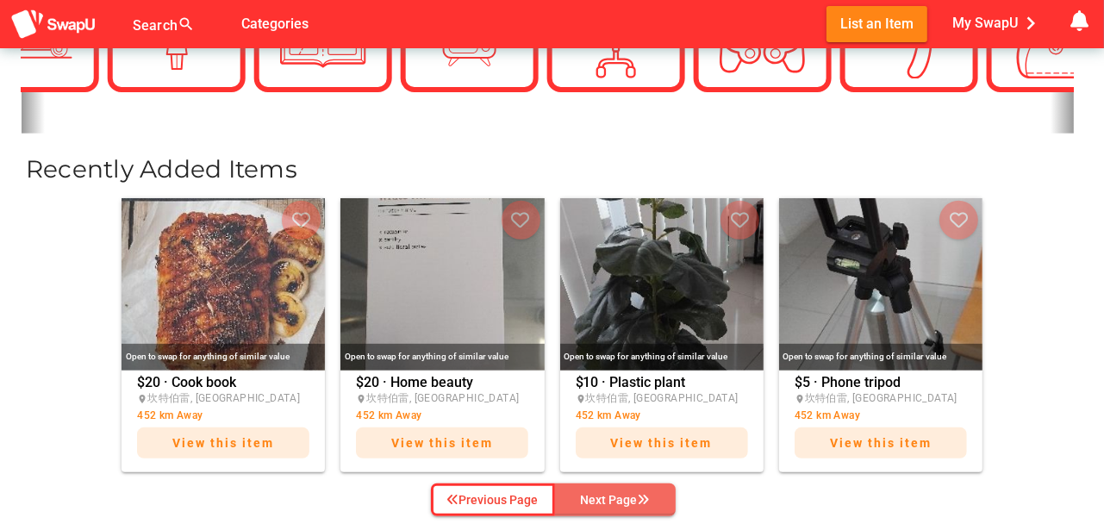
click at [615, 491] on div "Next Page" at bounding box center [615, 500] width 69 height 21
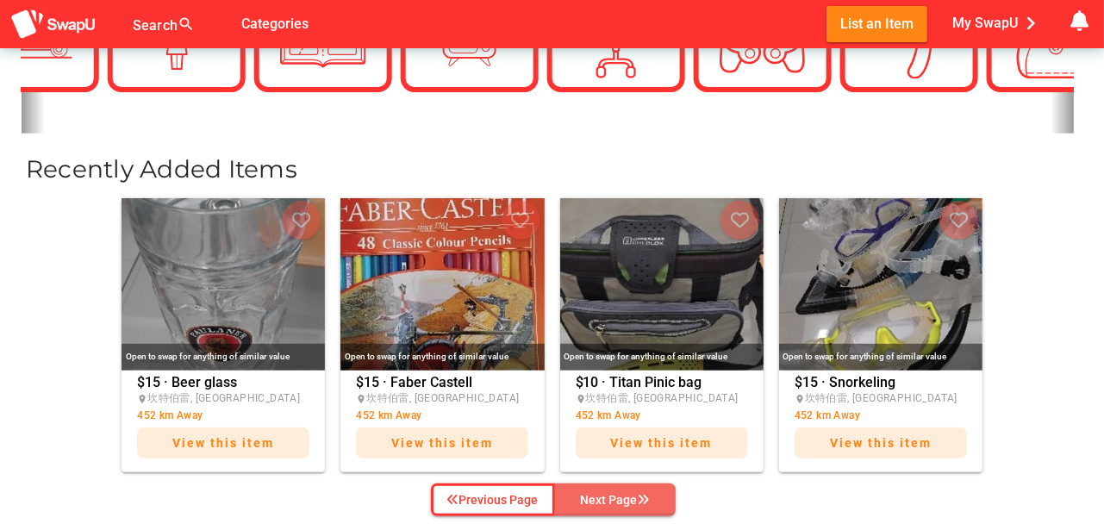
click at [615, 491] on div "Next Page" at bounding box center [615, 500] width 69 height 21
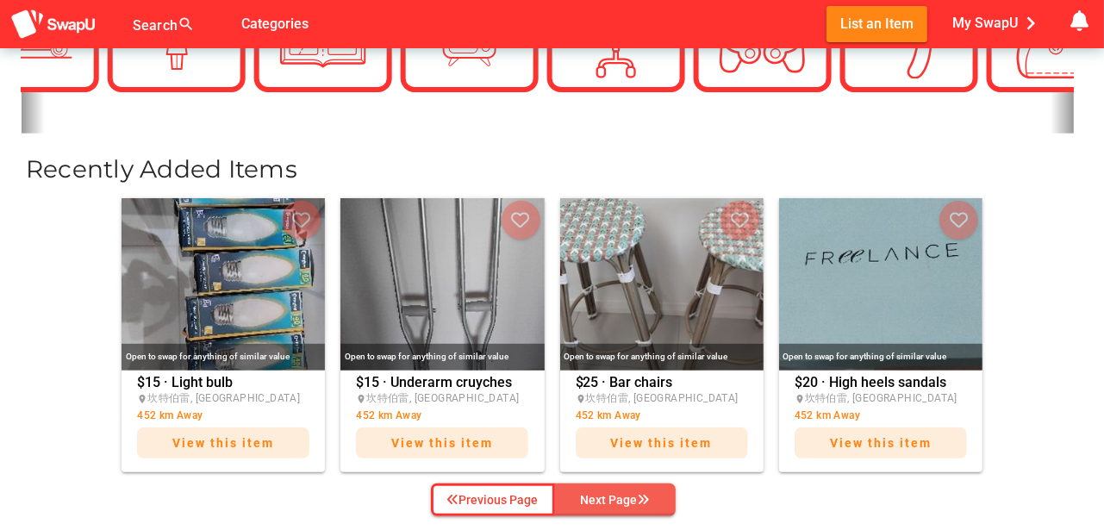
click at [614, 491] on div "Next Page" at bounding box center [615, 500] width 69 height 21
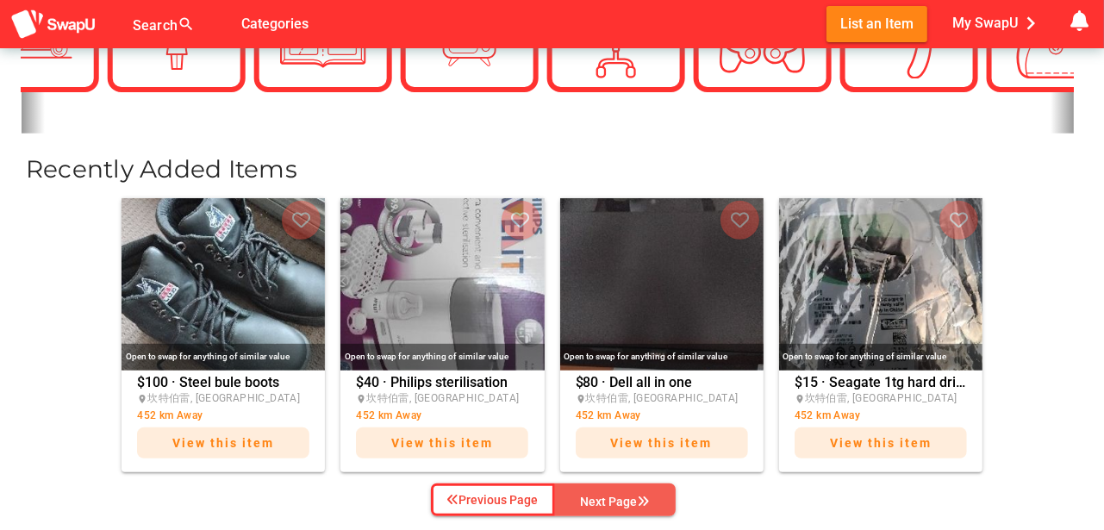
click at [614, 491] on div "Next Page" at bounding box center [615, 501] width 69 height 21
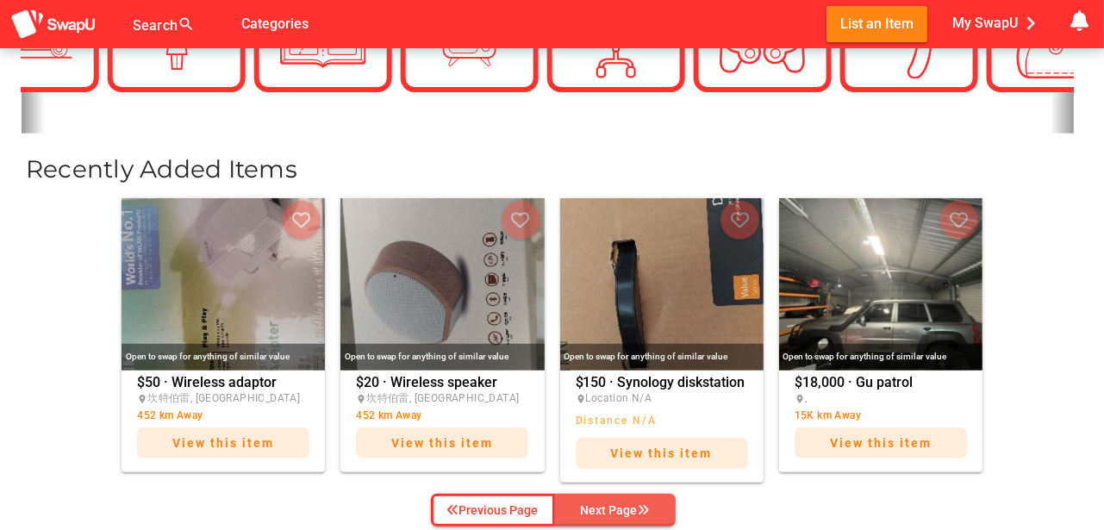
click at [614, 491] on div "Previous Page Next Page" at bounding box center [552, 510] width 271 height 40
click at [632, 507] on div "Next Page" at bounding box center [615, 512] width 69 height 21
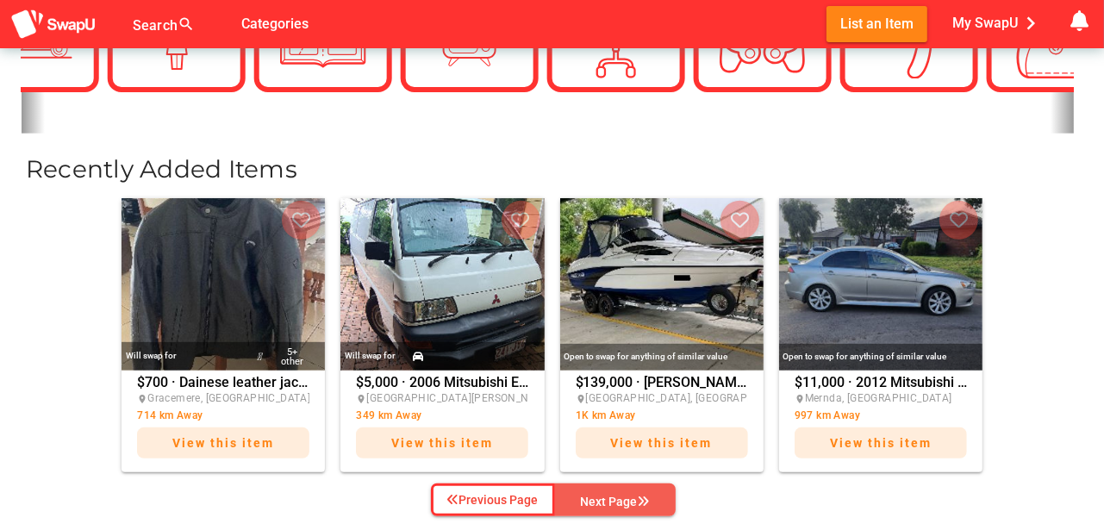
click at [640, 496] on icon "button" at bounding box center [644, 502] width 12 height 12
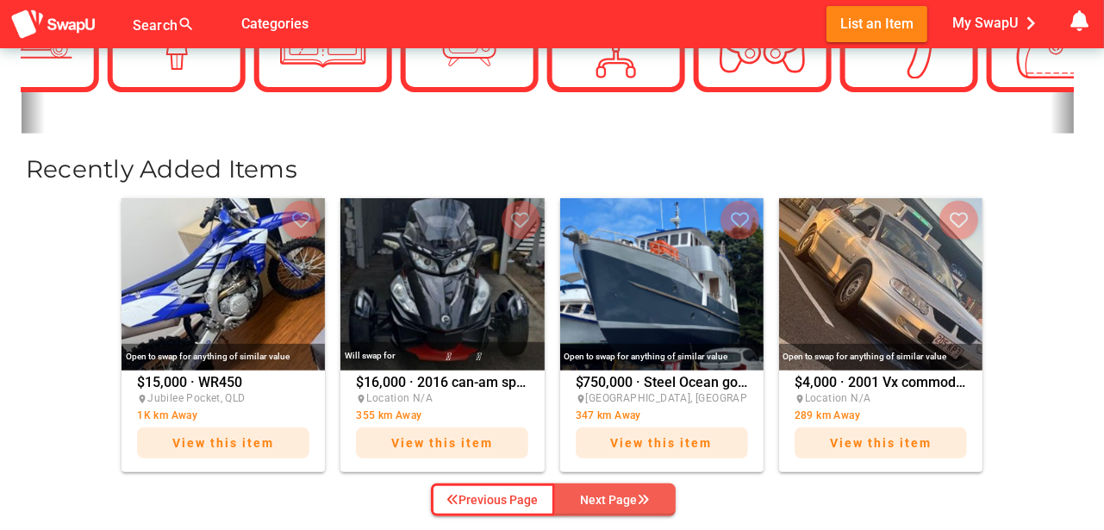
click at [638, 496] on icon "button" at bounding box center [644, 500] width 12 height 12
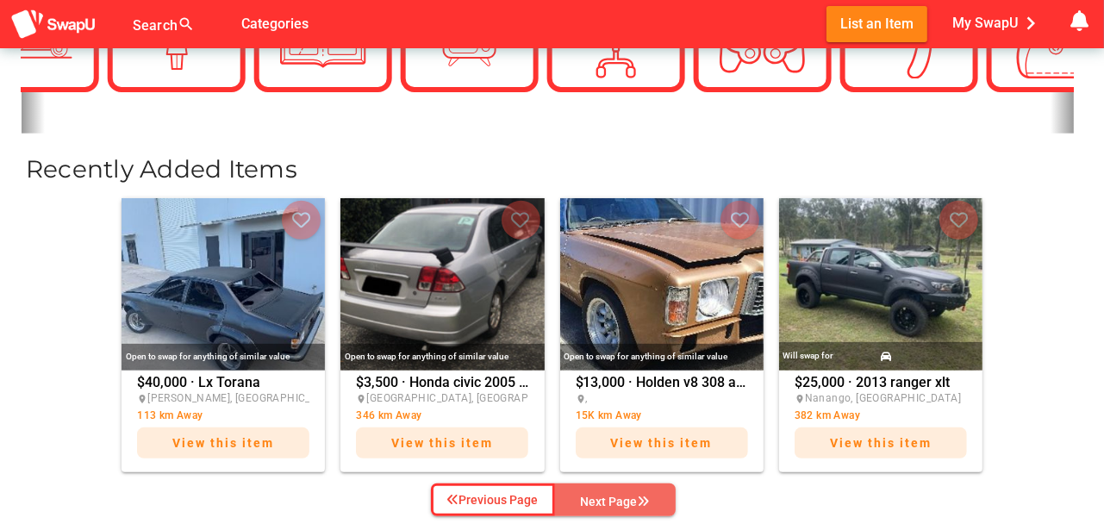
click at [638, 496] on icon "button" at bounding box center [644, 502] width 12 height 12
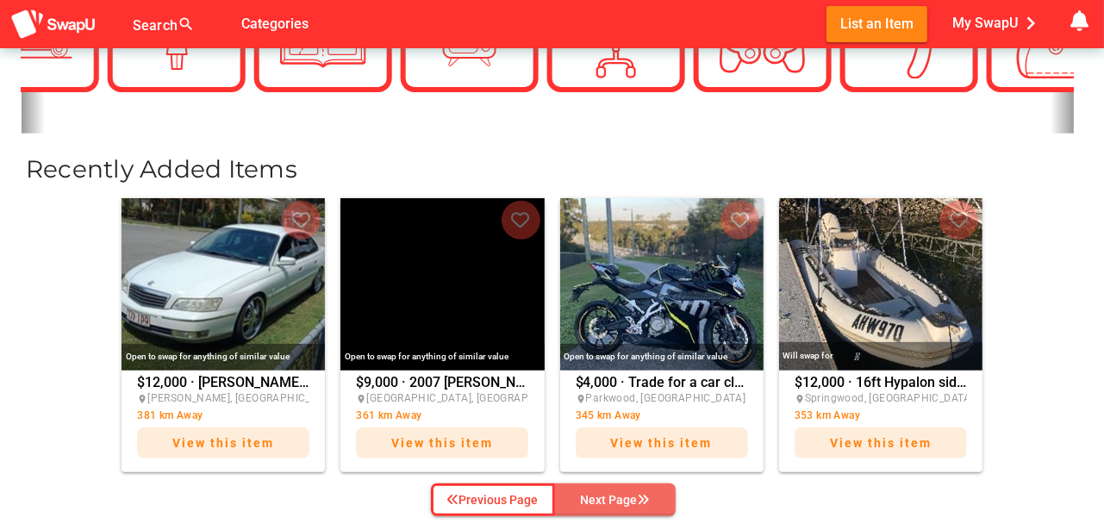
click at [625, 496] on div "Next Page" at bounding box center [615, 500] width 69 height 21
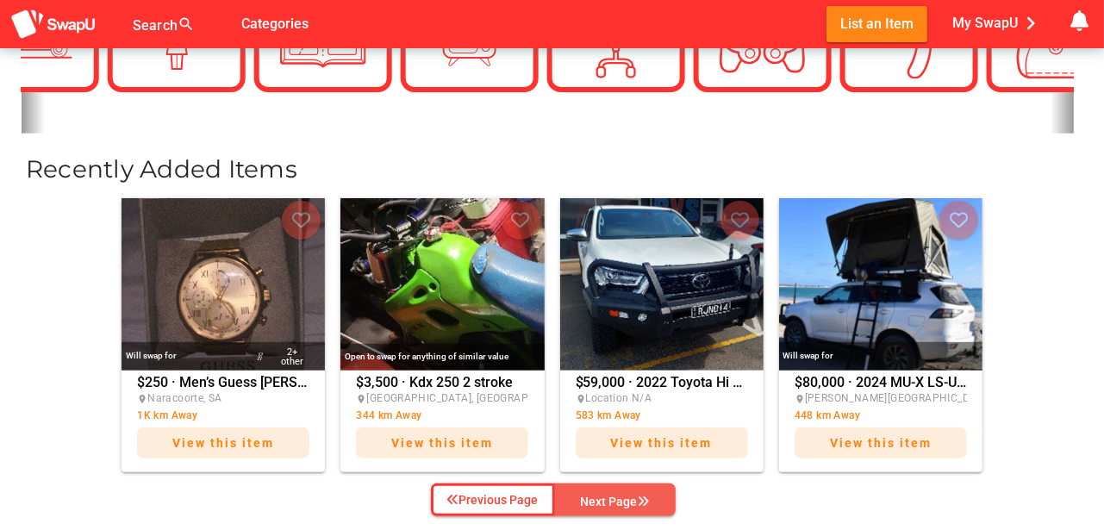
click at [619, 499] on div "Next Page" at bounding box center [615, 501] width 69 height 21
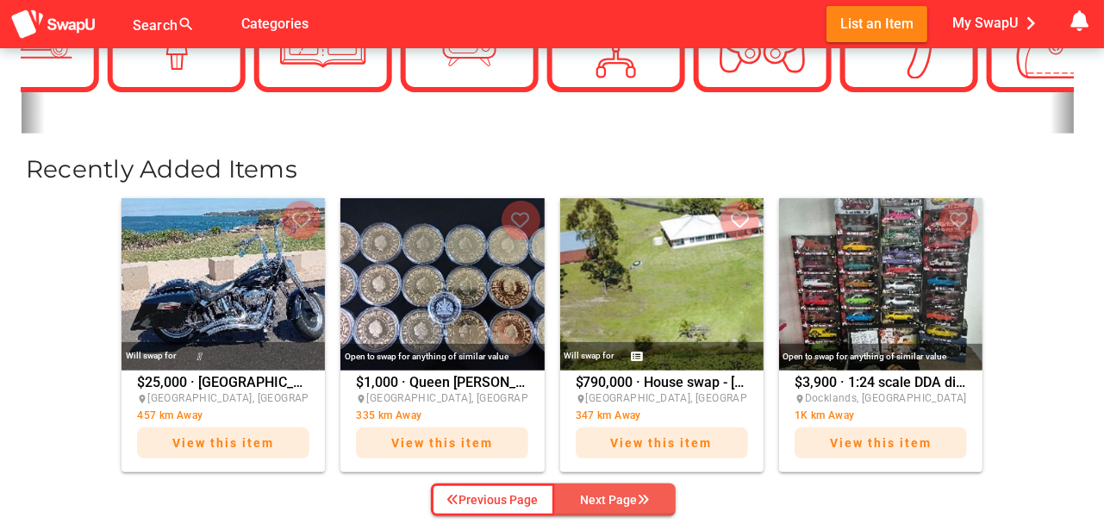
click at [619, 499] on div "Next Page" at bounding box center [615, 500] width 69 height 21
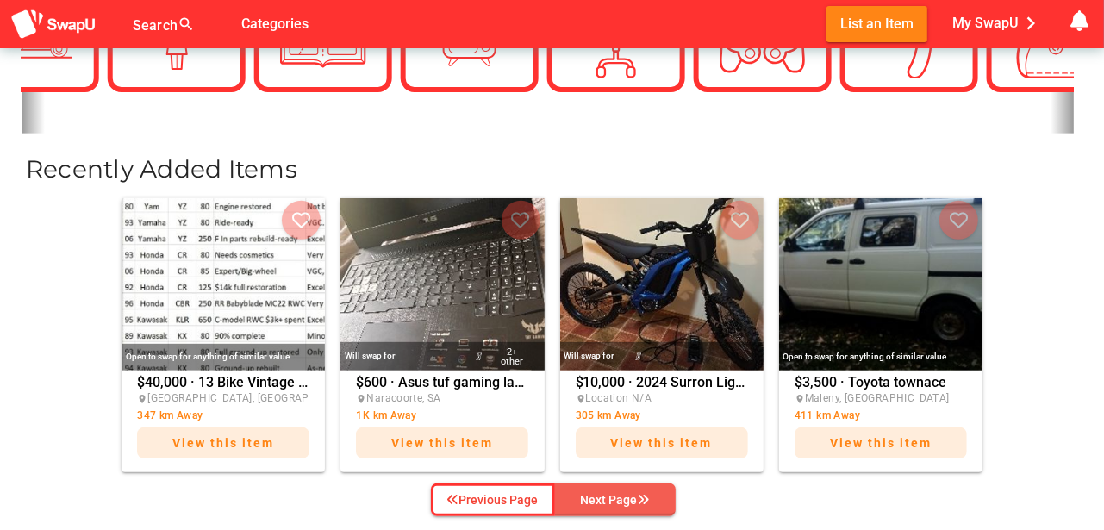
click at [635, 493] on div "Next Page" at bounding box center [615, 500] width 69 height 21
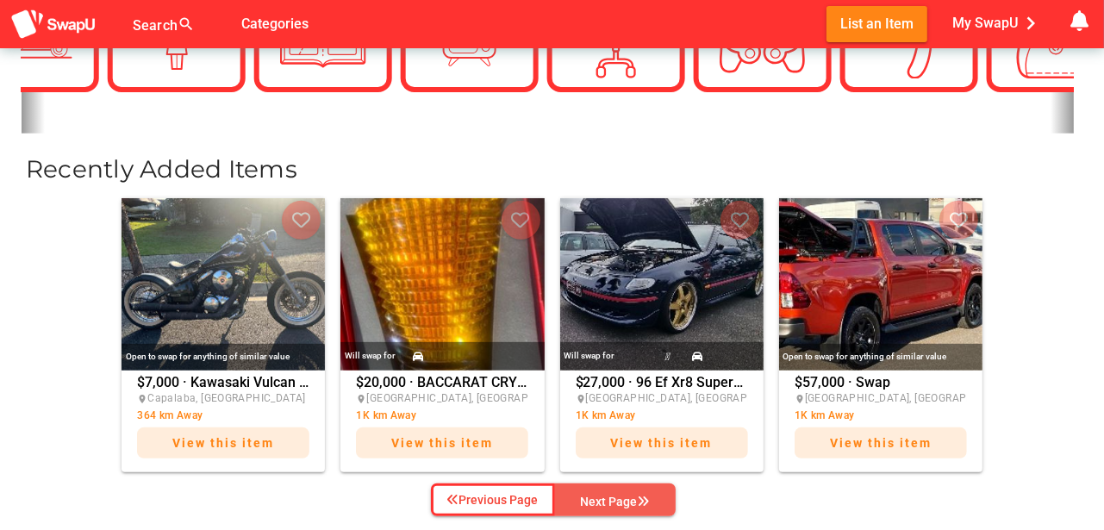
click at [626, 492] on div "Next Page" at bounding box center [615, 501] width 69 height 21
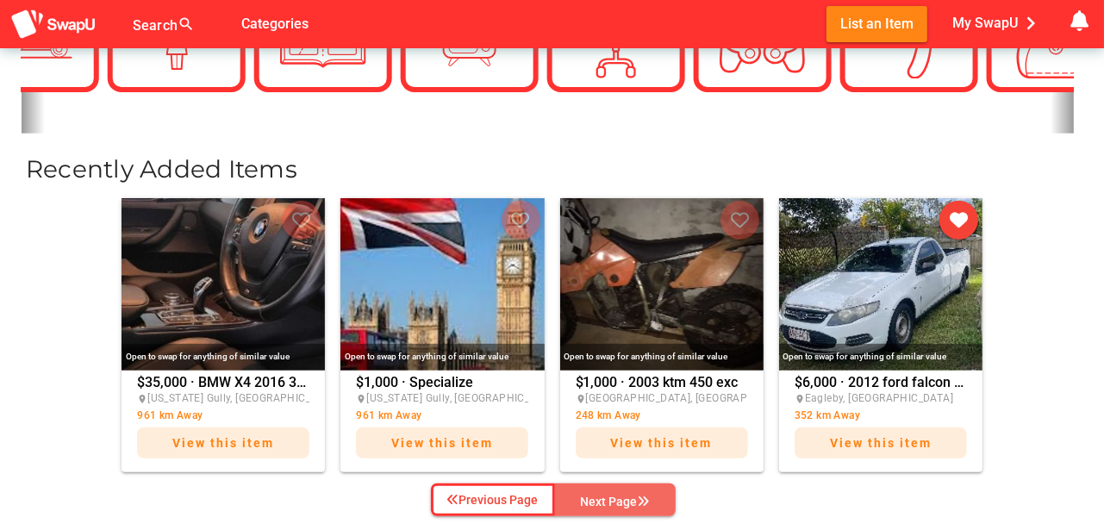
click at [626, 492] on div "Next Page" at bounding box center [615, 501] width 69 height 21
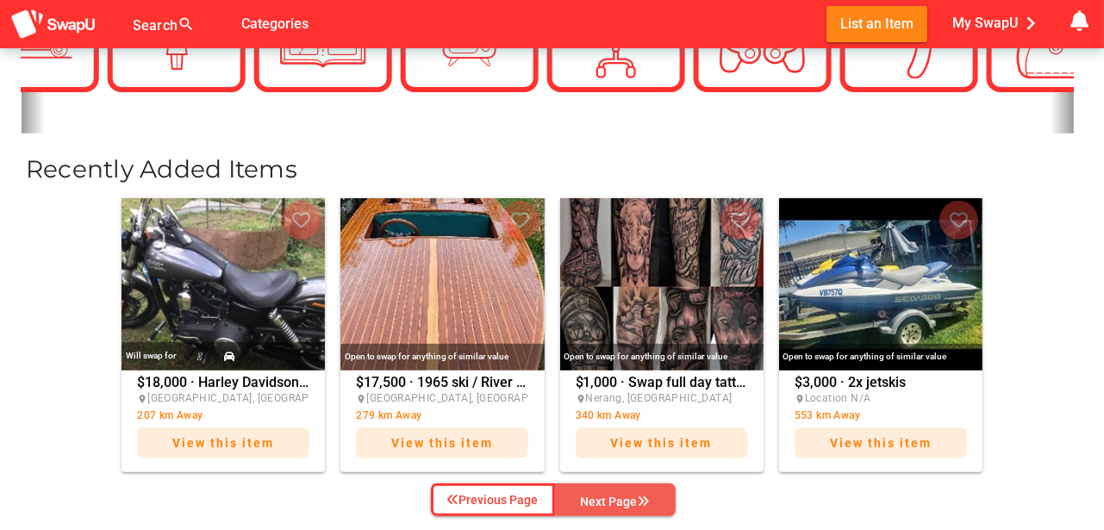
click at [626, 492] on div "Next Page" at bounding box center [615, 501] width 69 height 21
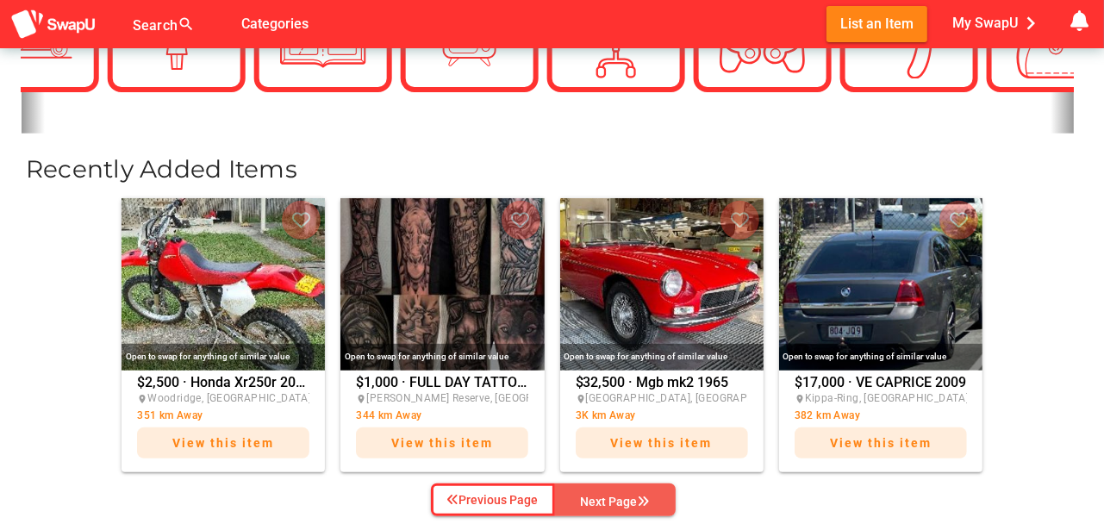
click at [626, 492] on div "Next Page" at bounding box center [615, 501] width 69 height 21
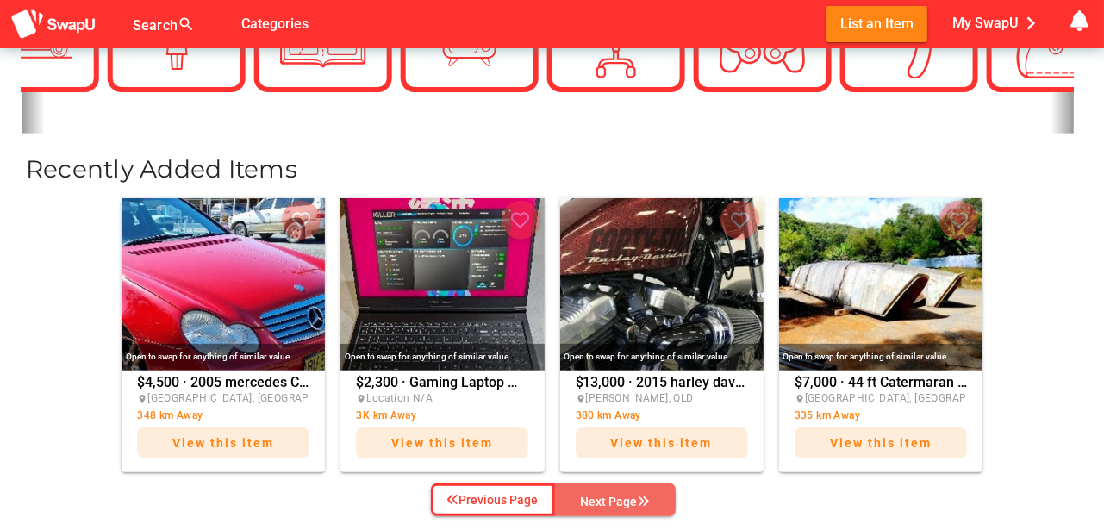
click at [626, 492] on div "Next Page" at bounding box center [615, 501] width 69 height 21
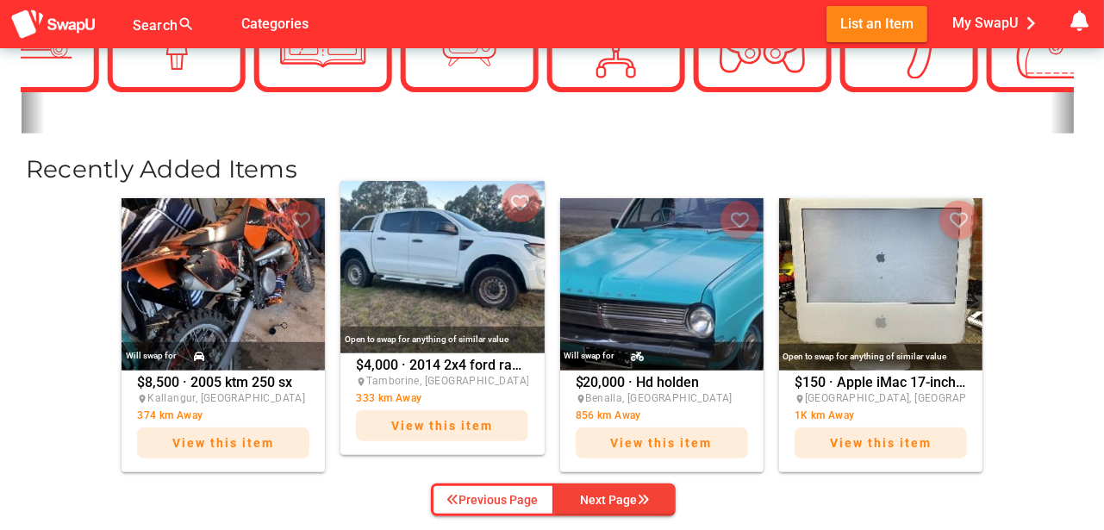
click at [438, 322] on img at bounding box center [441, 267] width 203 height 172
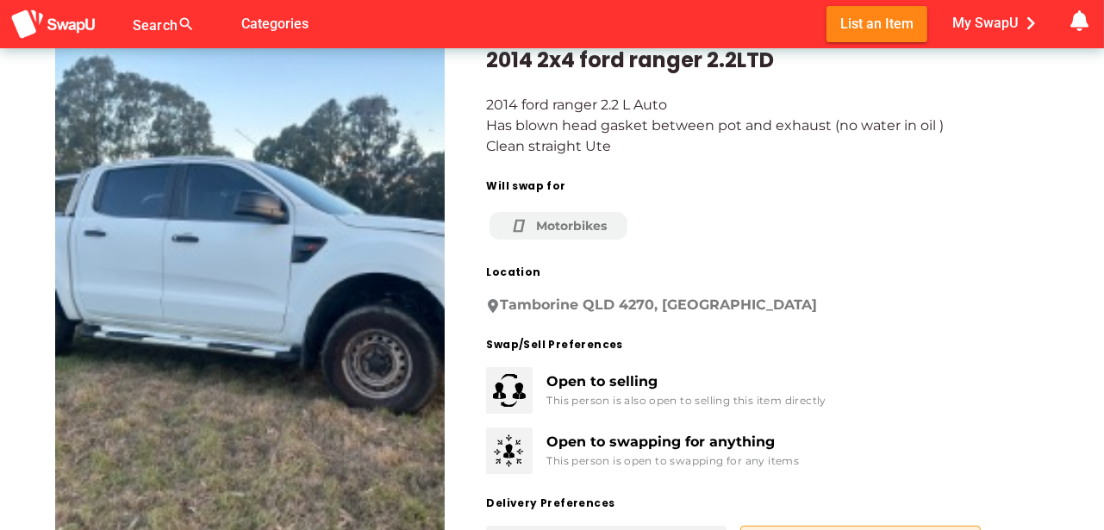
scroll to position [28, 0]
